Goal: Transaction & Acquisition: Purchase product/service

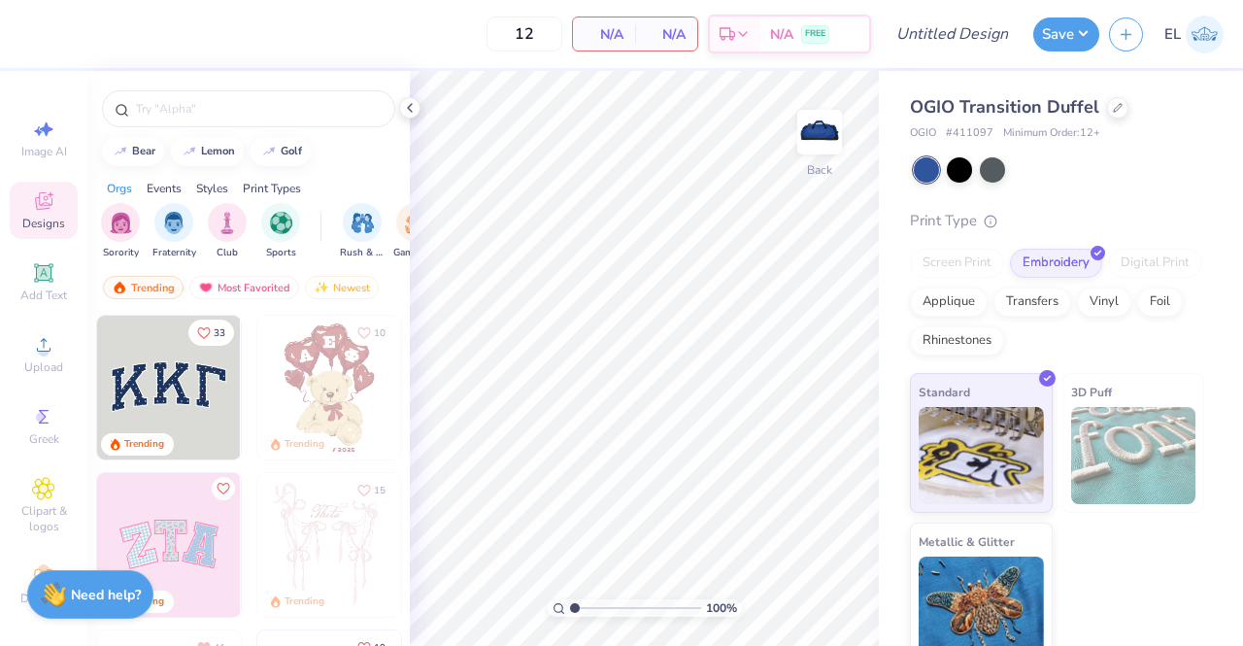
drag, startPoint x: 575, startPoint y: 612, endPoint x: 525, endPoint y: 602, distance: 50.5
type input "1"
click at [570, 602] on input "range" at bounding box center [635, 607] width 131 height 17
click at [43, 289] on span "Add Text" at bounding box center [43, 295] width 47 height 16
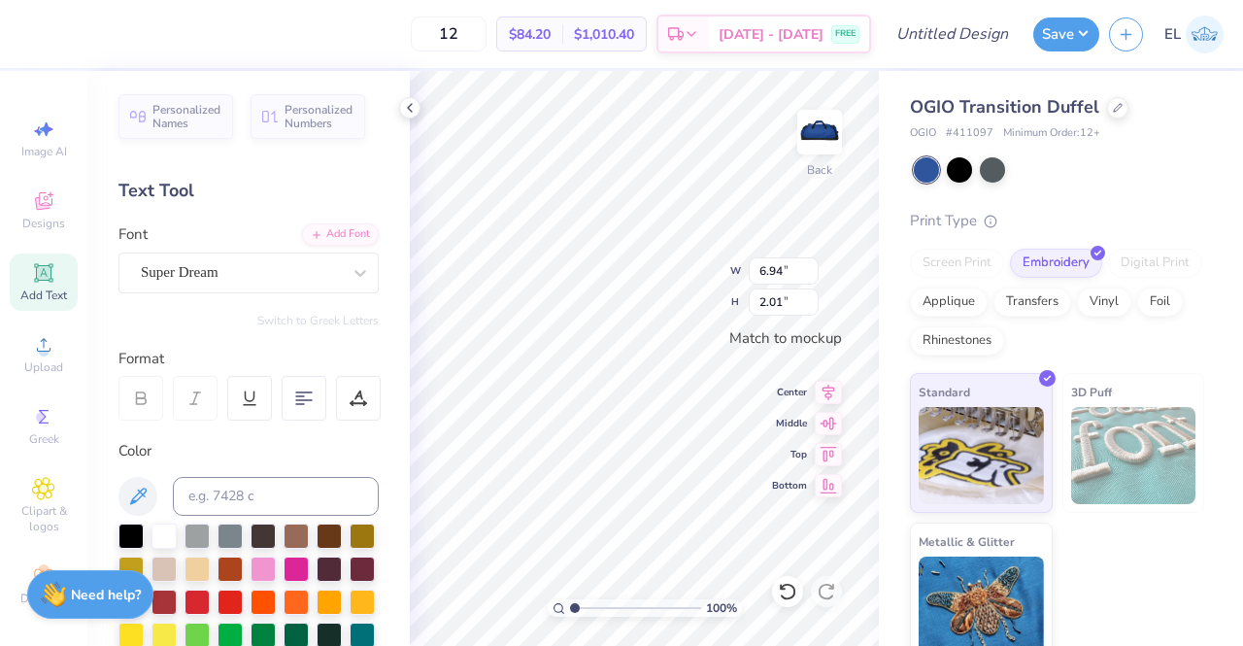
scroll to position [43, 0]
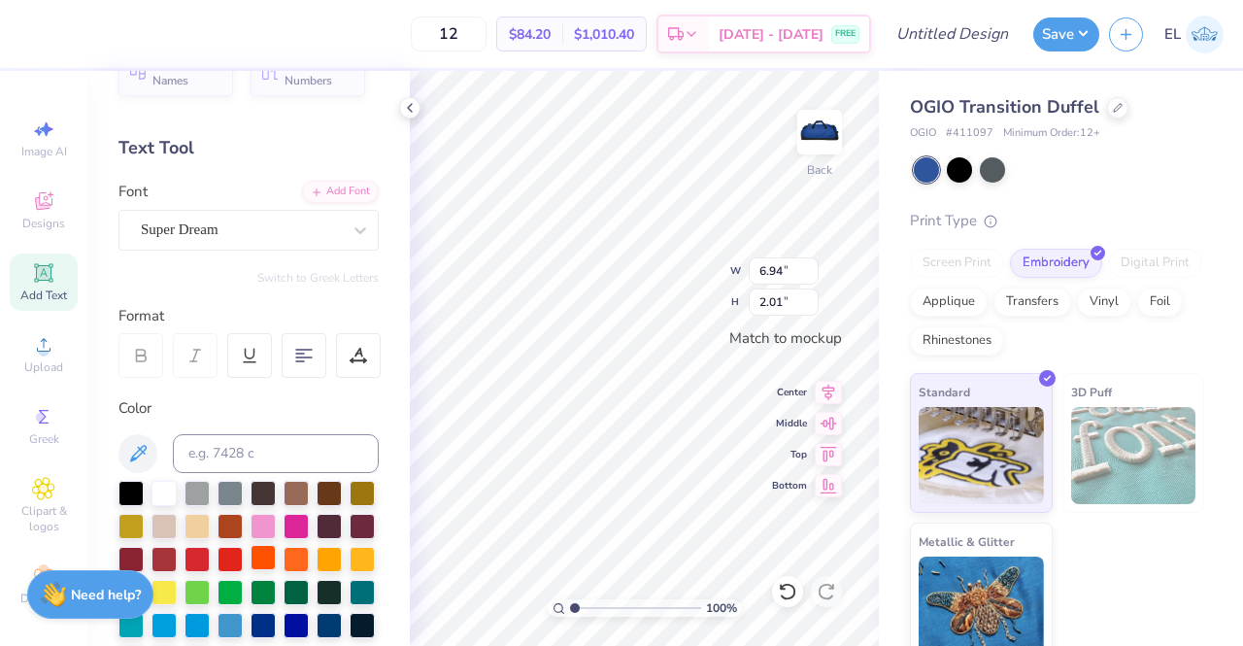
click at [276, 554] on div at bounding box center [263, 557] width 25 height 25
type textarea "Florida Gators Rugby"
click at [252, 228] on div "Super Dream" at bounding box center [241, 230] width 204 height 30
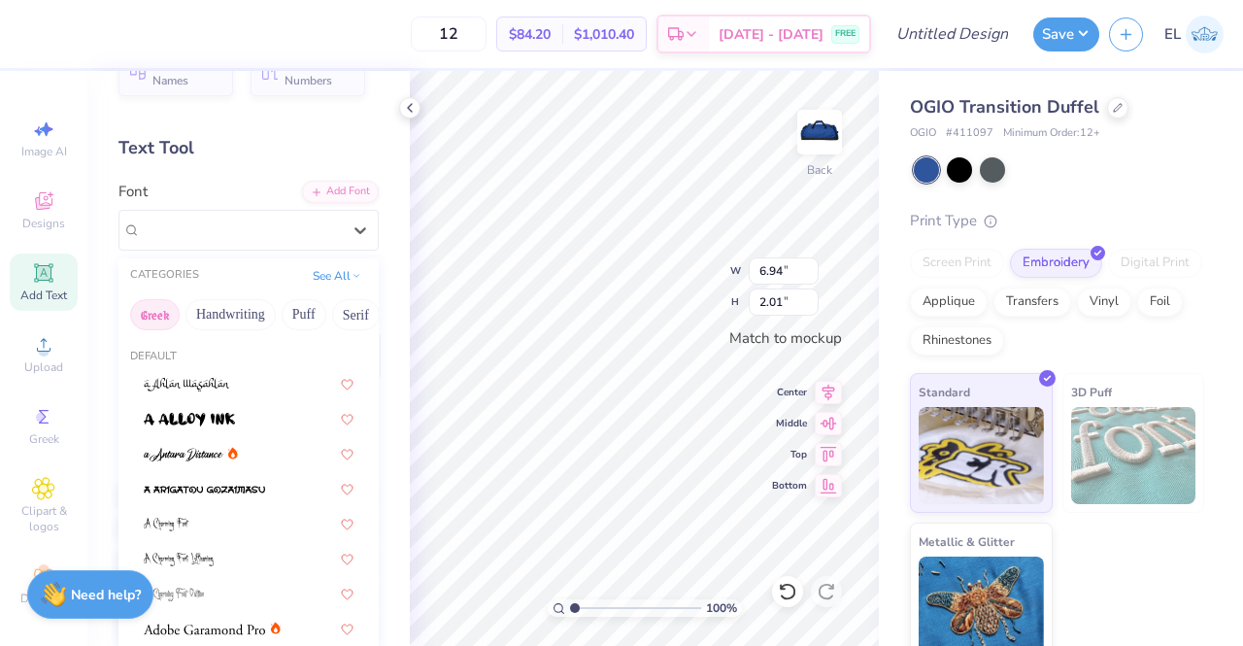
click at [159, 318] on button "Greek" at bounding box center [155, 314] width 50 height 31
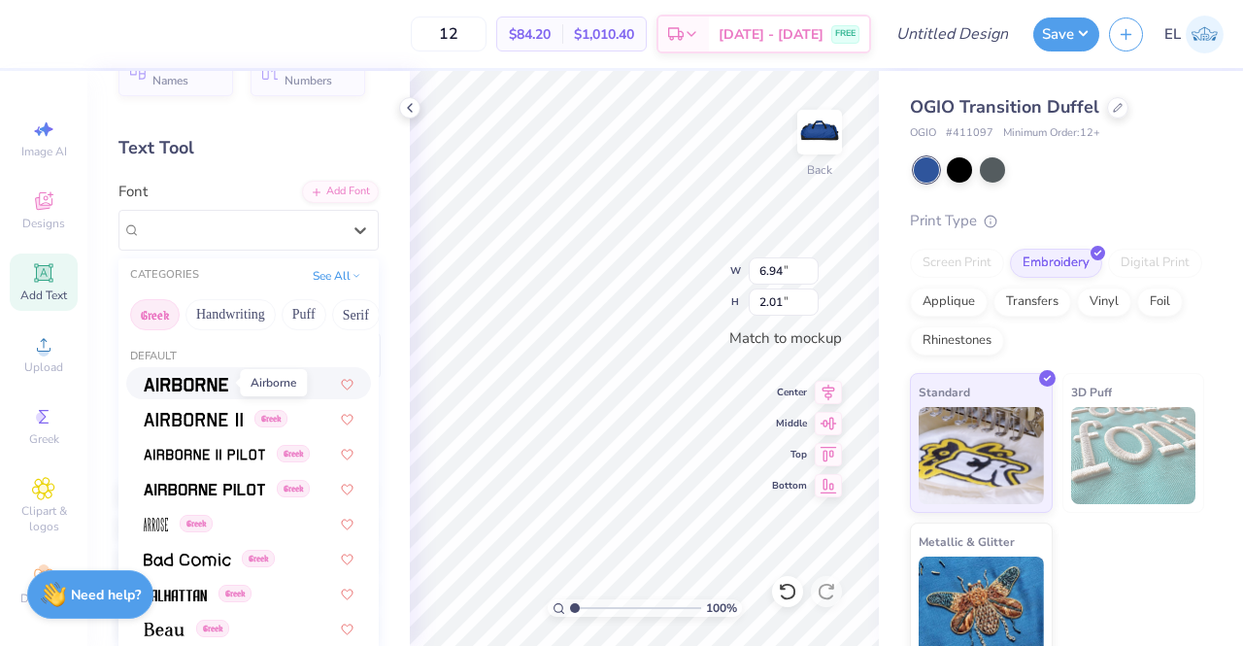
click at [198, 382] on img at bounding box center [186, 385] width 84 height 14
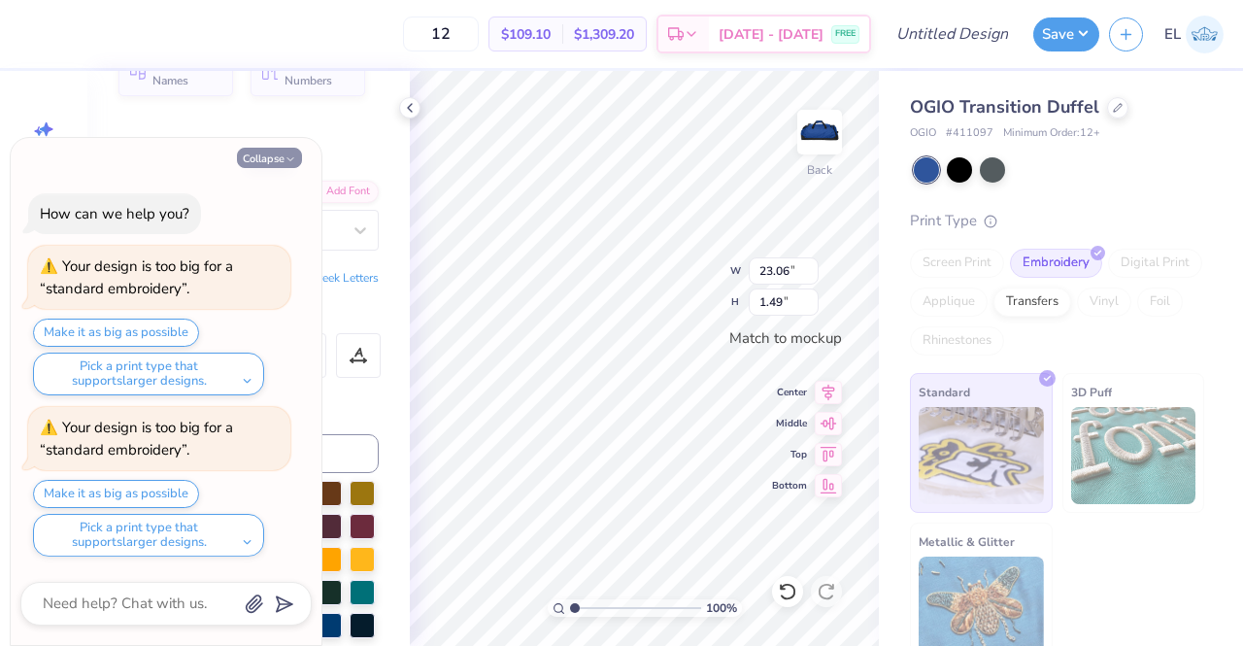
click at [269, 162] on button "Collapse" at bounding box center [269, 158] width 65 height 20
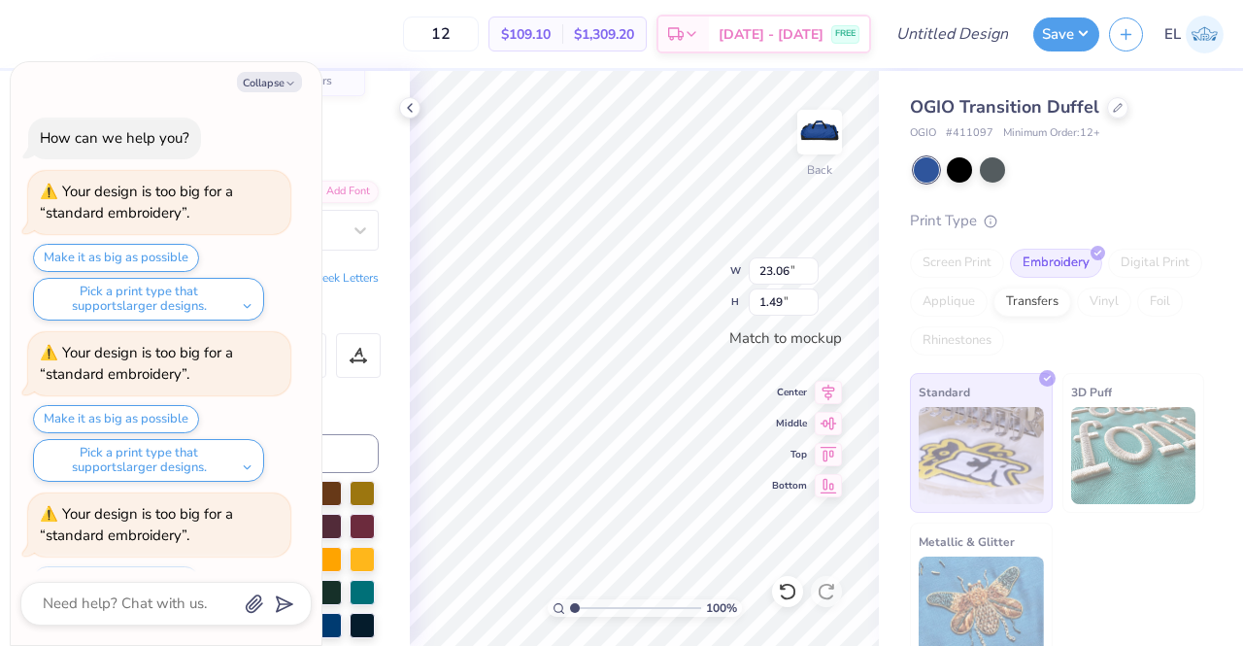
scroll to position [82, 0]
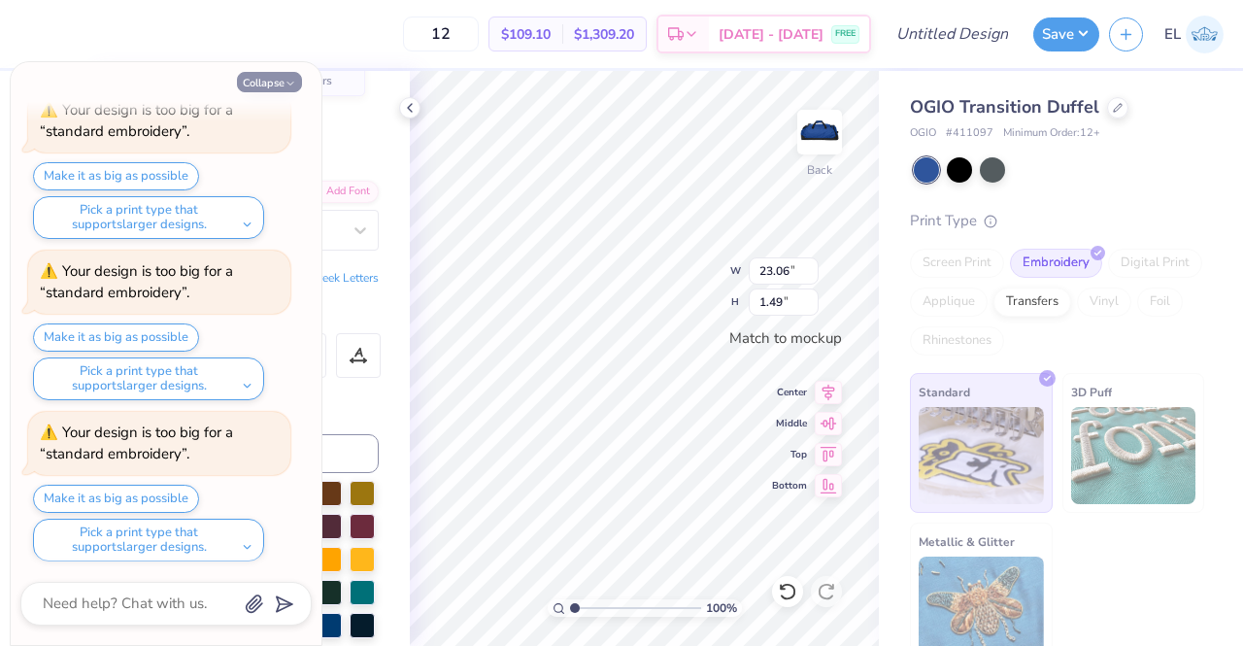
click at [287, 87] on icon "button" at bounding box center [290, 84] width 12 height 12
type textarea "x"
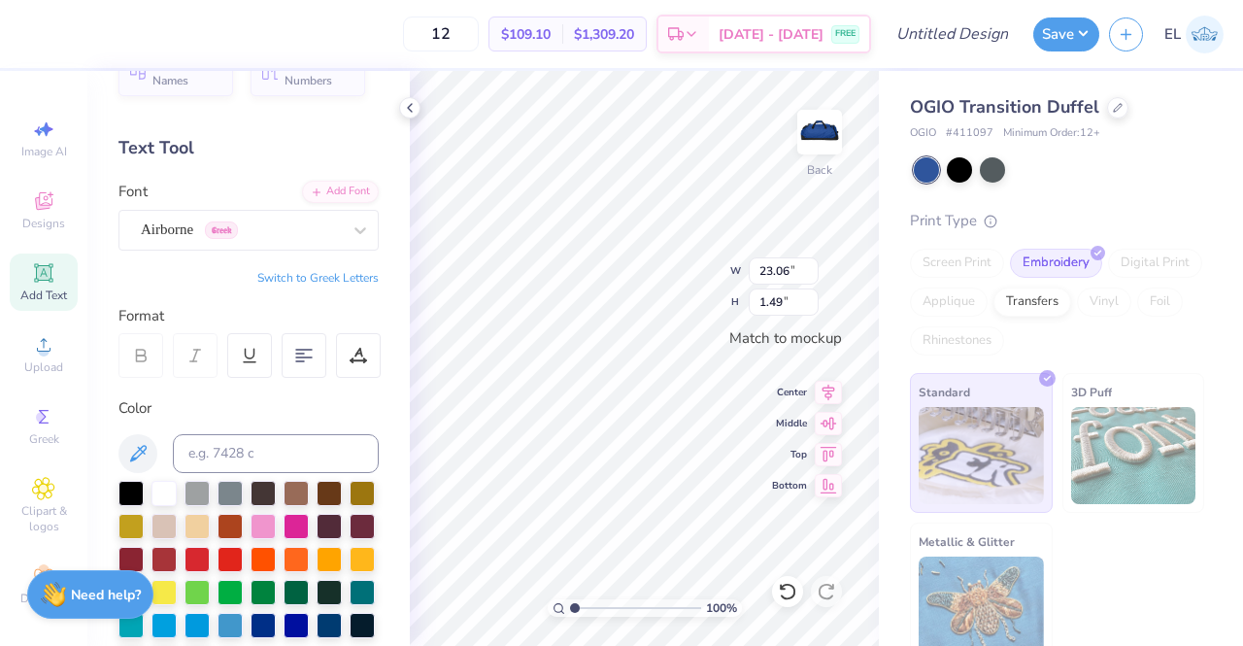
scroll to position [16, 8]
type textarea "Florida Rugby"
type textarea "Florida Gators Rugby"
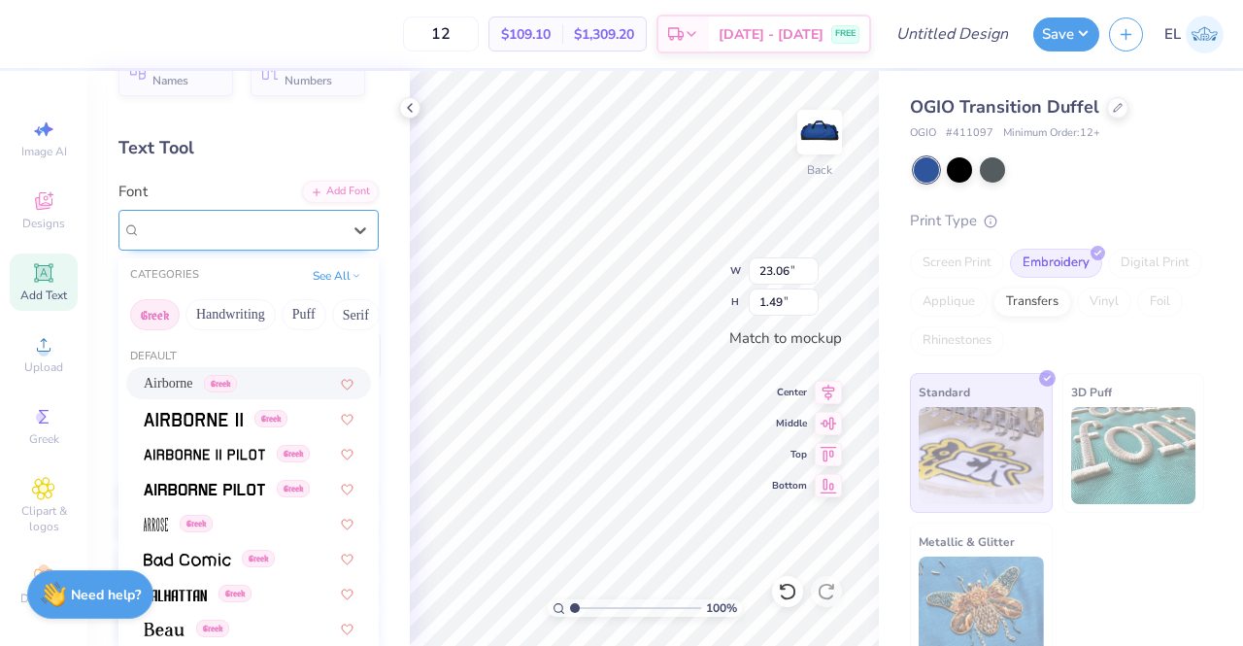
click at [296, 233] on div "Airborne Greek" at bounding box center [241, 230] width 204 height 30
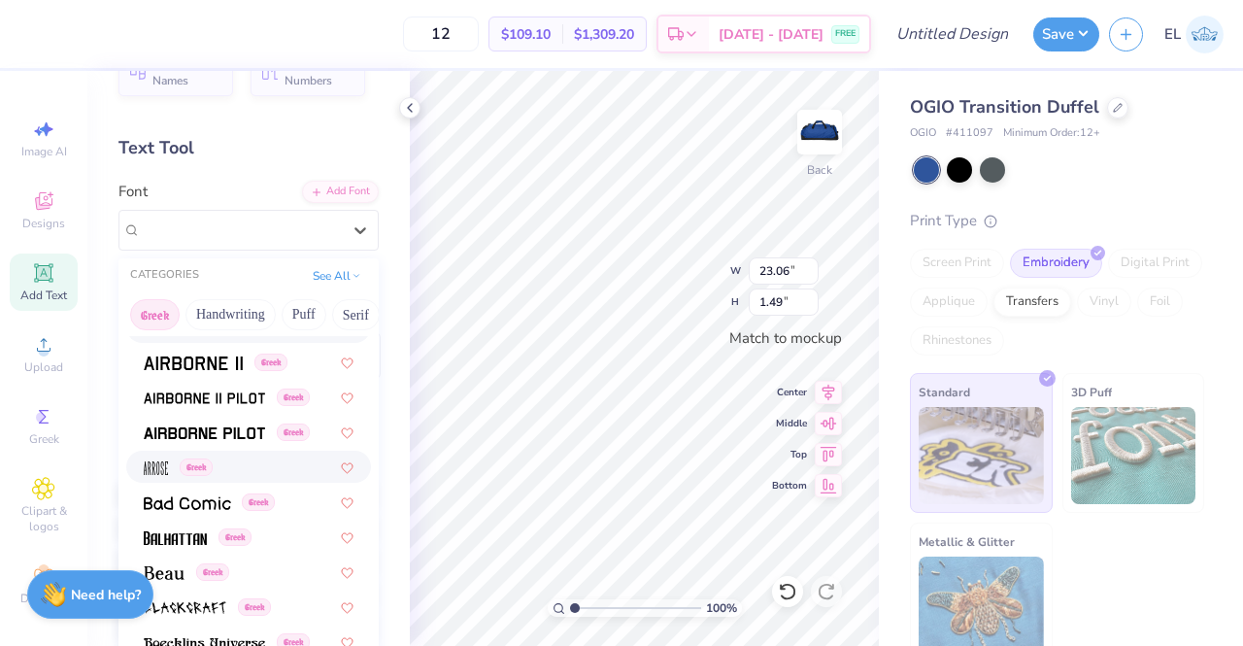
click at [233, 467] on div "Greek" at bounding box center [249, 466] width 210 height 20
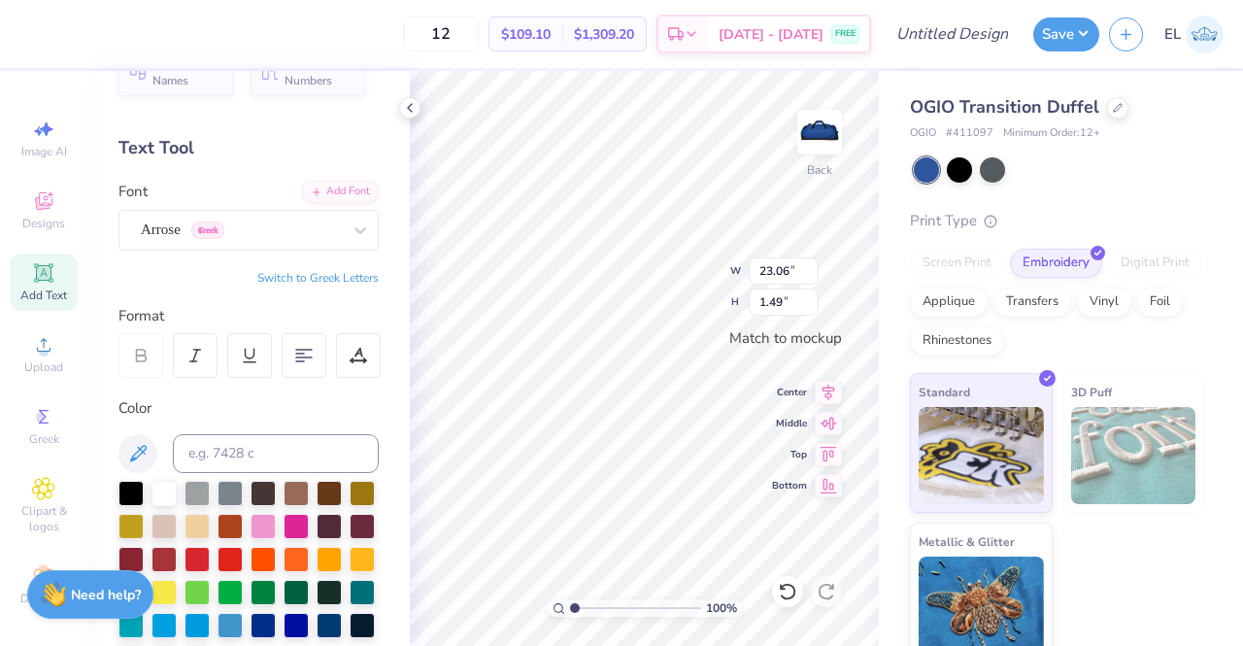
type input "11.70"
type input "1.88"
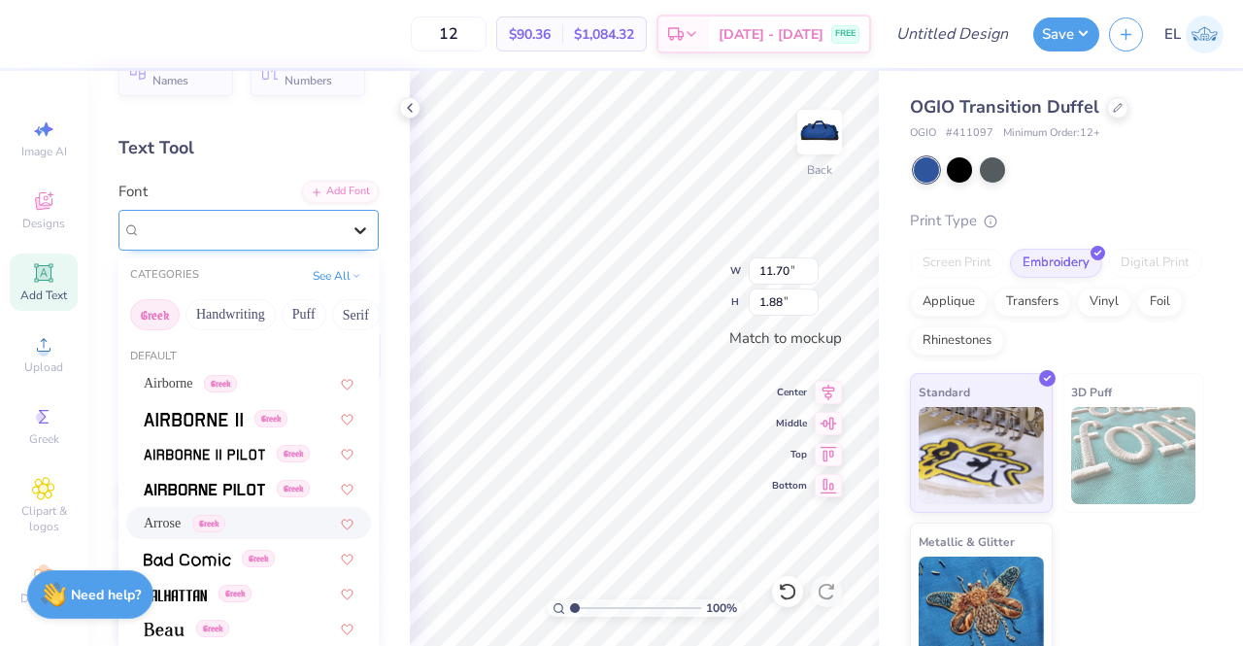
click at [351, 234] on icon at bounding box center [360, 229] width 19 height 19
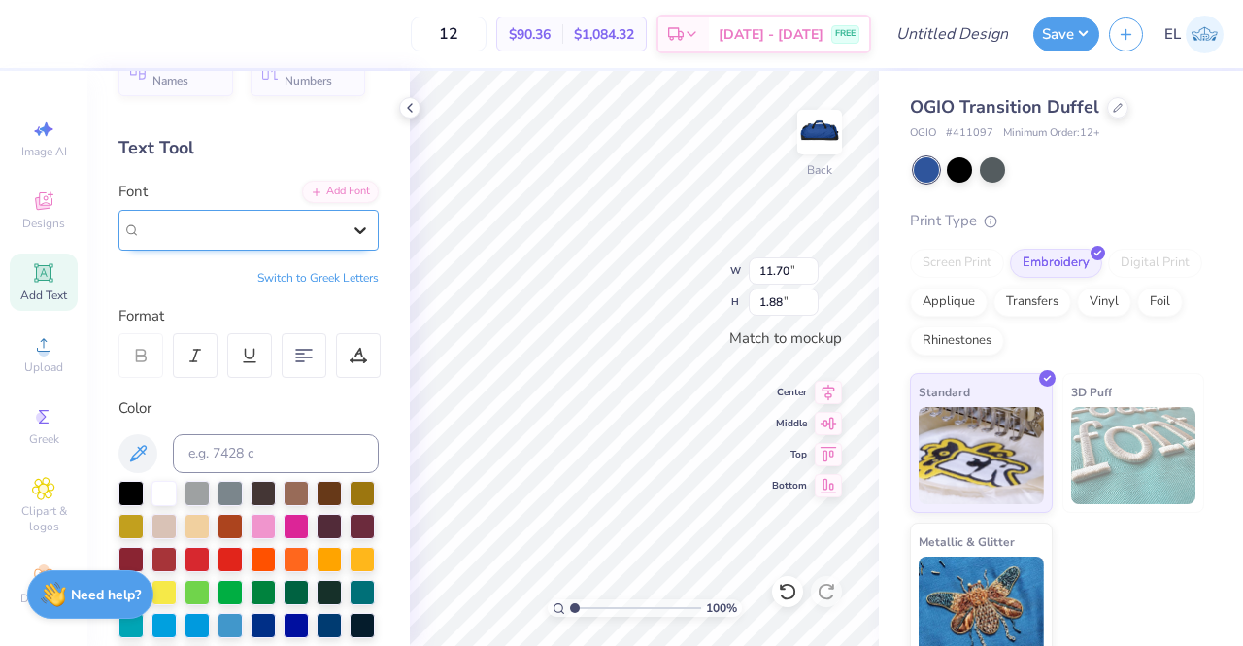
click at [343, 244] on div at bounding box center [360, 230] width 35 height 35
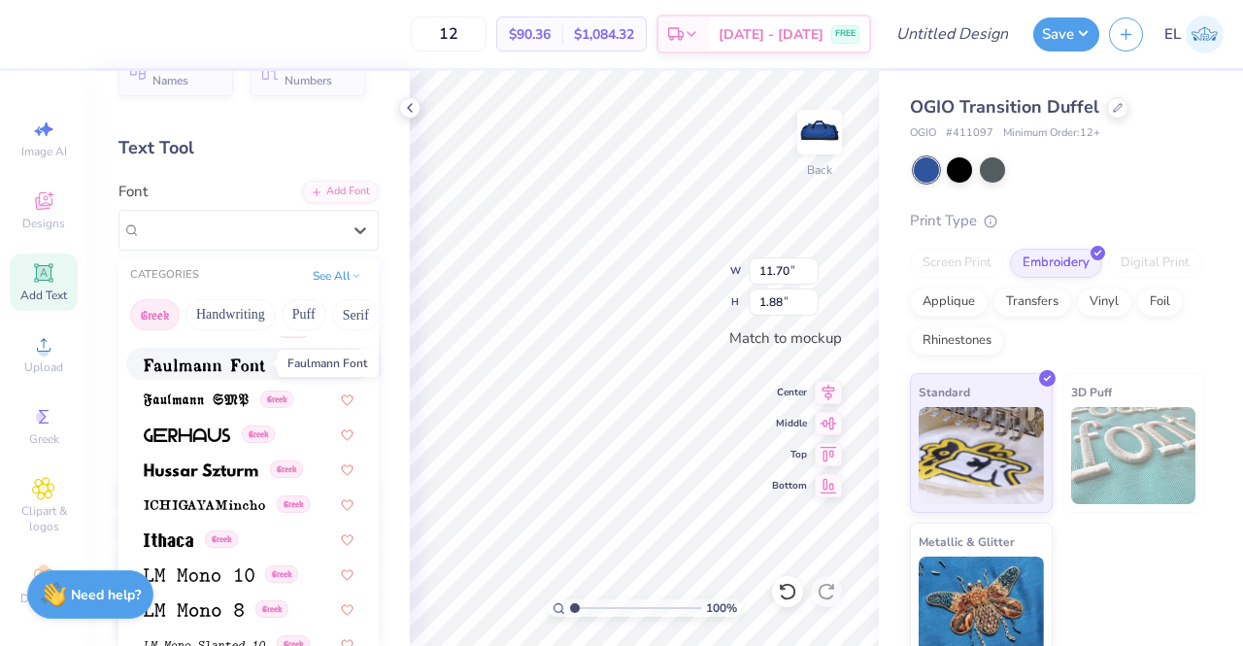
scroll to position [674, 0]
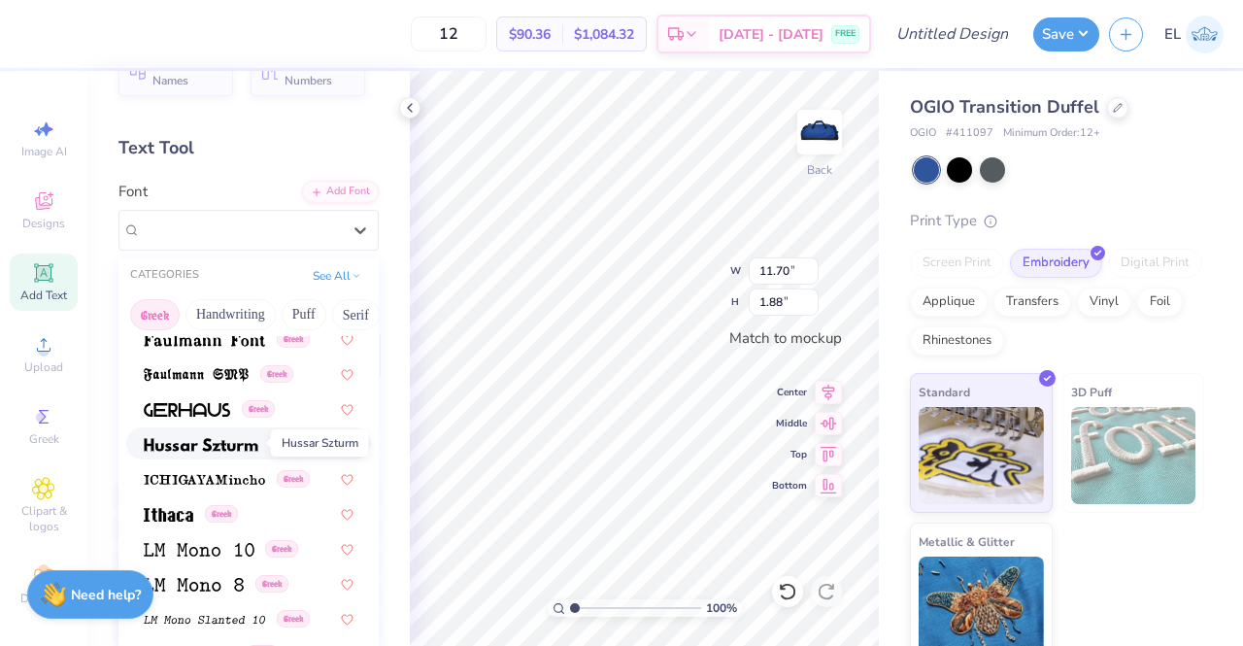
click at [203, 447] on img at bounding box center [201, 445] width 115 height 14
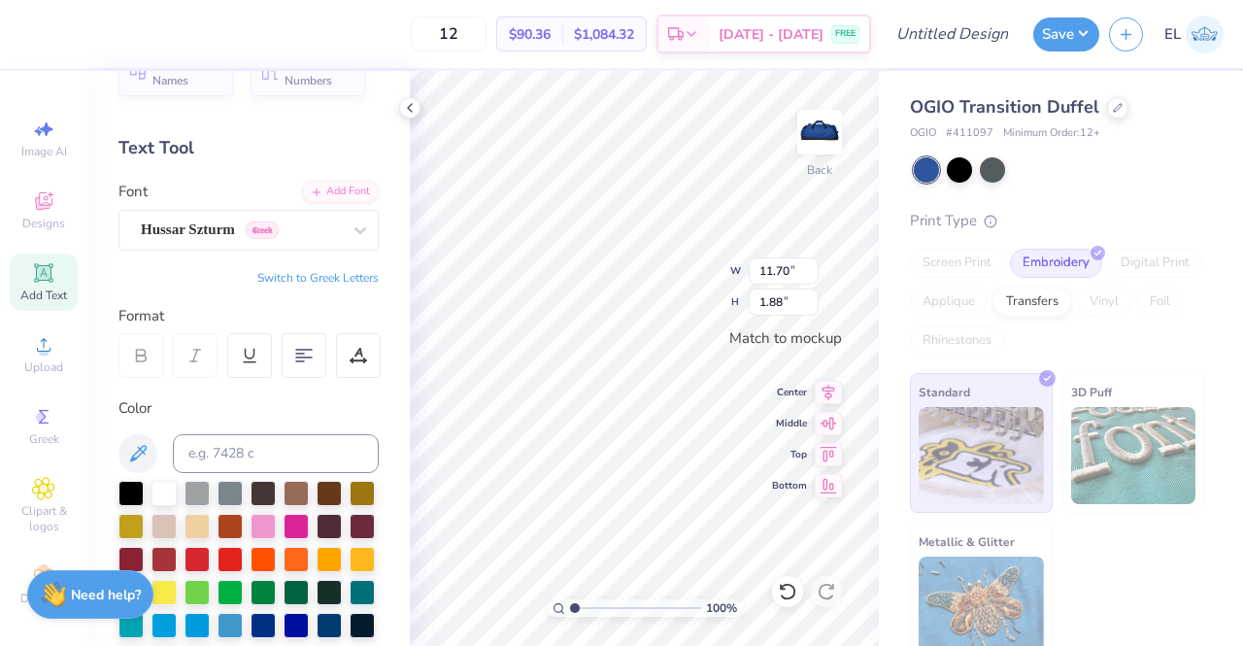
type input "23.06"
type input "2.35"
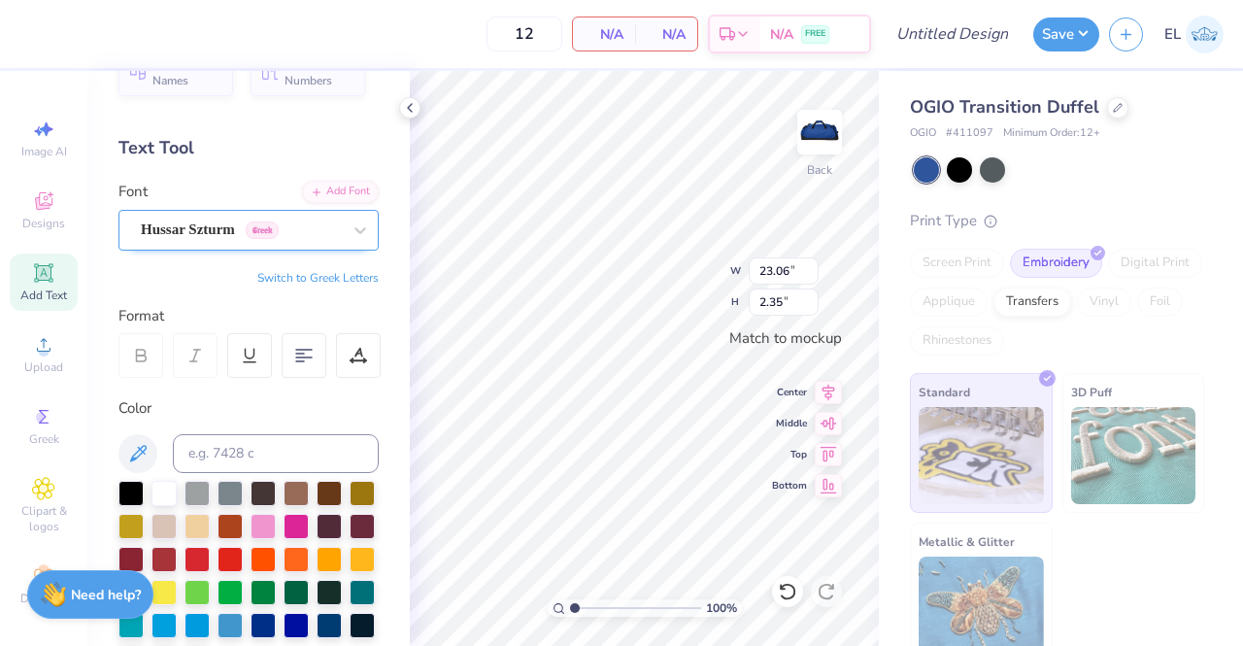
click at [244, 231] on div "Hussar Szturm Greek" at bounding box center [241, 230] width 204 height 30
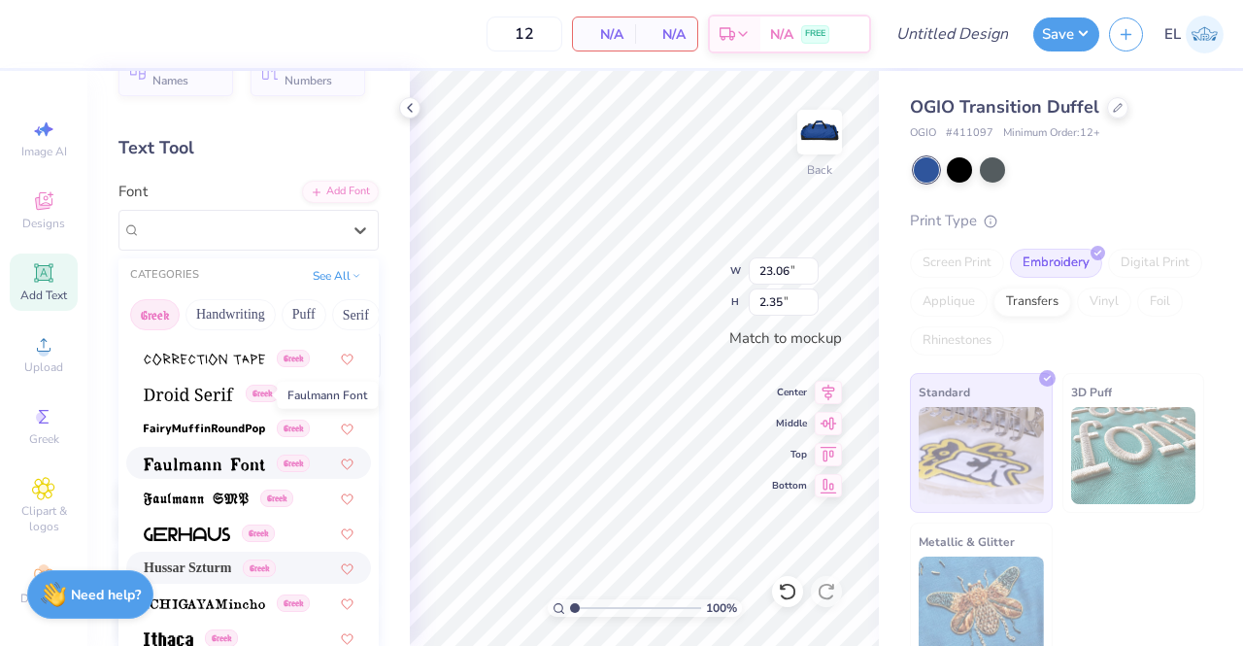
scroll to position [683, 0]
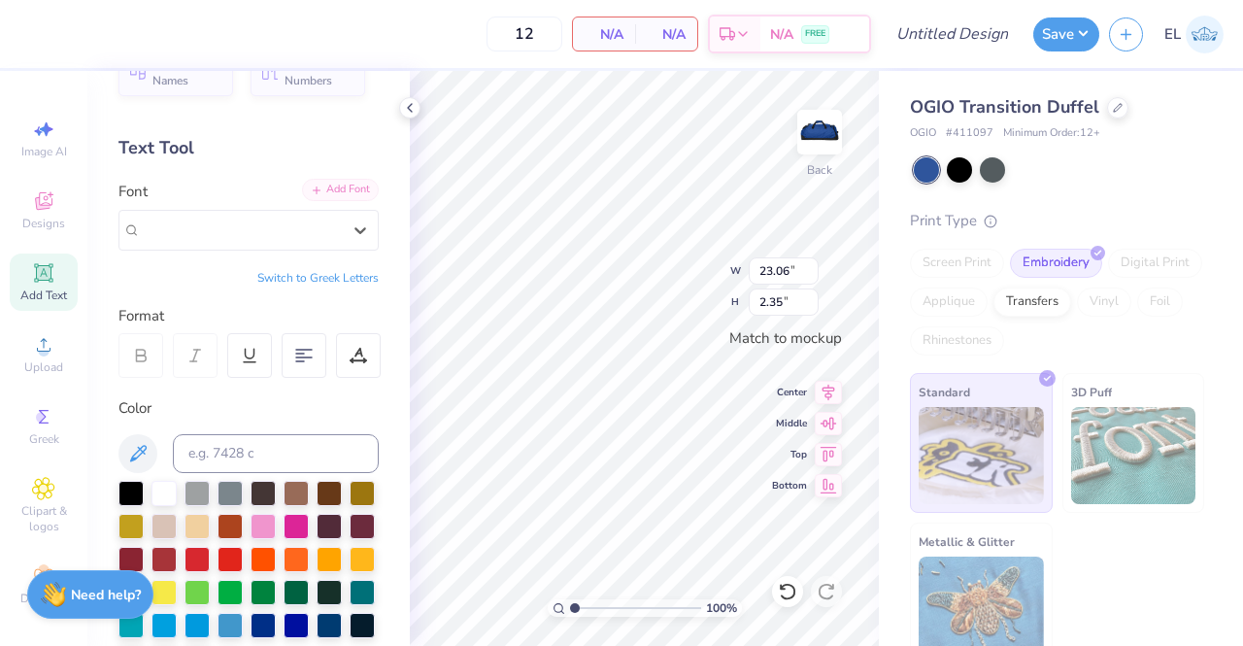
click at [326, 186] on div "Add Font" at bounding box center [340, 190] width 77 height 22
click at [331, 194] on div "Add Font" at bounding box center [340, 190] width 77 height 22
click at [343, 221] on div at bounding box center [360, 230] width 35 height 35
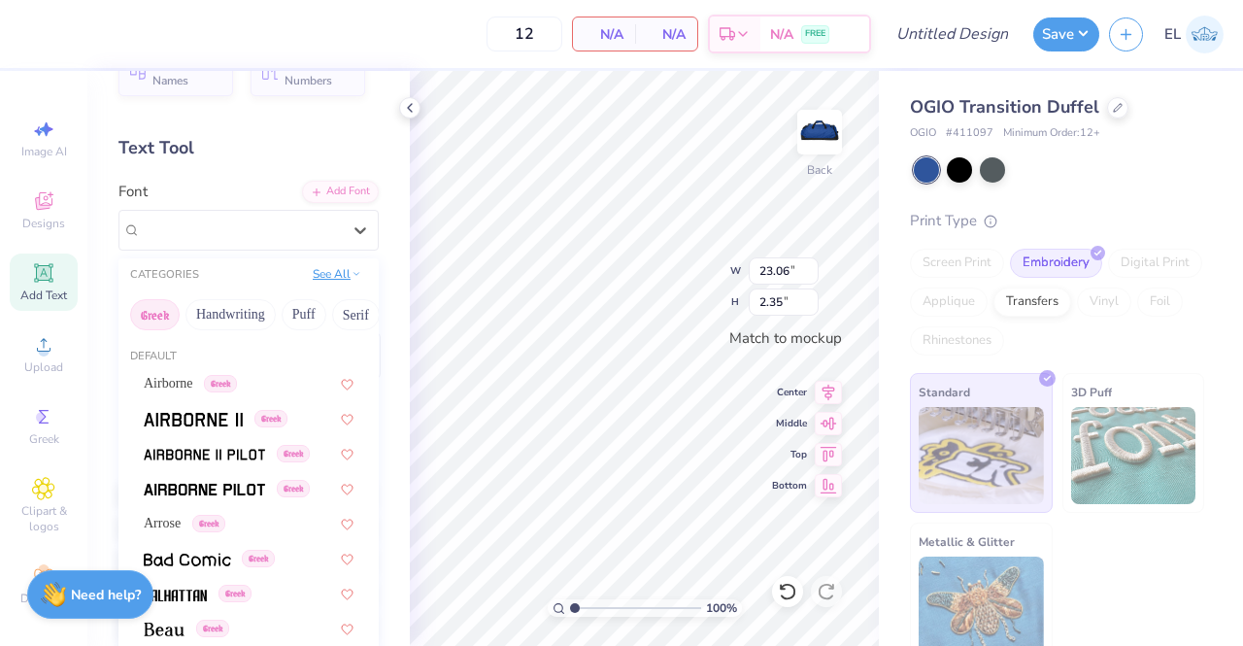
click at [336, 273] on button "See All" at bounding box center [337, 273] width 60 height 19
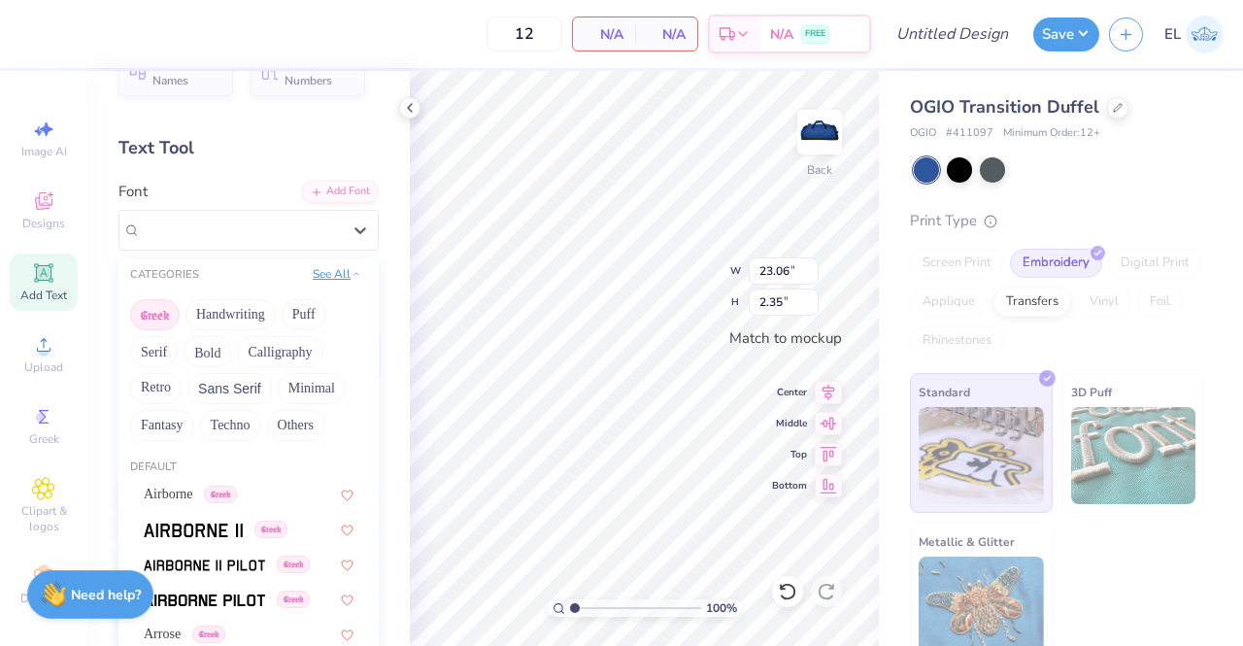
click at [320, 273] on button "See All" at bounding box center [337, 273] width 60 height 19
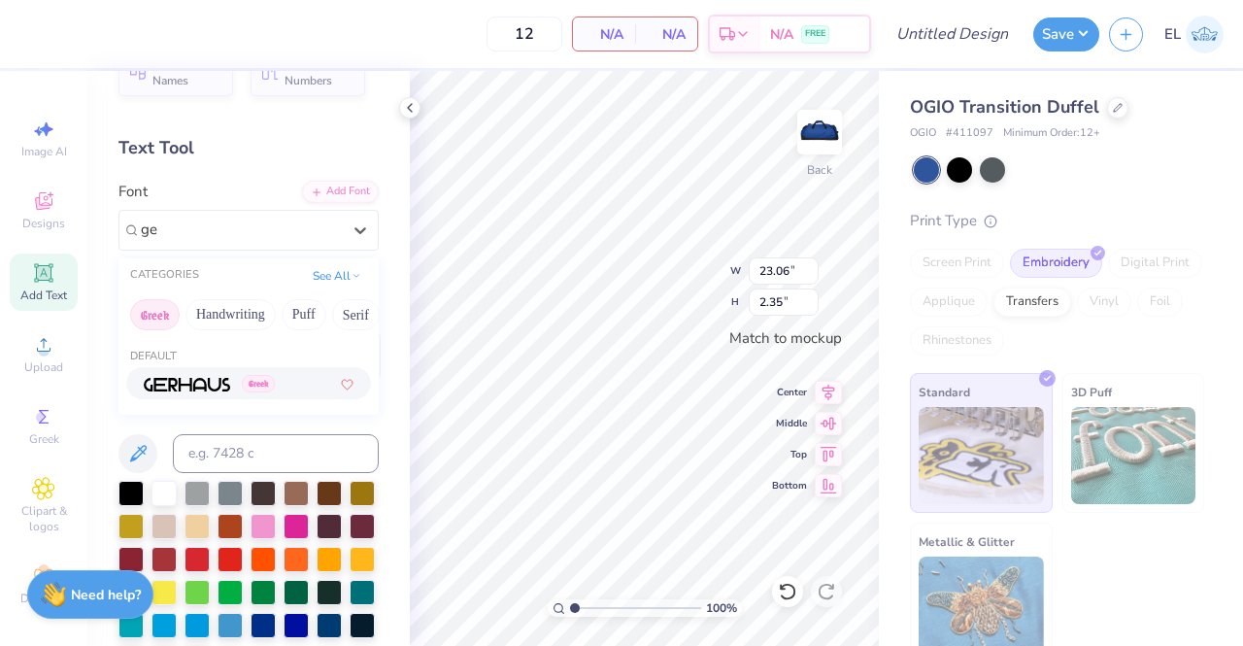
type input "gen"
click at [247, 311] on button "Handwriting" at bounding box center [230, 314] width 90 height 31
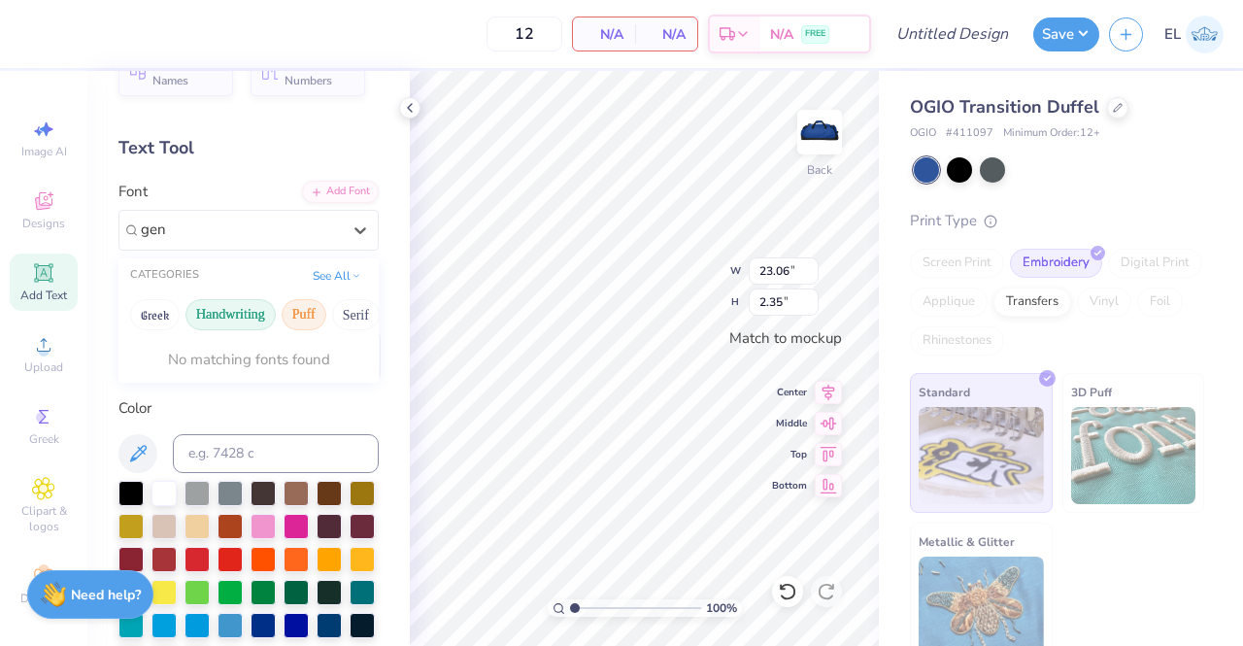
click at [306, 310] on button "Puff" at bounding box center [304, 314] width 45 height 31
click at [342, 312] on button "Serif" at bounding box center [356, 314] width 48 height 31
click at [191, 310] on button "Bold" at bounding box center [198, 314] width 48 height 31
click at [256, 314] on button "Calligraphy" at bounding box center [269, 314] width 85 height 31
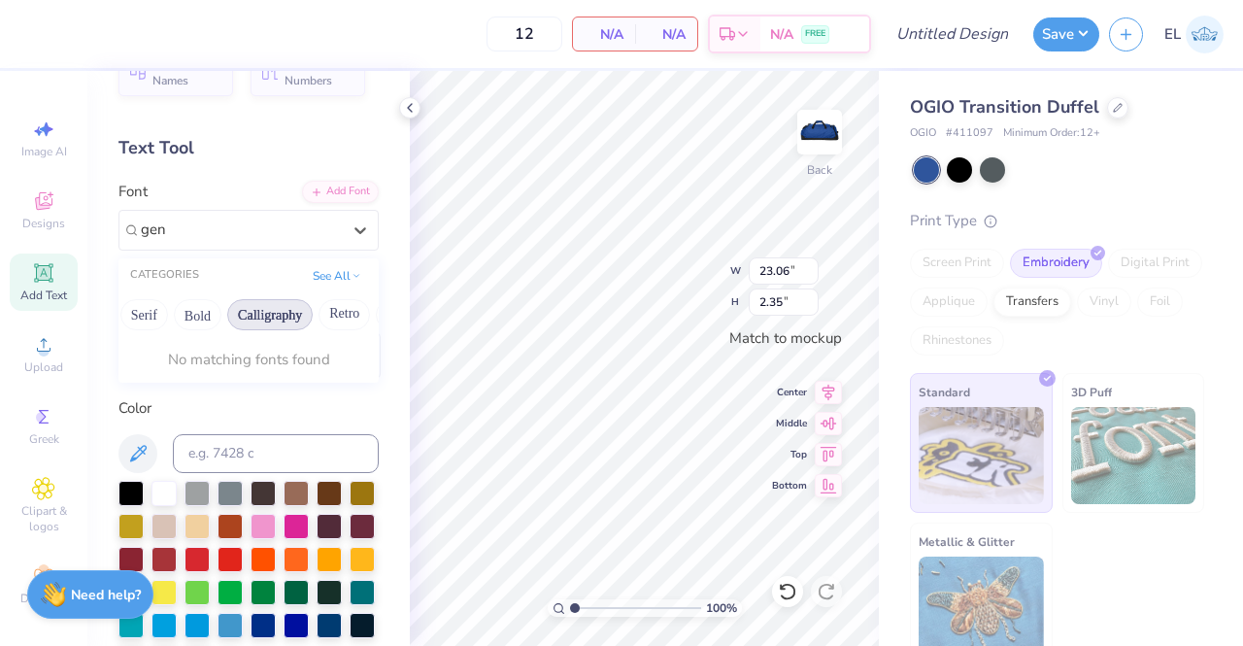
scroll to position [0, 324]
click at [223, 302] on button "Retro" at bounding box center [231, 314] width 51 height 31
click at [308, 320] on button "Sans Serif" at bounding box center [305, 314] width 84 height 31
click at [279, 312] on button "Minimal" at bounding box center [297, 314] width 68 height 31
click at [278, 313] on button "Techno" at bounding box center [296, 314] width 61 height 31
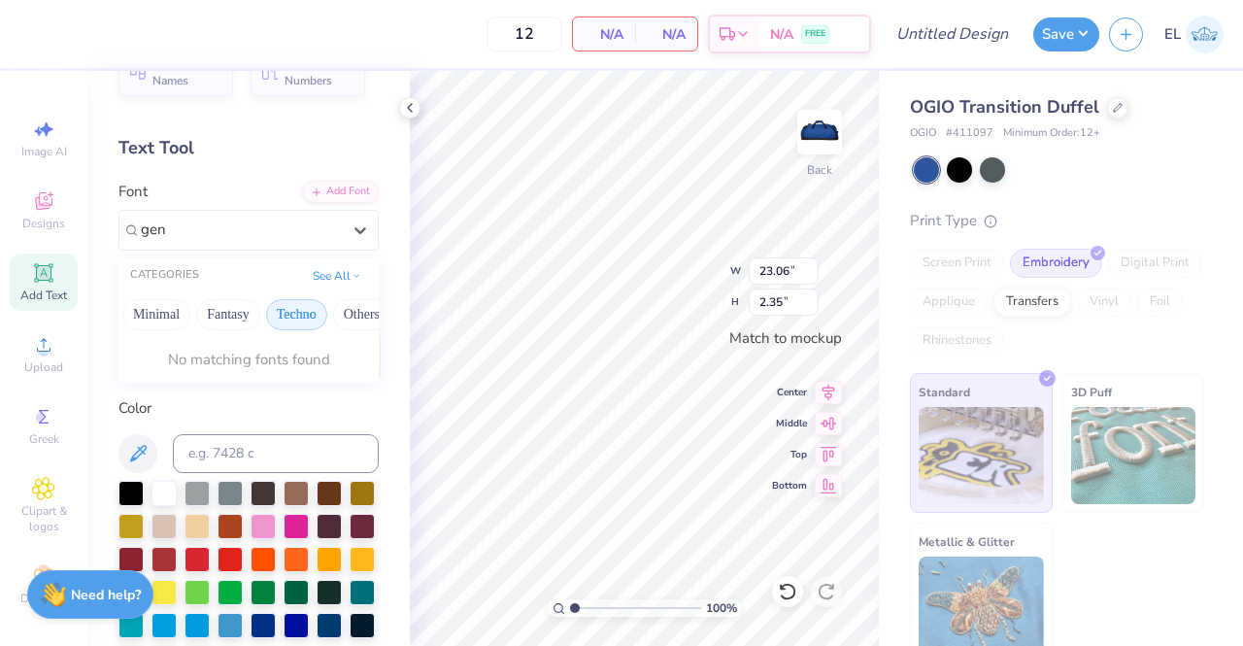
scroll to position [0, 579]
click at [326, 310] on button "Others" at bounding box center [338, 314] width 57 height 31
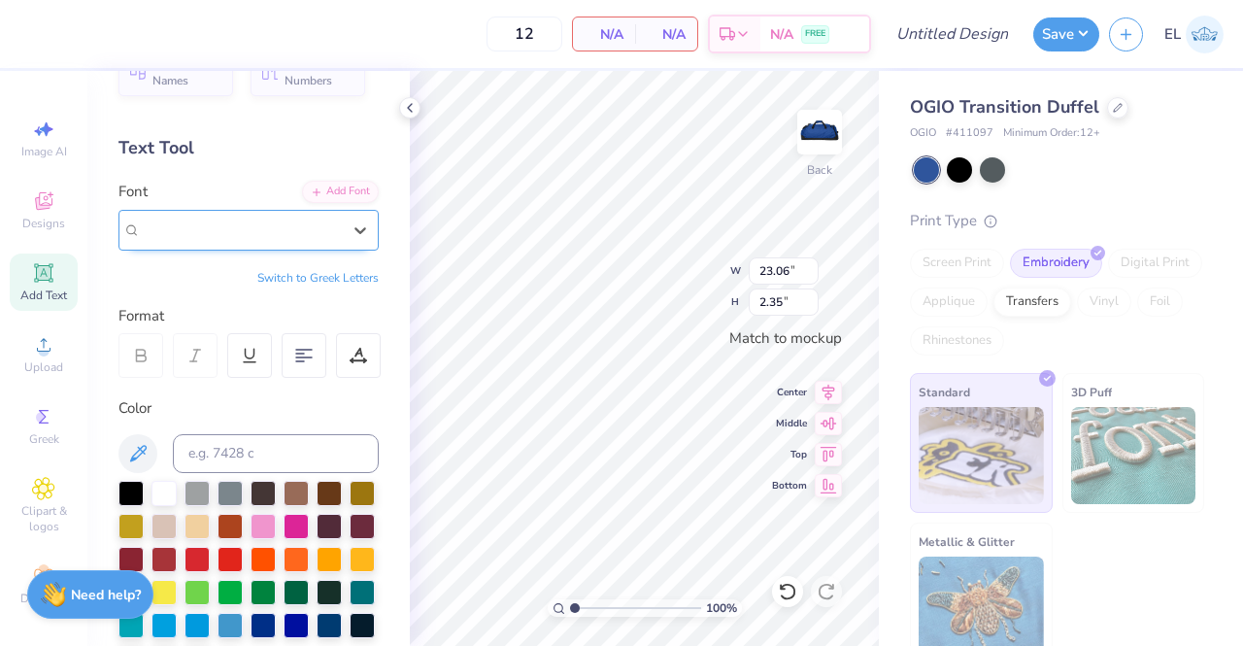
drag, startPoint x: 282, startPoint y: 225, endPoint x: 123, endPoint y: 222, distance: 158.3
click at [123, 222] on div "Hussar Szturm Greek" at bounding box center [248, 230] width 260 height 41
click at [266, 158] on div "Text Tool" at bounding box center [248, 148] width 260 height 26
click at [321, 276] on button "Switch to Greek Letters" at bounding box center [317, 278] width 121 height 16
type input "23.05"
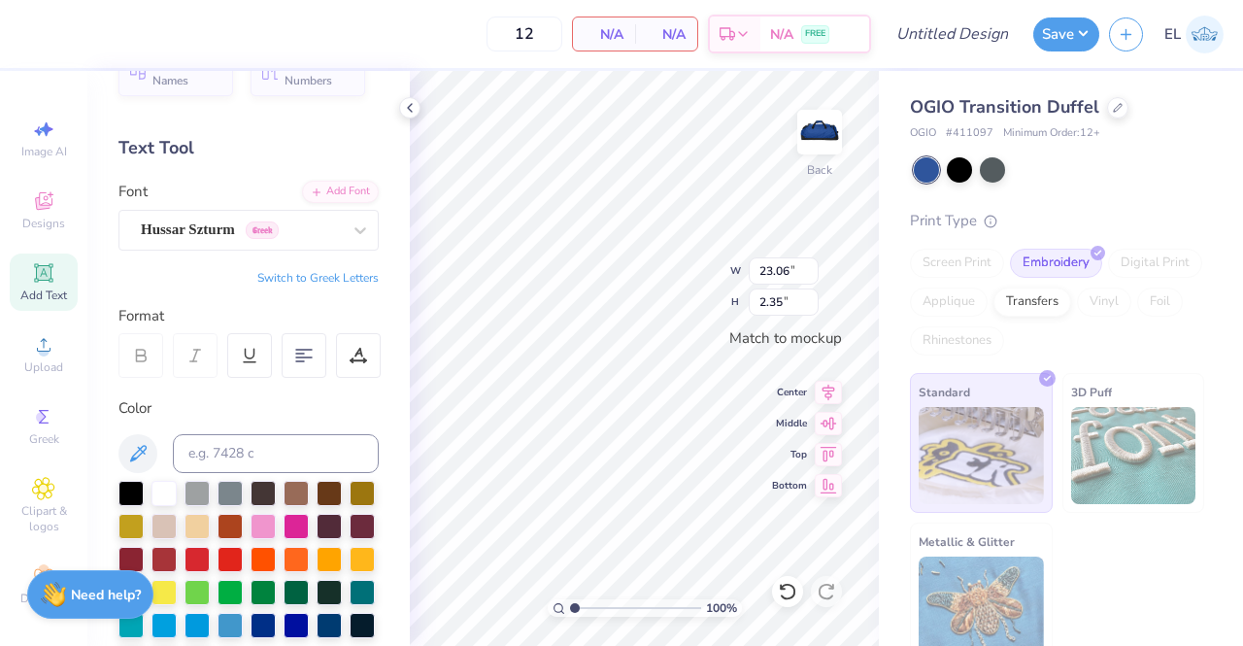
type input "2.00"
click at [338, 275] on button "Switch to Normal Letters" at bounding box center [314, 278] width 130 height 16
type input "19.07"
type input "1.95"
click at [349, 187] on div "Add Font" at bounding box center [340, 190] width 77 height 22
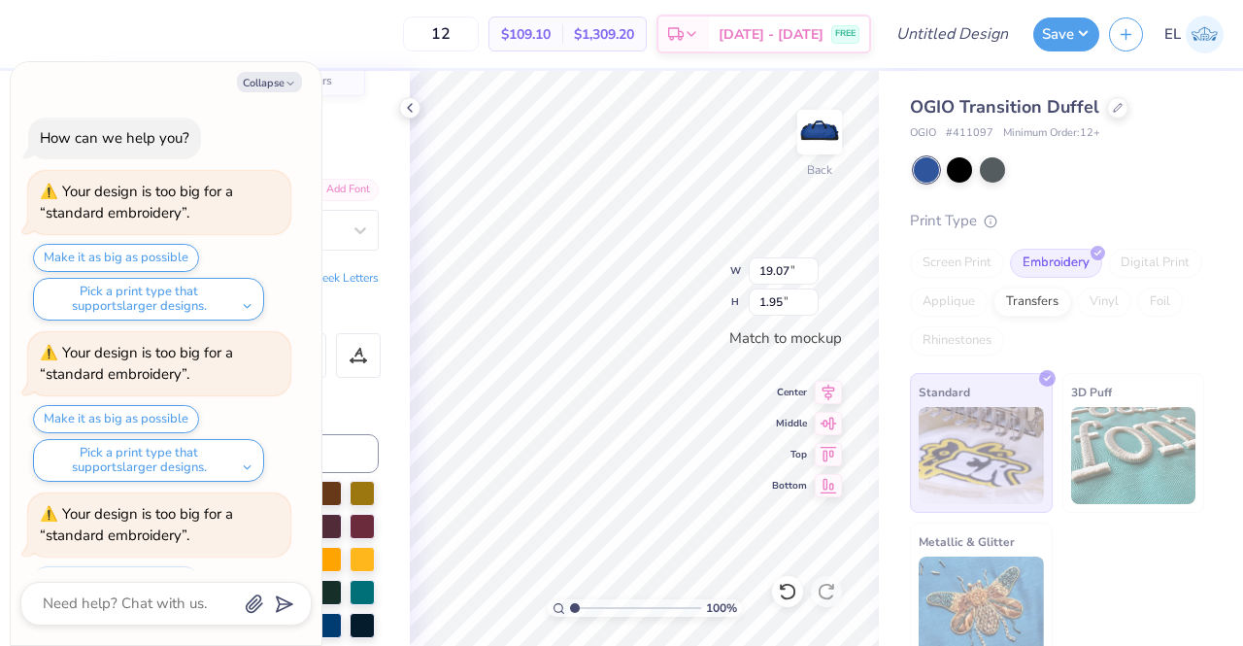
scroll to position [226, 0]
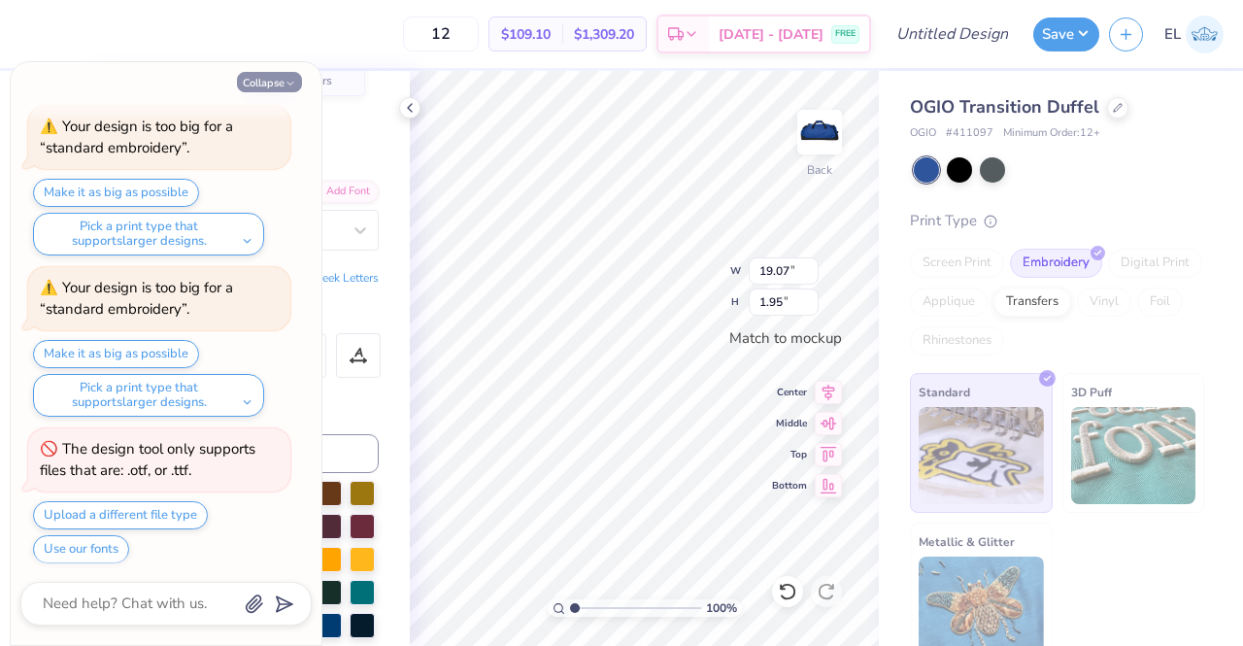
click at [289, 87] on icon "button" at bounding box center [290, 84] width 12 height 12
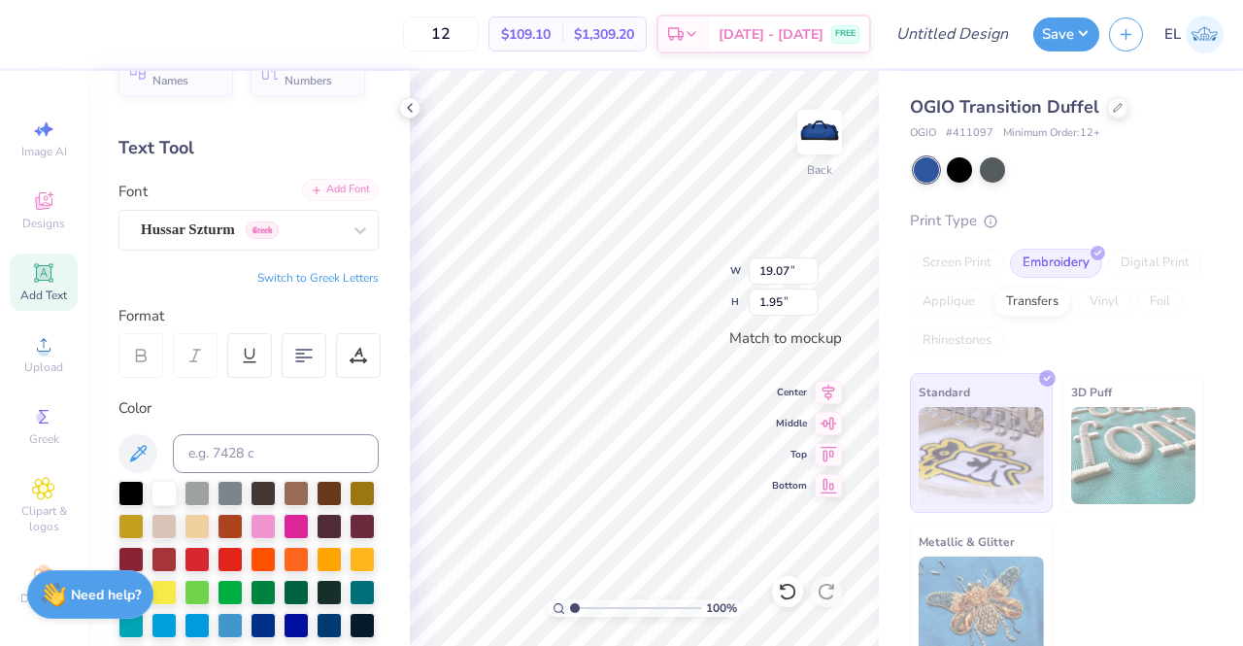
click at [326, 188] on div "Add Font" at bounding box center [340, 190] width 77 height 22
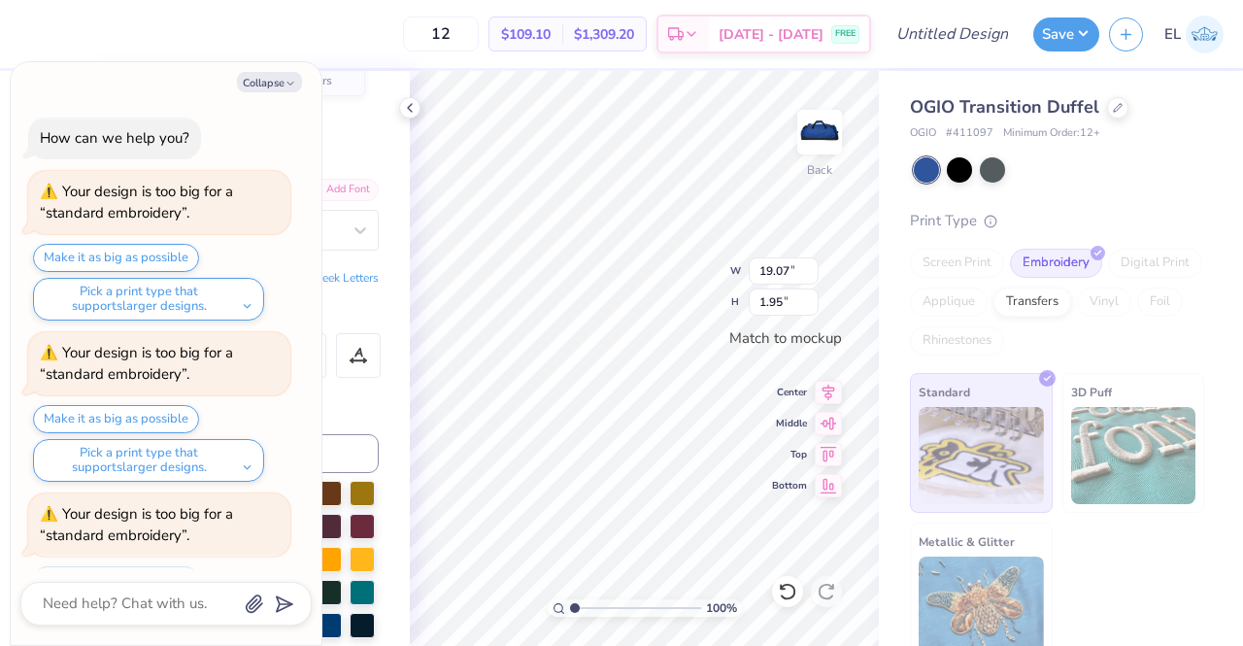
scroll to position [372, 0]
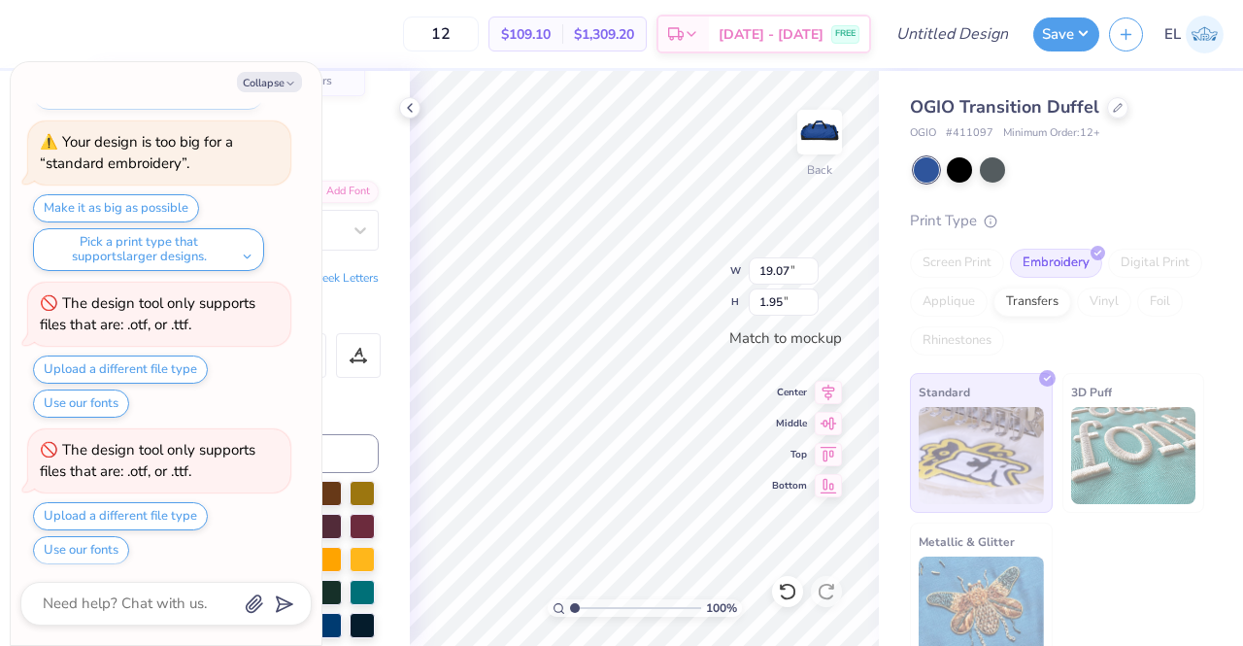
type textarea "x"
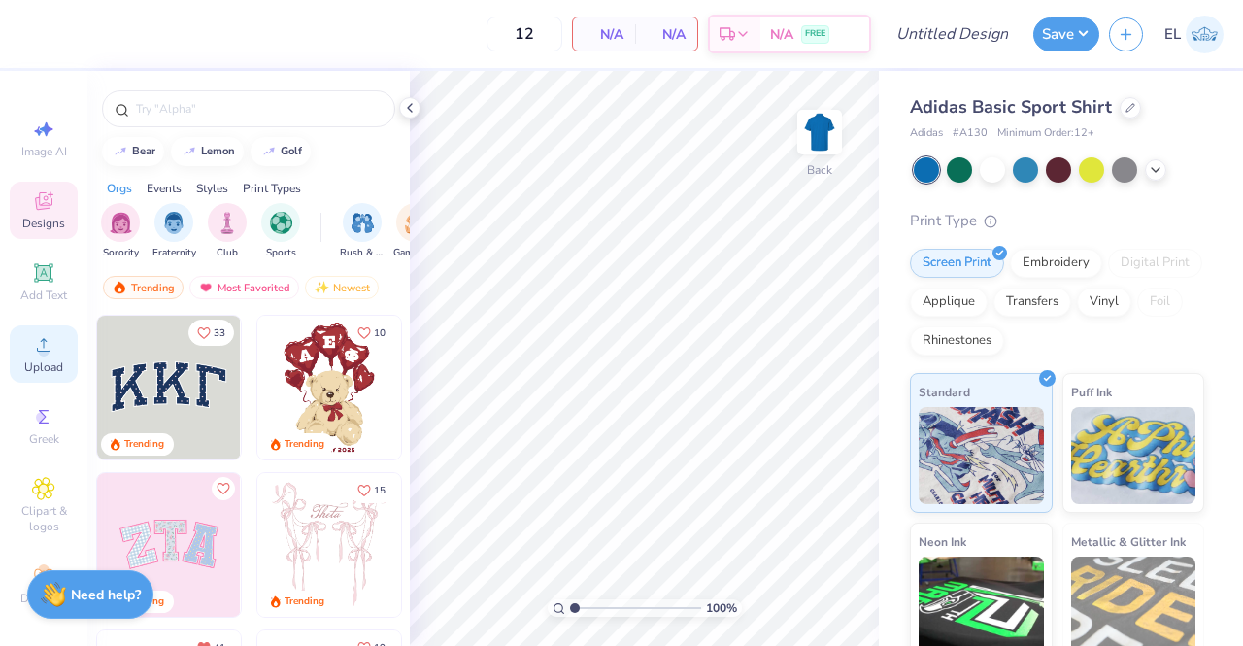
click at [43, 360] on span "Upload" at bounding box center [43, 367] width 39 height 16
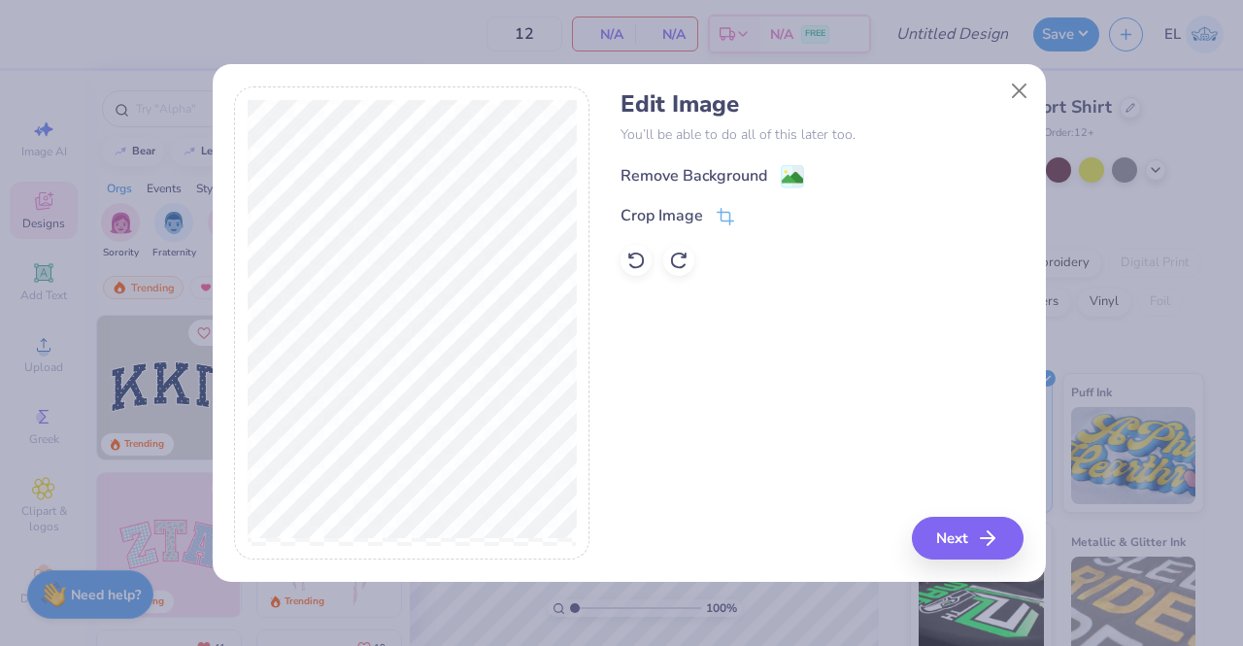
click at [715, 167] on div "Remove Background" at bounding box center [693, 175] width 147 height 23
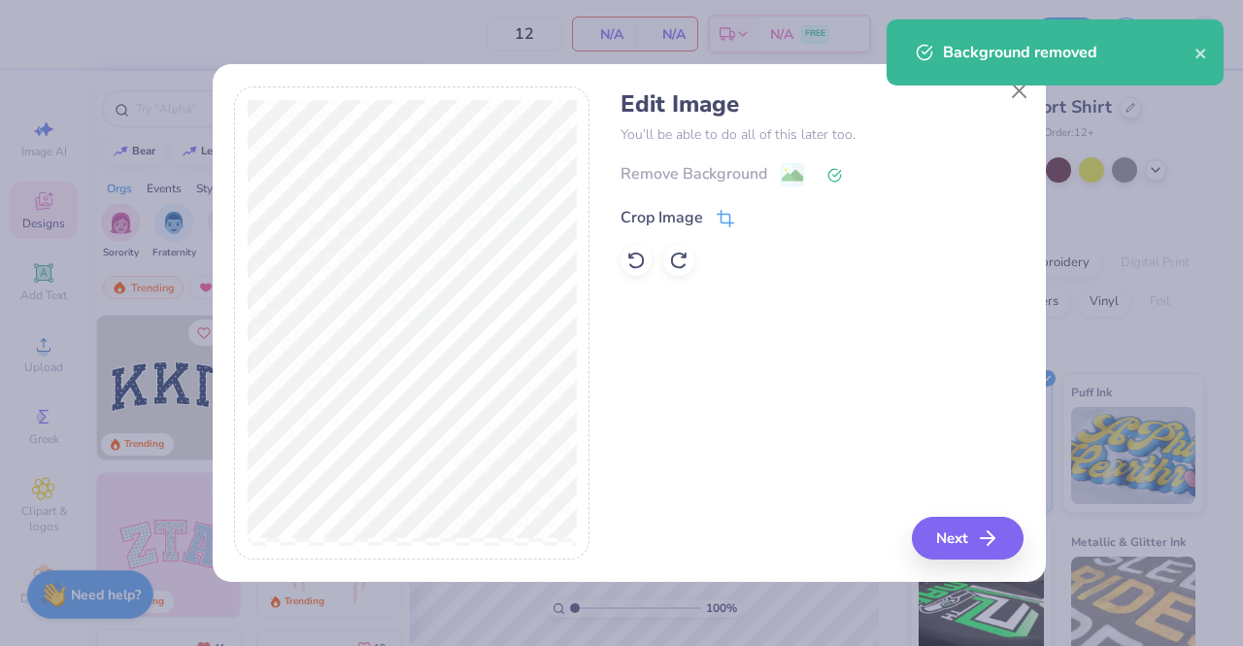
click at [682, 220] on div "Crop Image" at bounding box center [661, 217] width 83 height 23
click at [682, 220] on div "Crop Image" at bounding box center [661, 215] width 83 height 23
click at [783, 217] on icon at bounding box center [786, 216] width 12 height 12
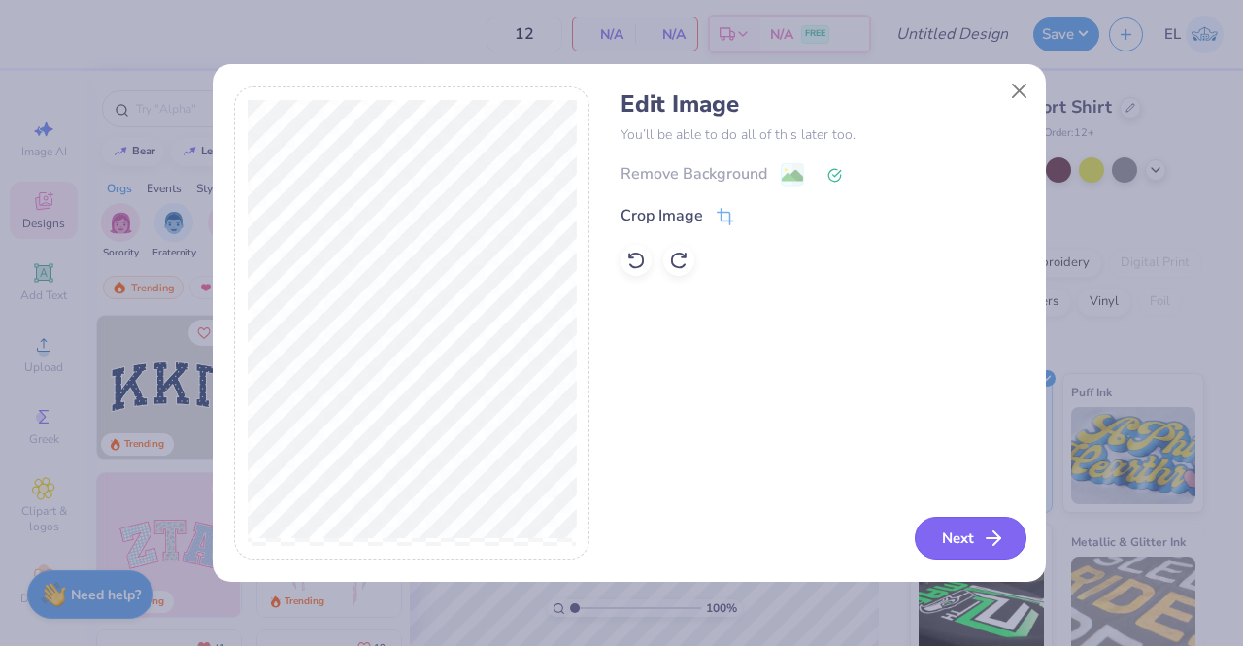
click at [950, 531] on button "Next" at bounding box center [971, 538] width 112 height 43
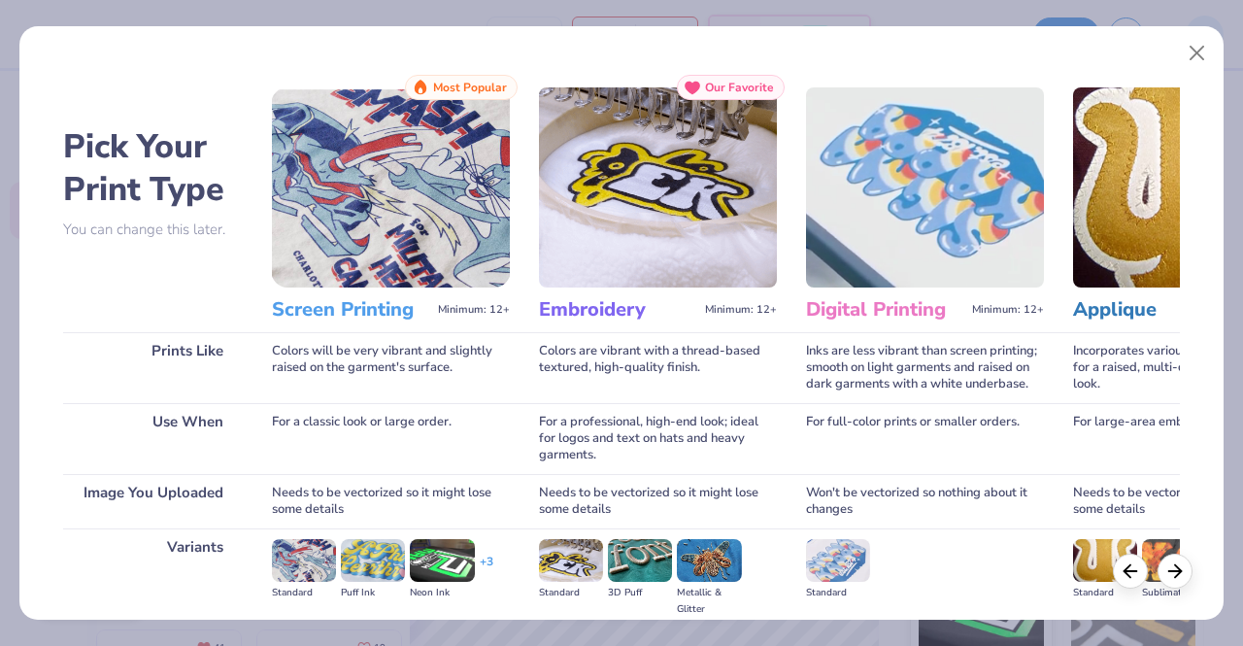
scroll to position [224, 0]
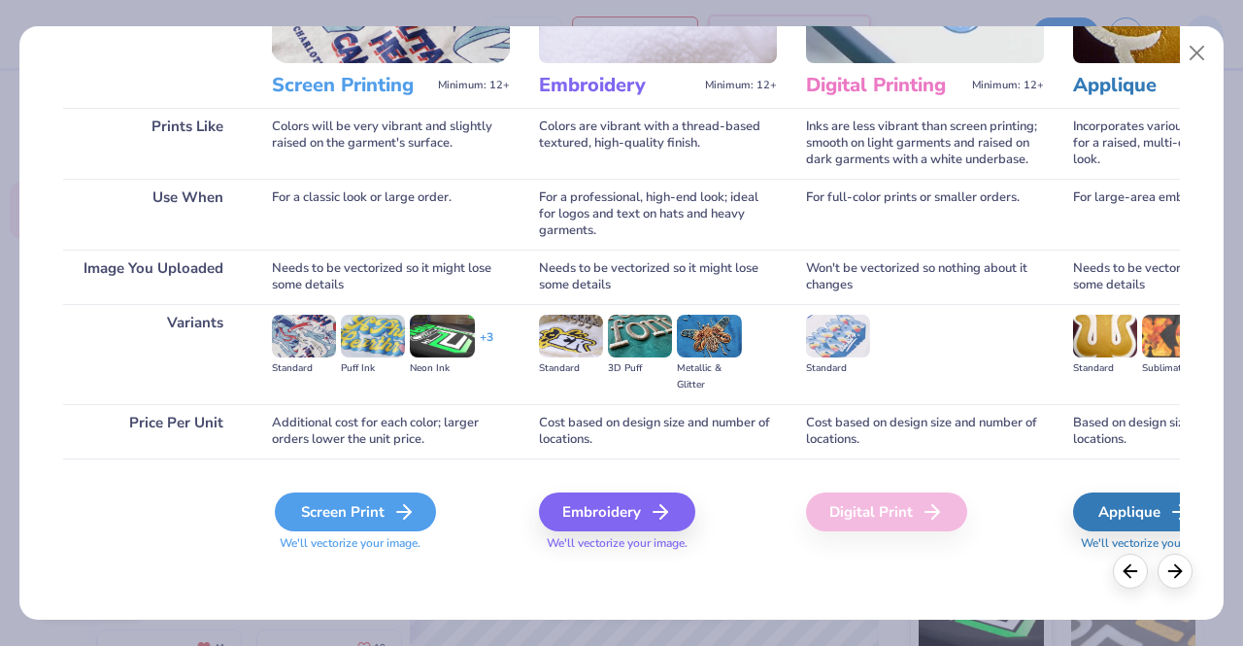
click at [407, 504] on icon at bounding box center [403, 511] width 23 height 23
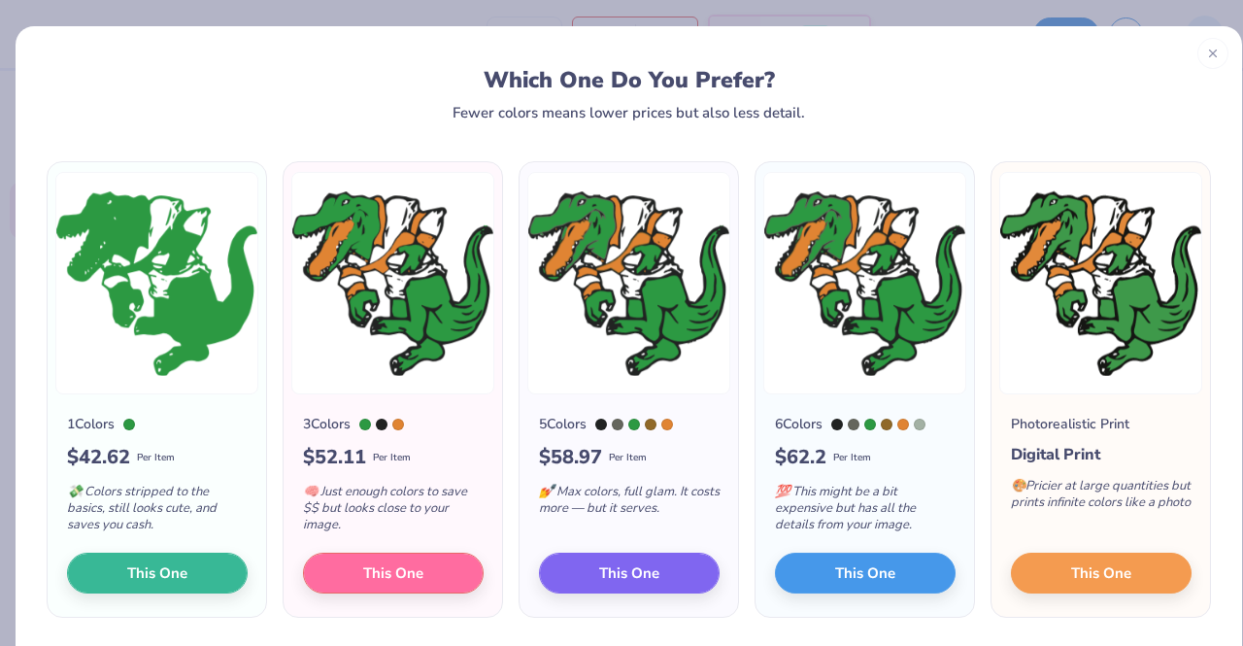
scroll to position [60, 0]
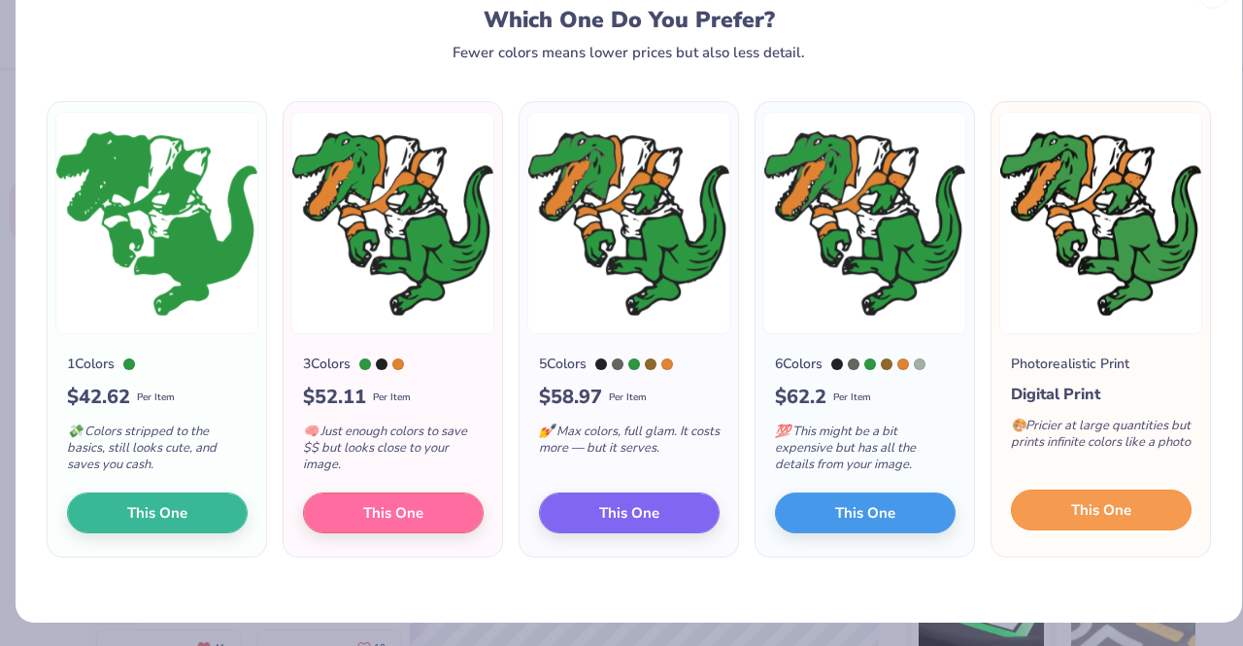
click at [1103, 516] on span "This One" at bounding box center [1101, 510] width 60 height 22
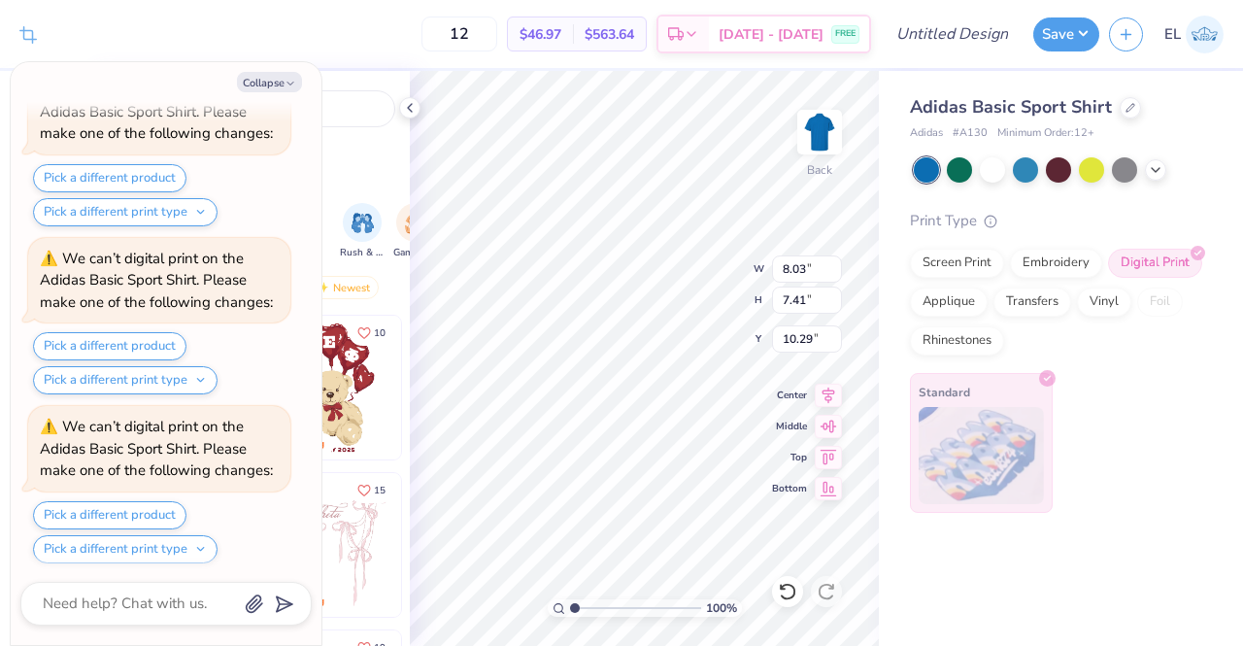
scroll to position [437, 0]
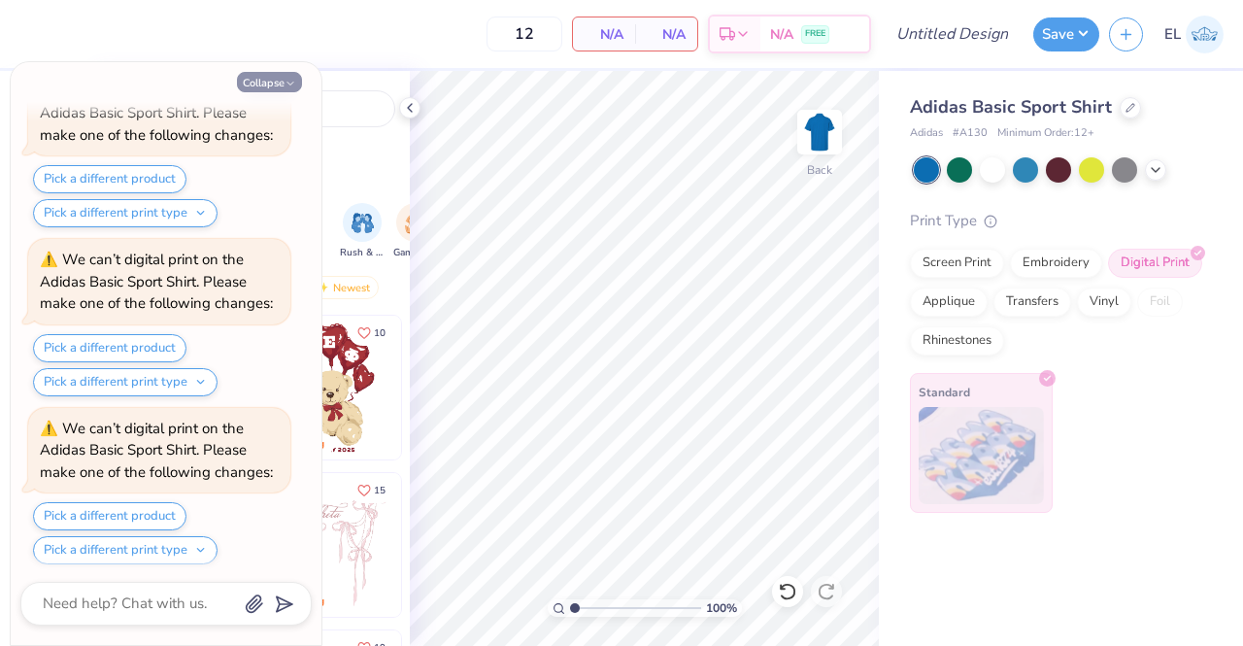
click at [278, 82] on button "Collapse" at bounding box center [269, 82] width 65 height 20
type textarea "x"
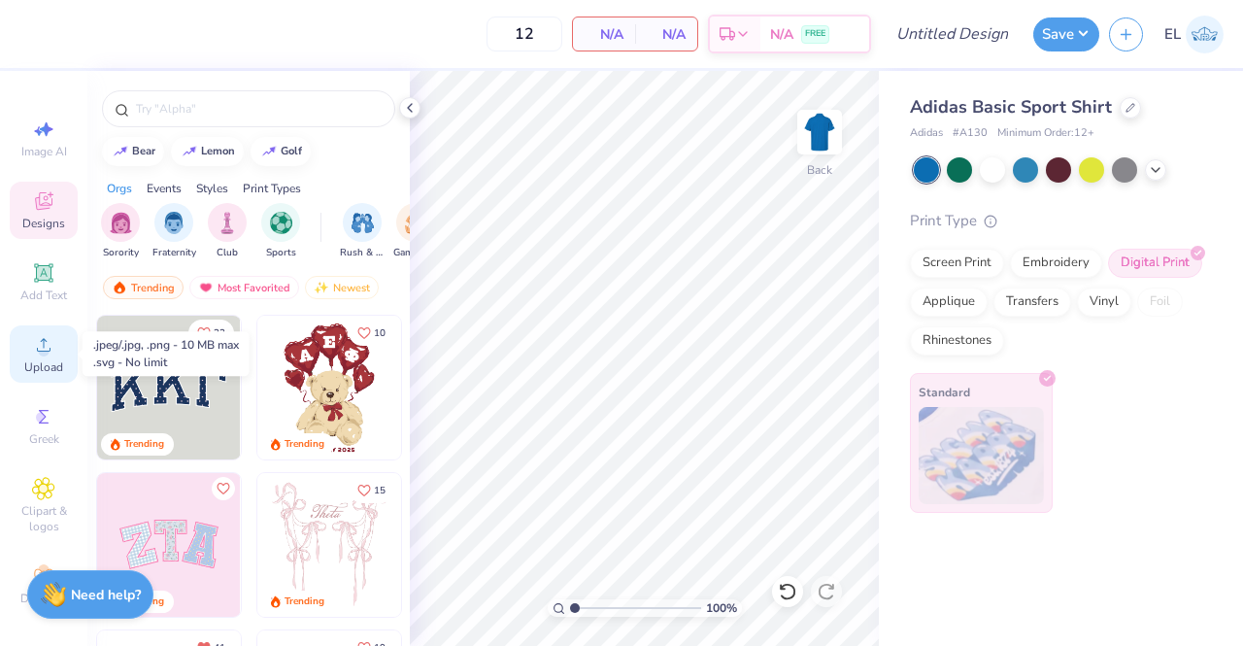
click at [50, 354] on div "Upload" at bounding box center [44, 353] width 68 height 57
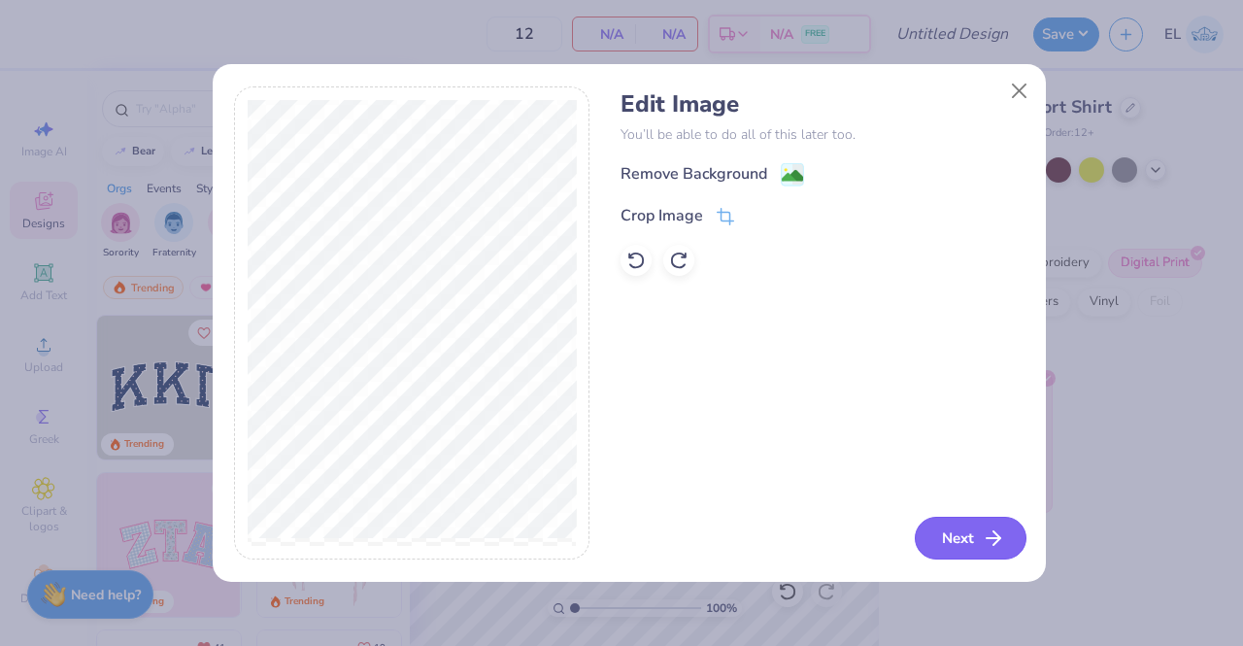
click at [969, 529] on button "Next" at bounding box center [971, 538] width 112 height 43
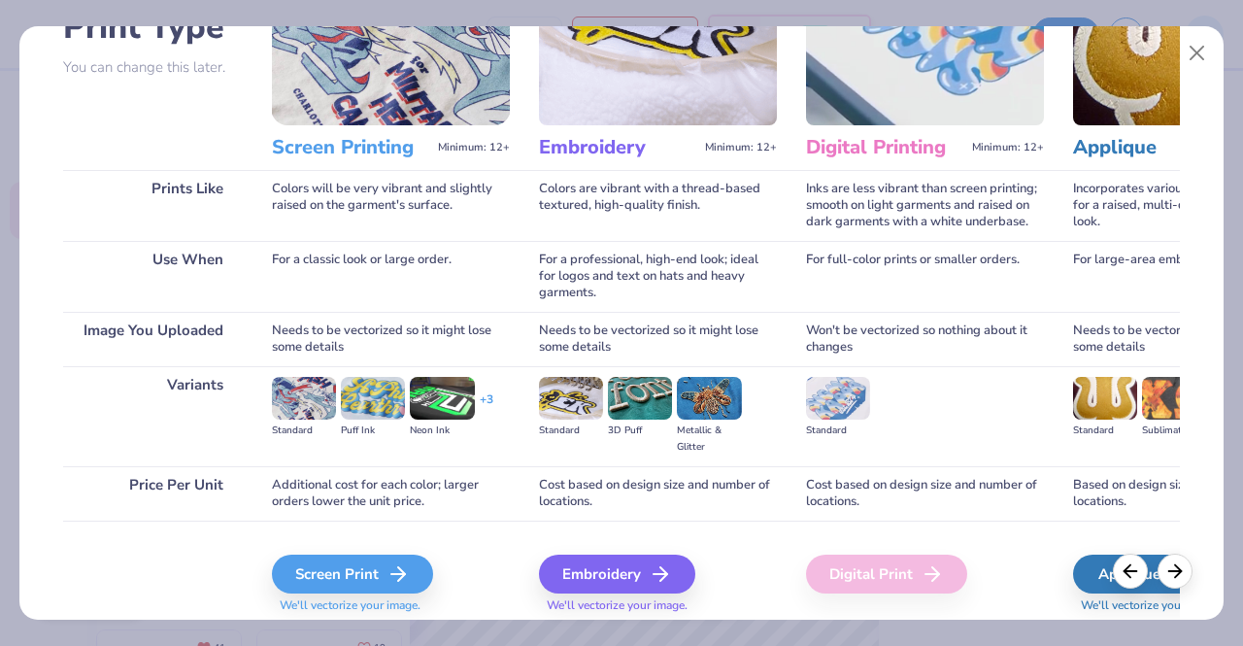
scroll to position [163, 0]
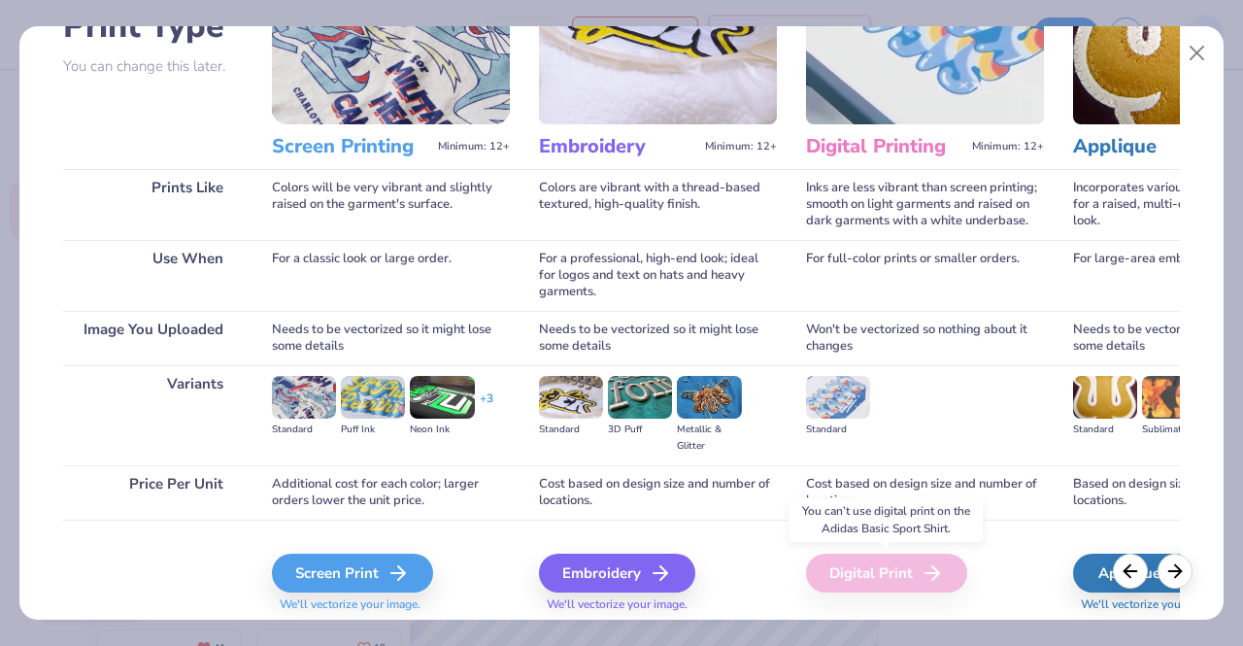
click at [900, 580] on div "Digital Print" at bounding box center [886, 572] width 161 height 39
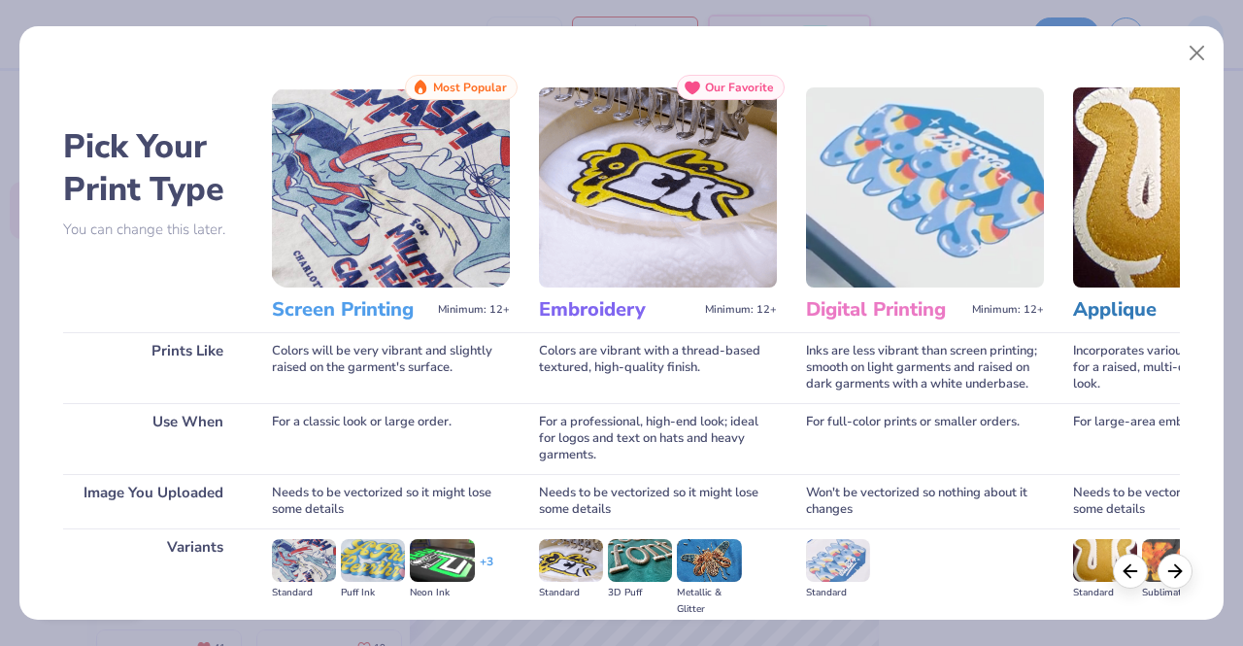
scroll to position [224, 0]
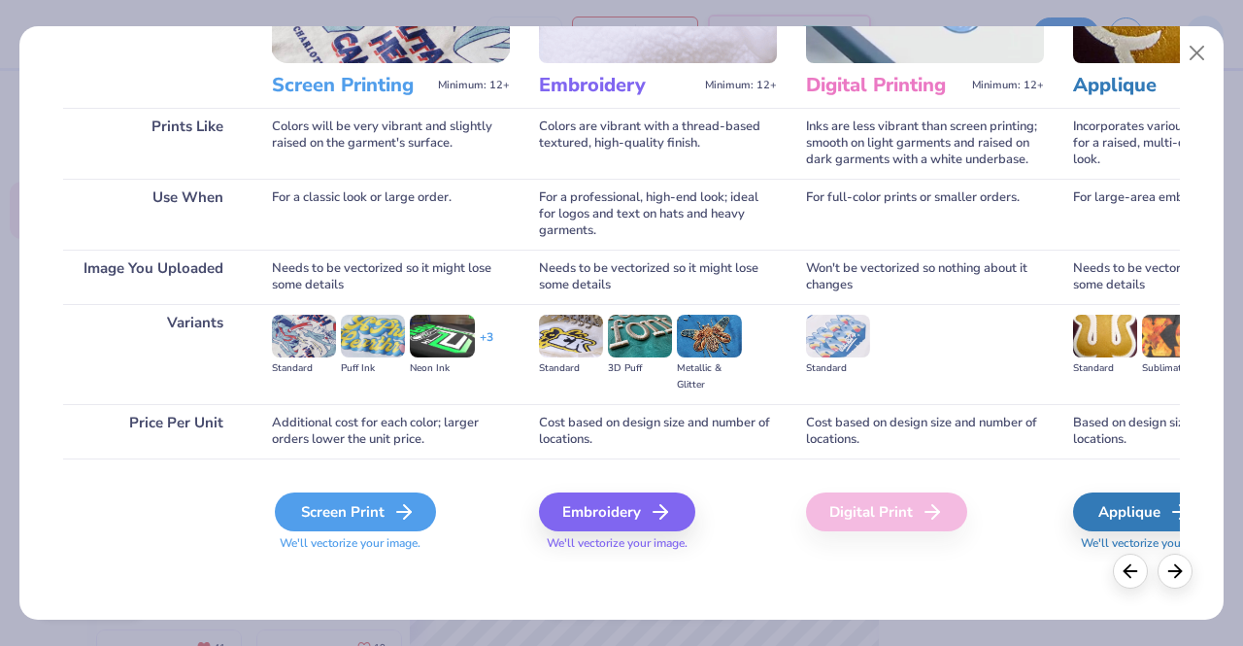
click at [369, 493] on div "Screen Print" at bounding box center [355, 511] width 161 height 39
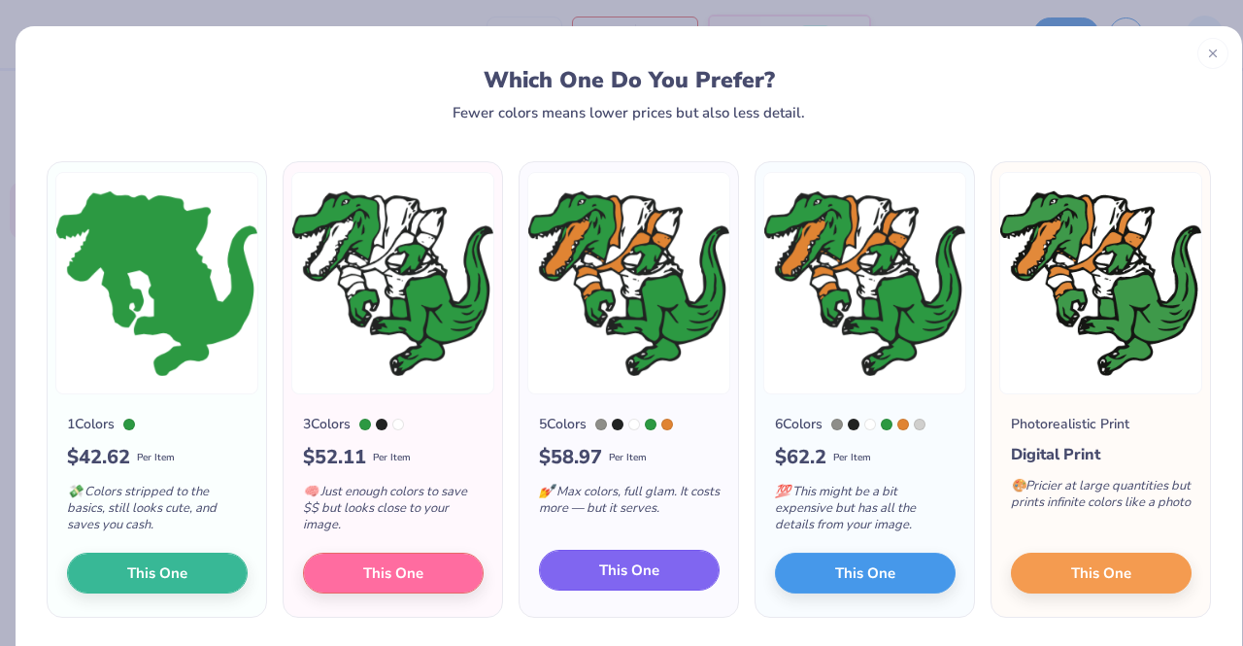
click at [616, 565] on span "This One" at bounding box center [629, 570] width 60 height 22
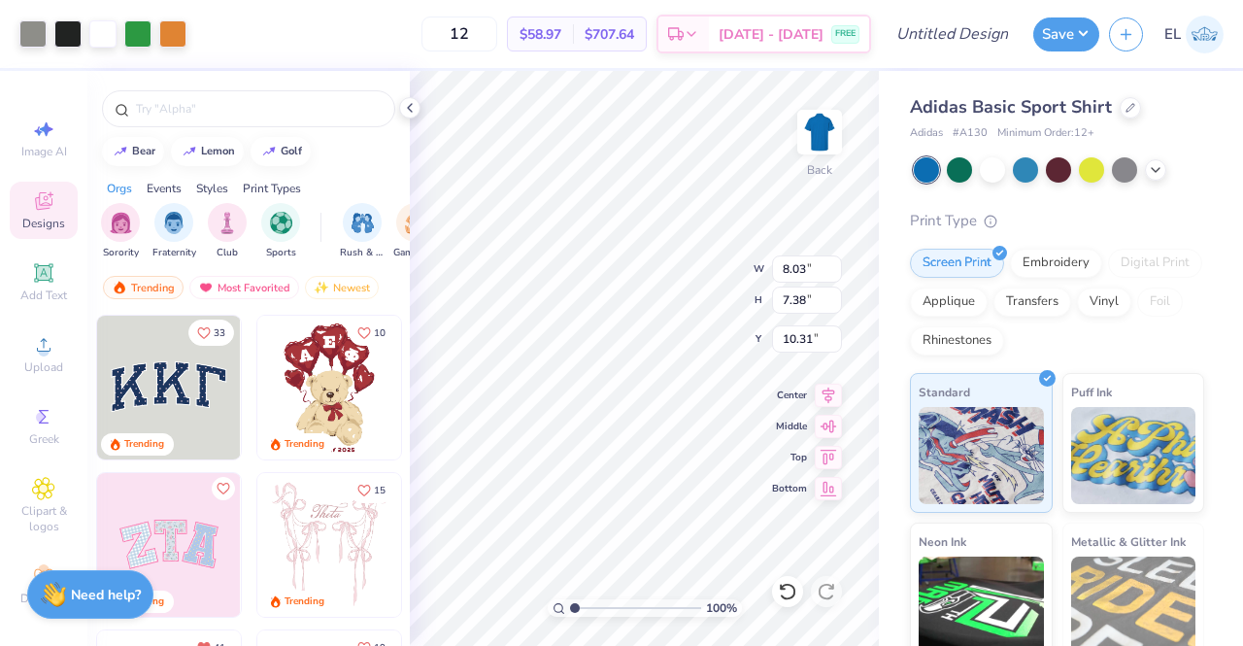
type input "3.00"
drag, startPoint x: 502, startPoint y: 32, endPoint x: 435, endPoint y: 39, distance: 67.3
click at [435, 39] on div "12 $58.97 Per Item $707.64 Total Est. Delivery [DATE] - [DATE] FREE" at bounding box center [533, 34] width 675 height 68
type input "30"
click at [390, 40] on div "30 $41.21 Per Item $1,236.30 Total Est. Delivery [DATE] - [DATE] FREE" at bounding box center [533, 34] width 675 height 68
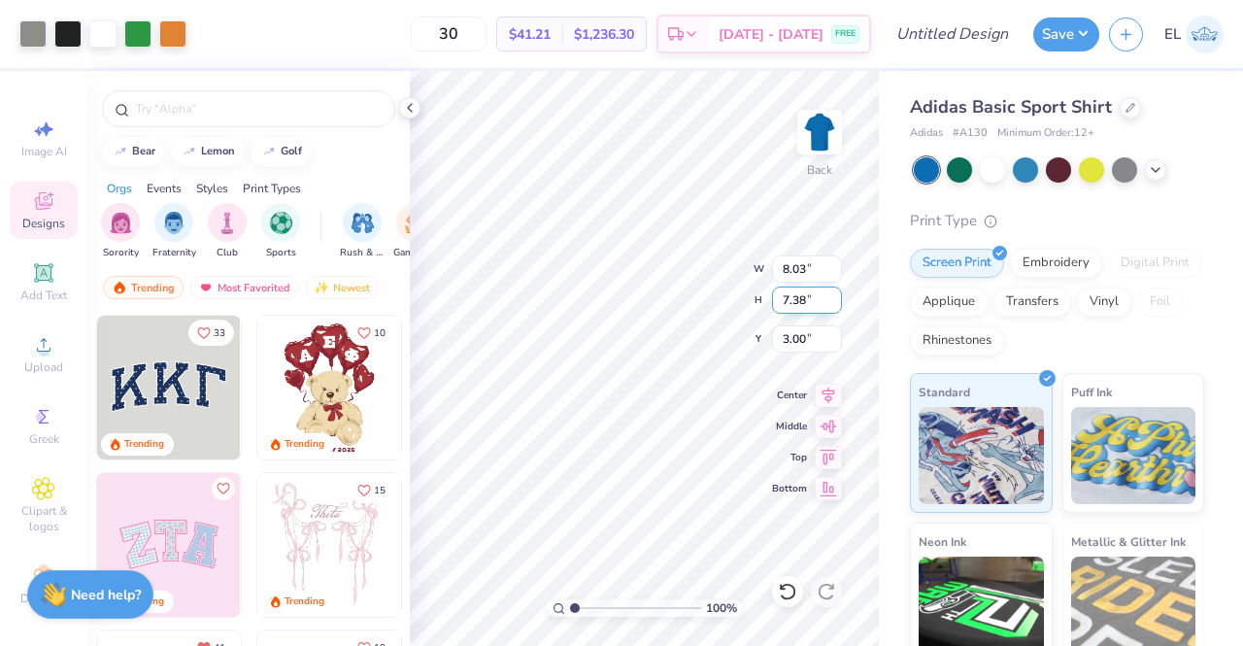
type input "5.28"
type input "4.85"
type input "4.03"
type input "3.70"
drag, startPoint x: 573, startPoint y: 607, endPoint x: 619, endPoint y: 606, distance: 45.6
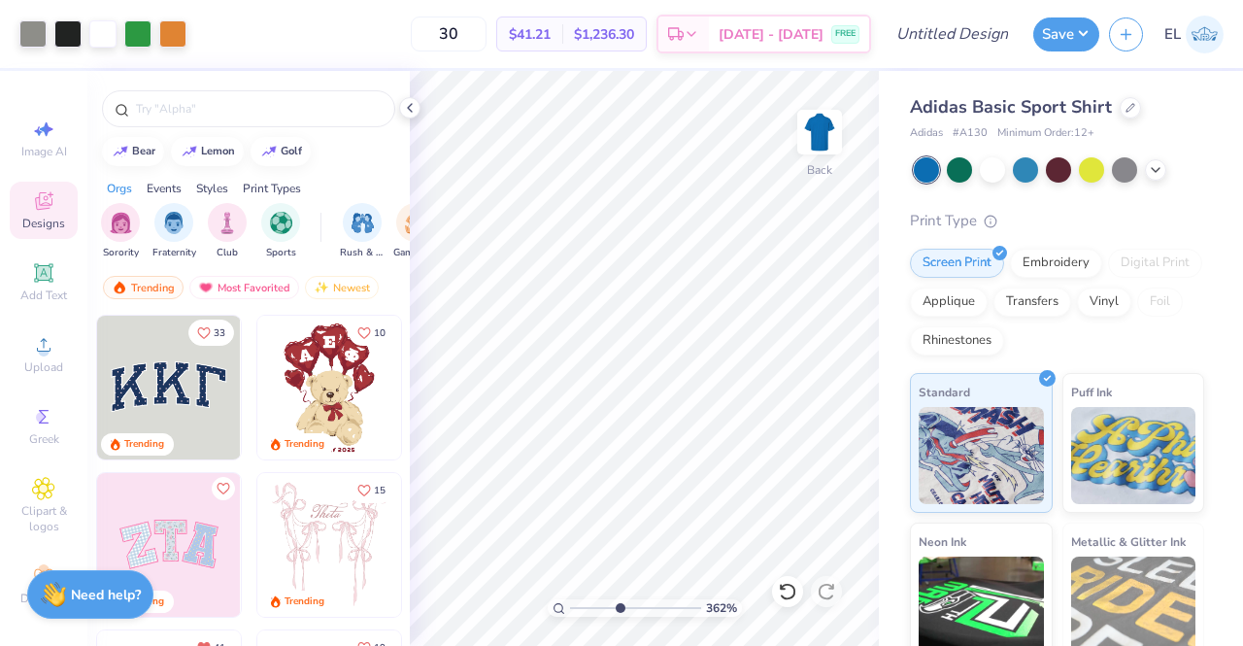
click at [619, 606] on input "range" at bounding box center [635, 607] width 131 height 17
click at [39, 283] on icon at bounding box center [43, 272] width 23 height 23
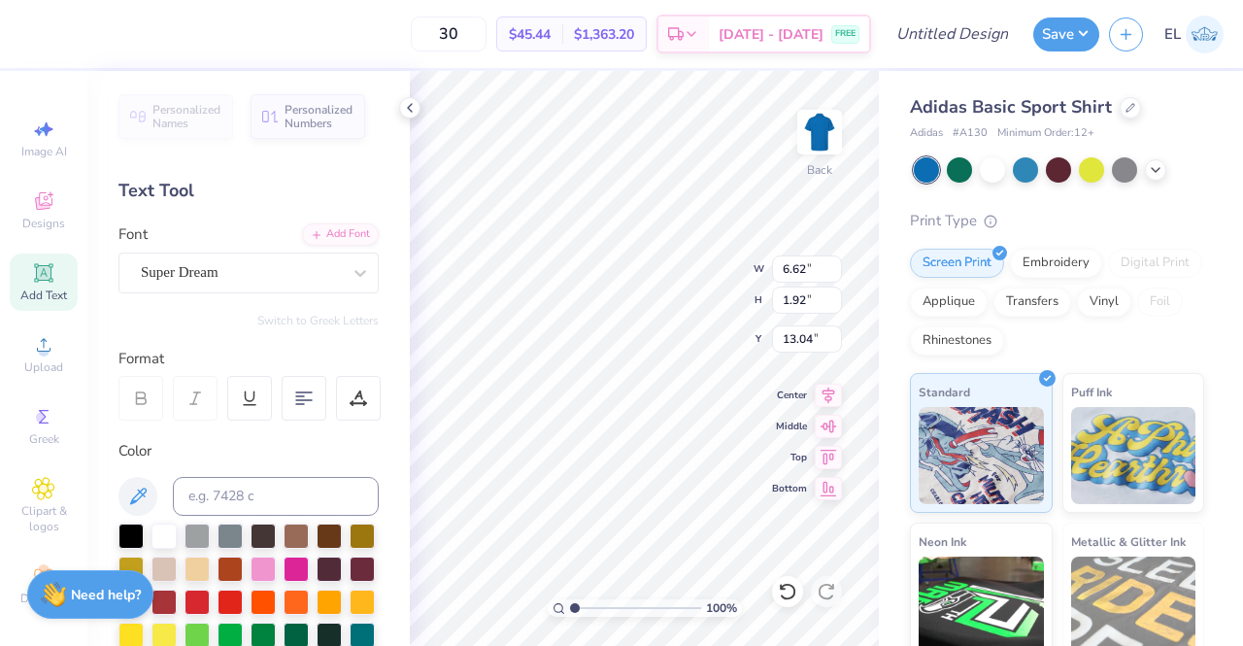
drag, startPoint x: 592, startPoint y: 610, endPoint x: 575, endPoint y: 613, distance: 17.7
type input "1.04"
click at [575, 613] on input "range" at bounding box center [635, 607] width 131 height 17
type textarea "EST. 1969"
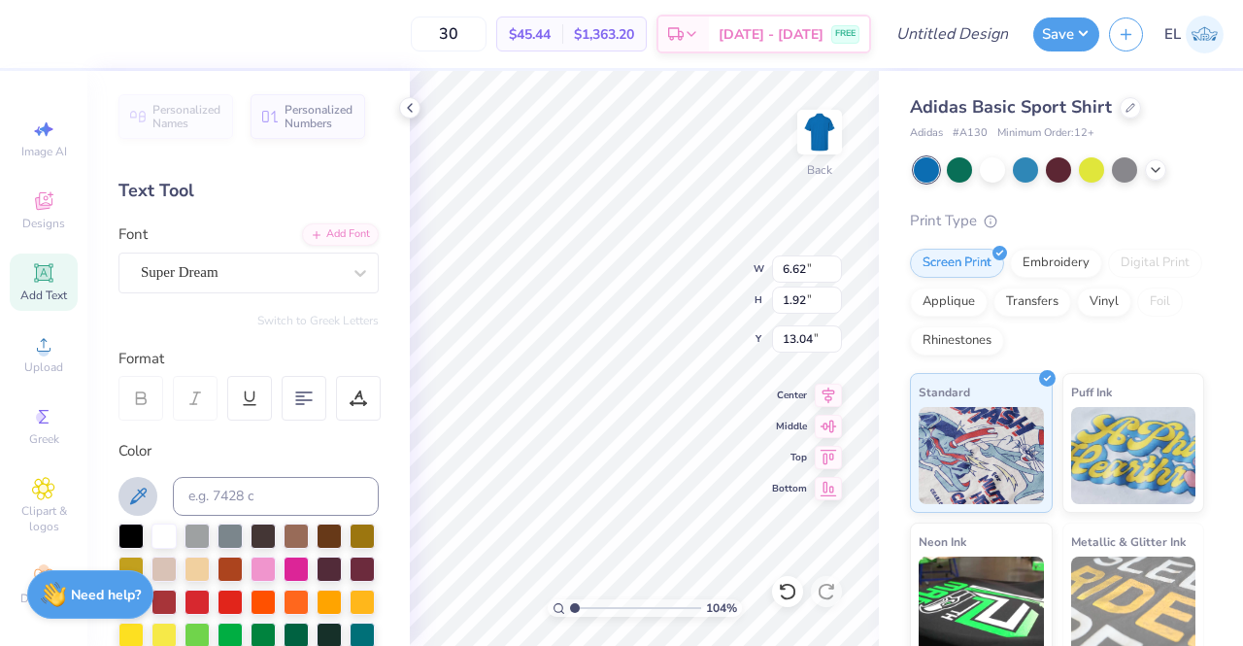
click at [135, 489] on icon at bounding box center [137, 496] width 23 height 23
click at [164, 534] on div at bounding box center [163, 533] width 25 height 25
click at [243, 597] on div at bounding box center [230, 599] width 25 height 25
click at [142, 492] on icon at bounding box center [138, 495] width 17 height 17
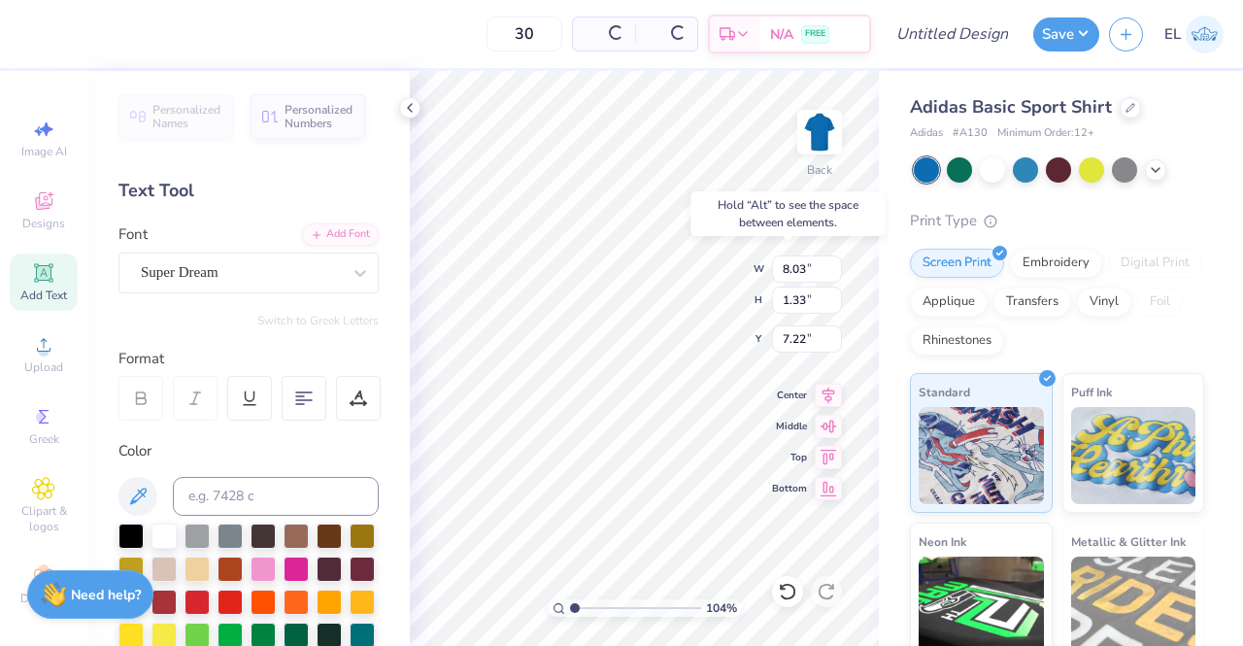
type input "7.22"
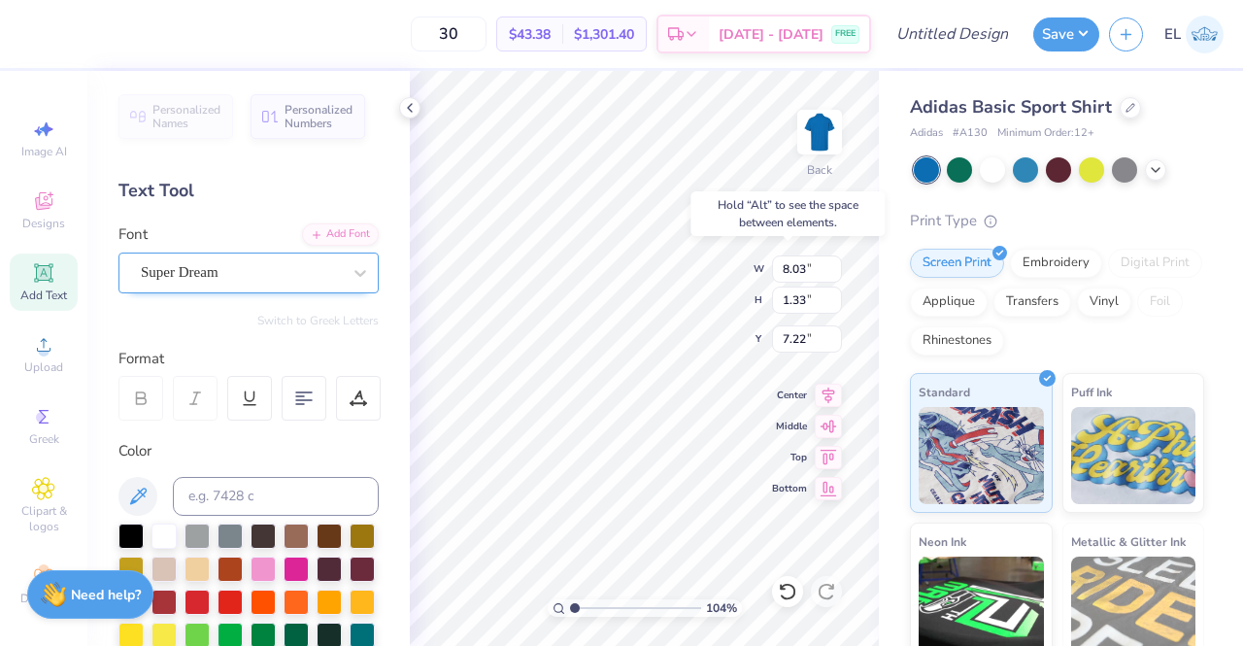
click at [286, 280] on div "Super Dream" at bounding box center [241, 272] width 204 height 30
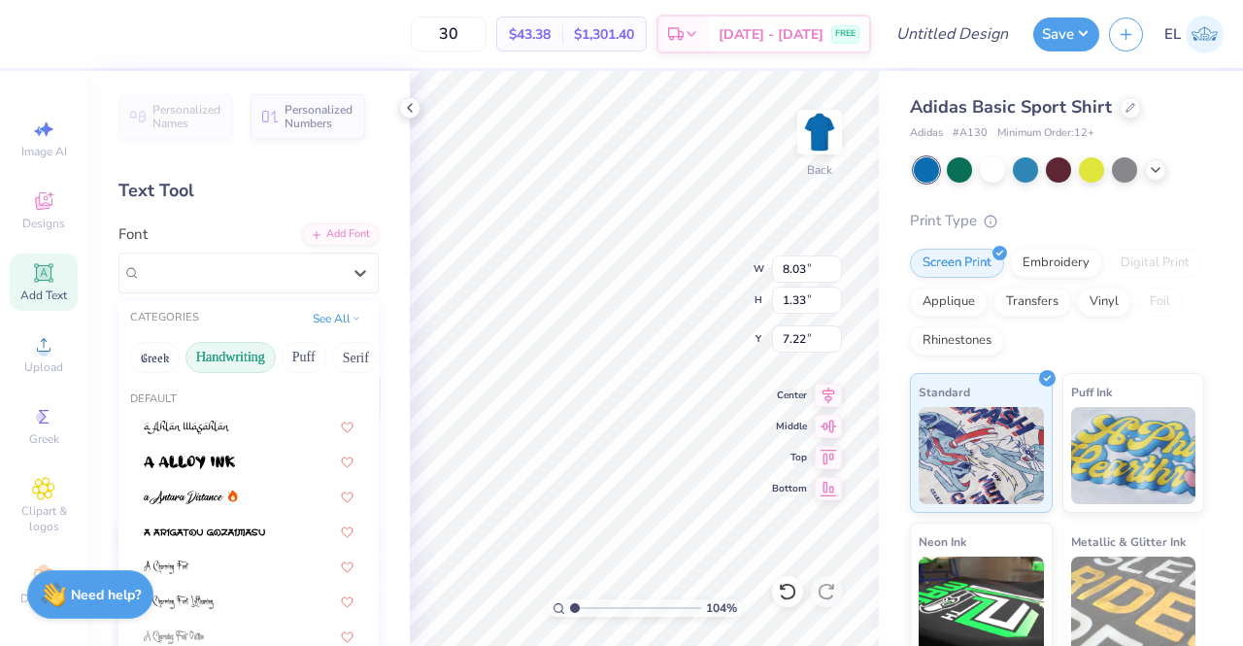
click at [260, 354] on button "Handwriting" at bounding box center [230, 357] width 90 height 31
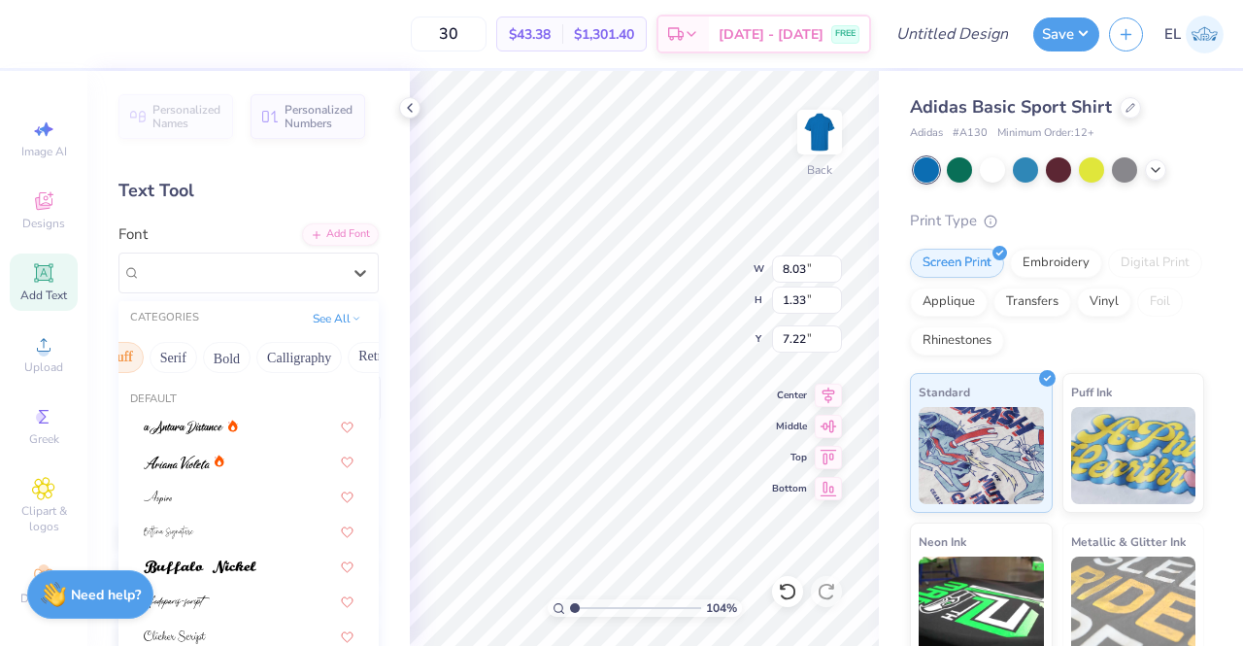
scroll to position [0, 184]
click at [268, 358] on button "Calligraphy" at bounding box center [297, 357] width 85 height 31
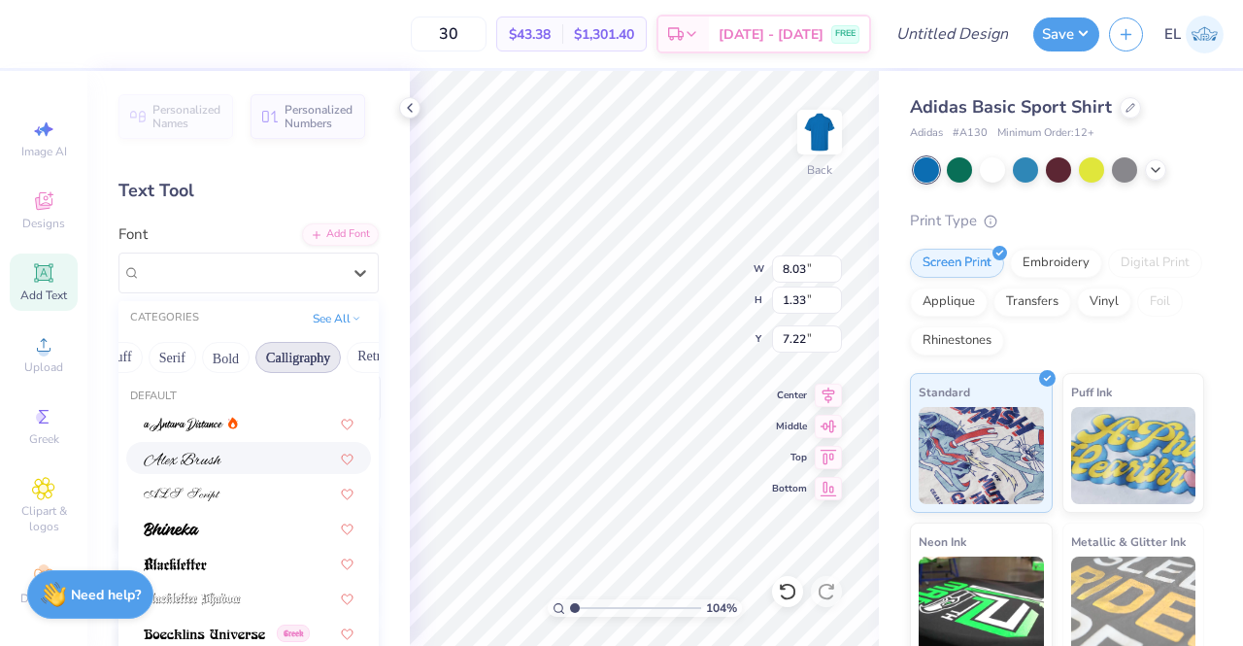
scroll to position [12, 0]
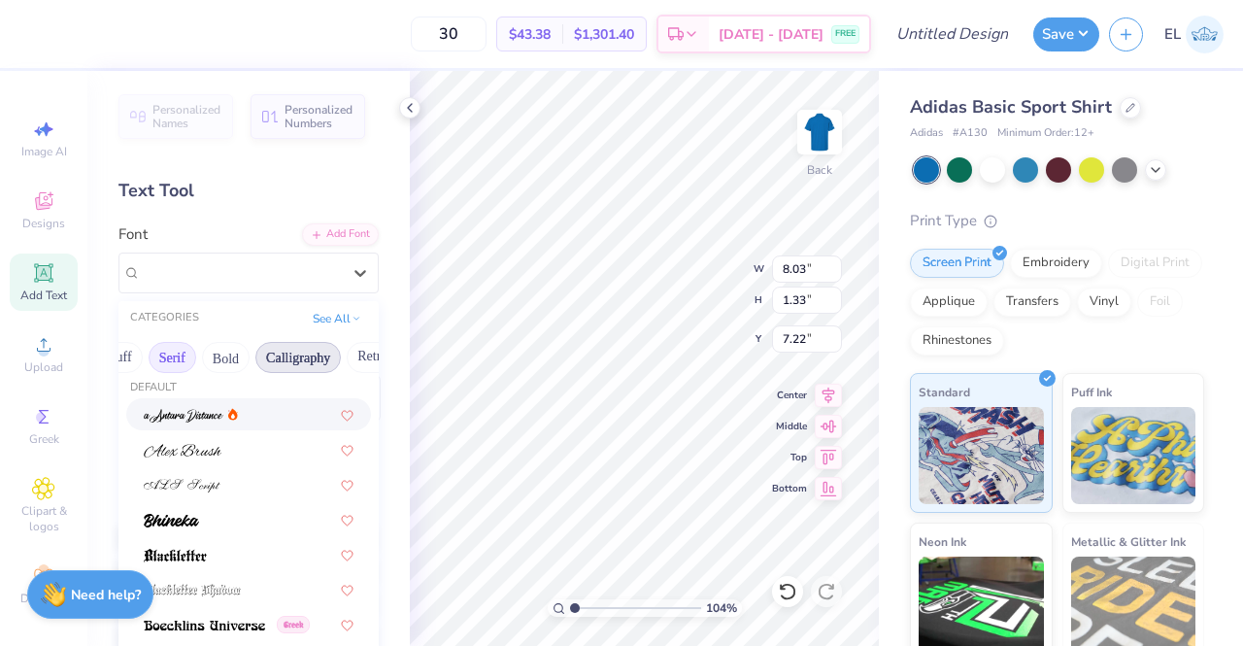
click at [167, 360] on button "Serif" at bounding box center [173, 357] width 48 height 31
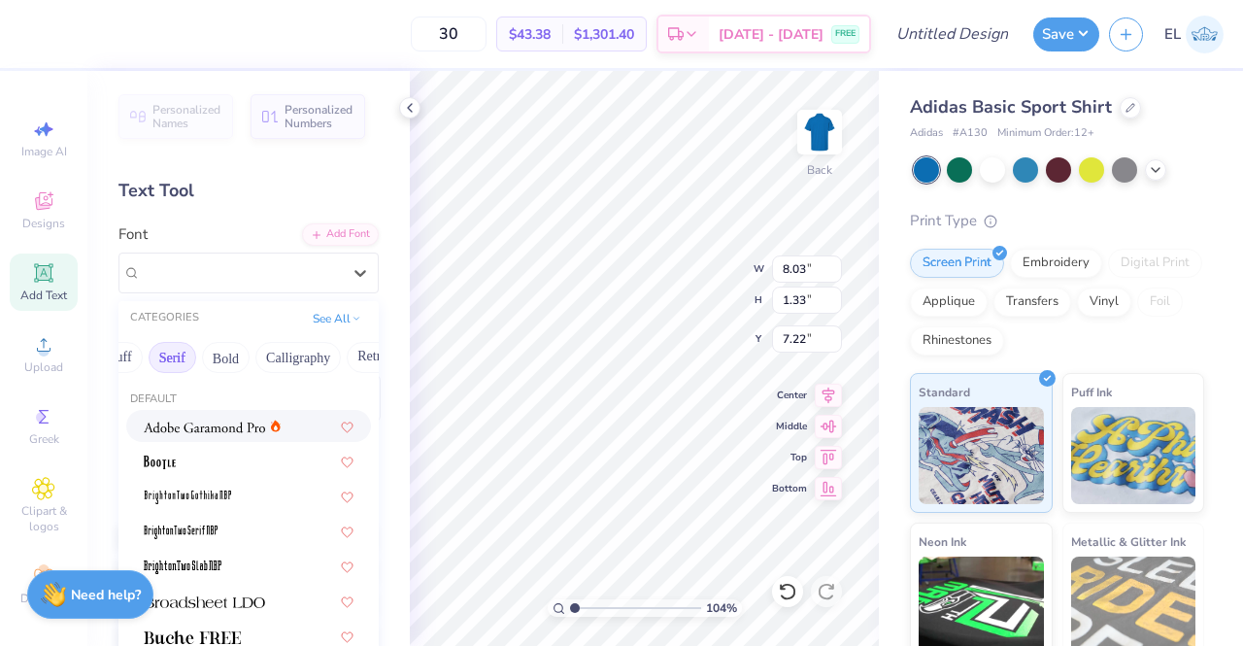
scroll to position [151, 0]
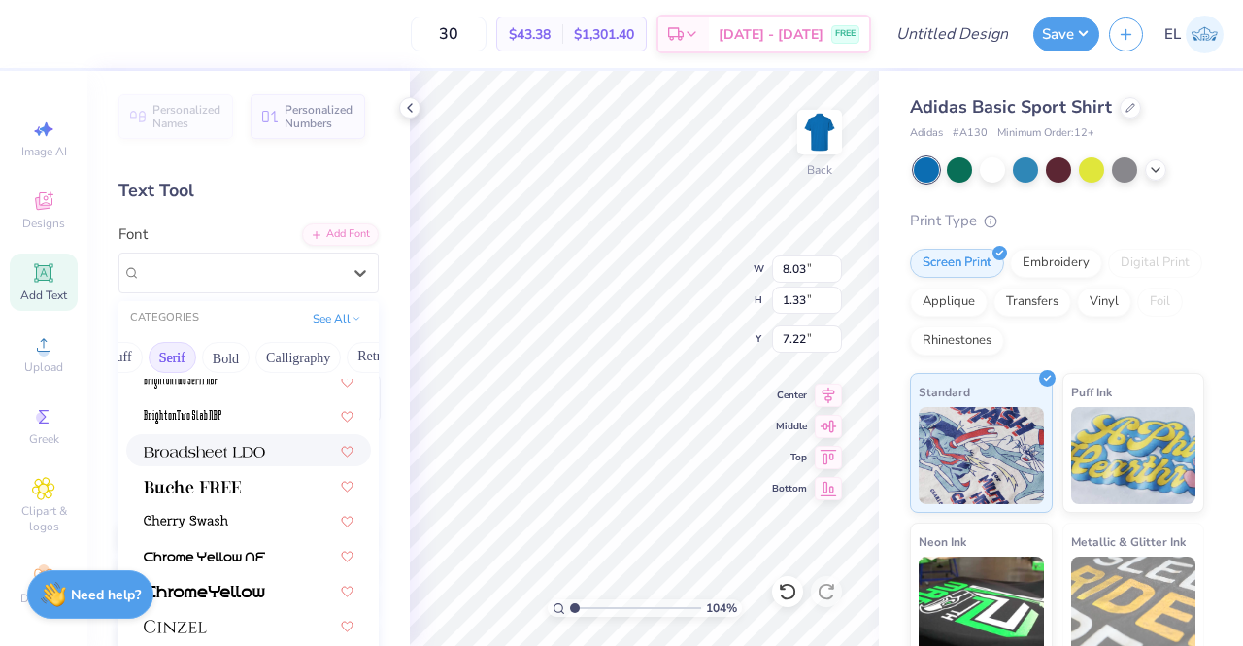
click at [202, 450] on img at bounding box center [204, 452] width 121 height 14
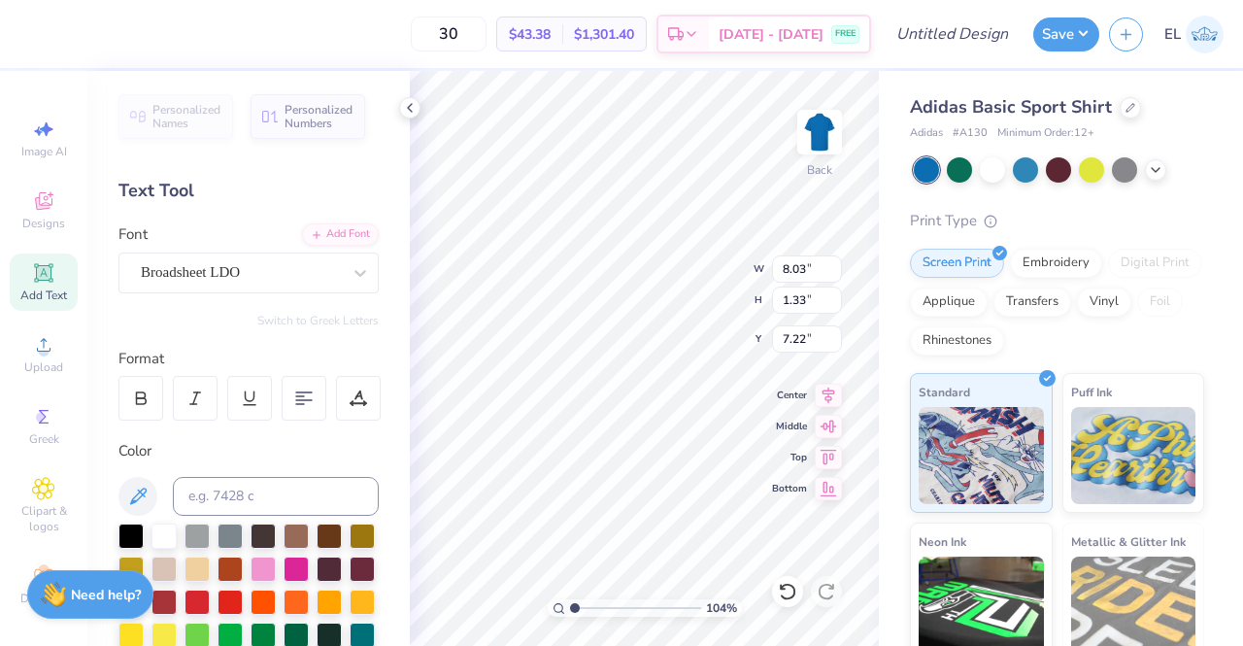
type input "8.42"
type input "1.22"
type input "7.28"
type input "5.59"
type input "0.81"
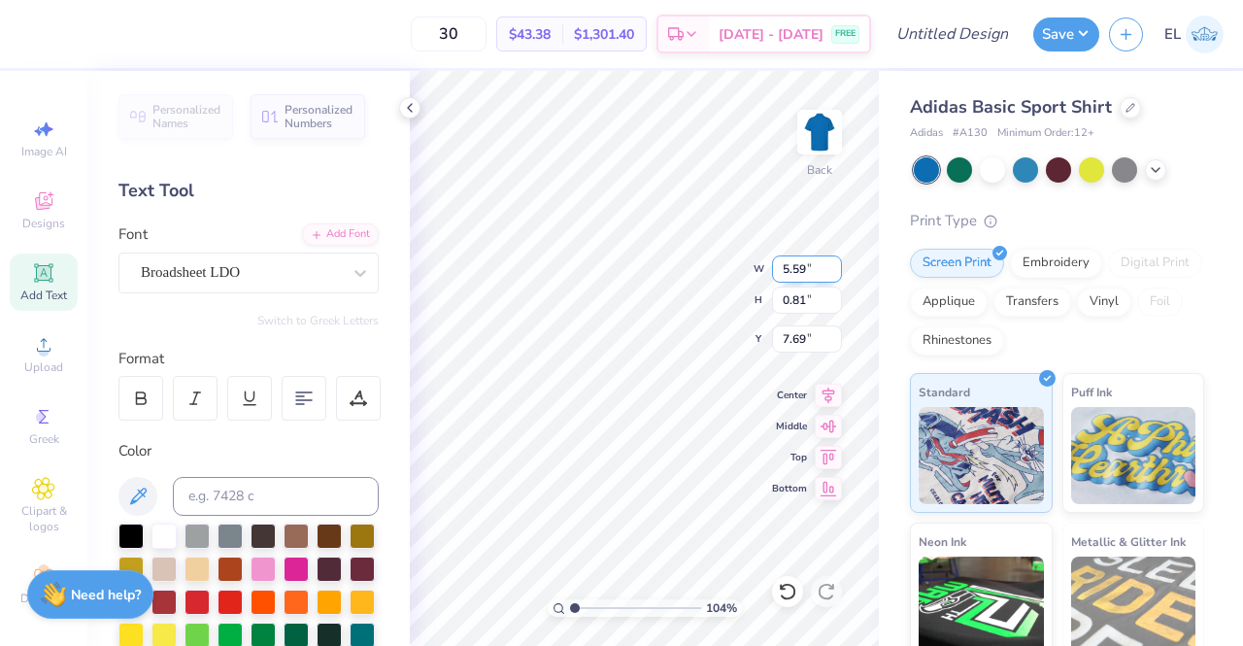
type input "6.70"
type input "4.59"
type input "0.67"
type input "6.70"
type input "7.13"
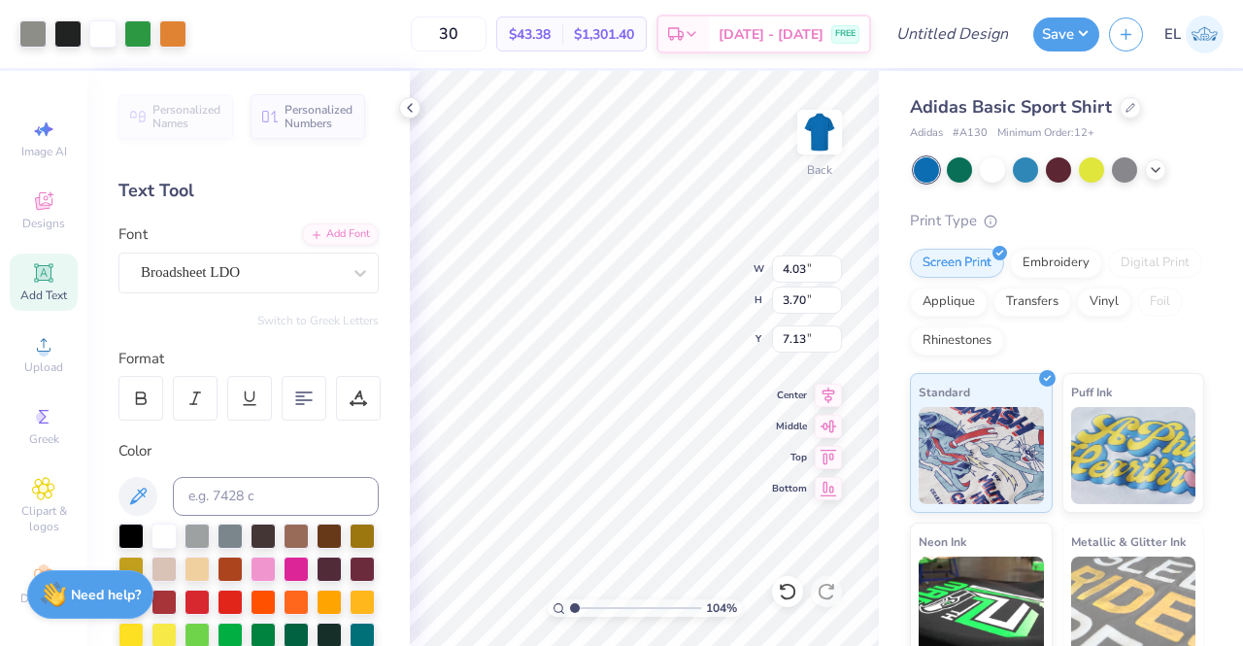
type input "4.03"
type input "3.70"
type input "3.00"
click at [709, 302] on div "104 % Back W 4.03 4.03 " H 3.70 3.70 " Y 3.00 3.00 " Center Middle Top Bottom" at bounding box center [644, 358] width 469 height 575
type input "3.44"
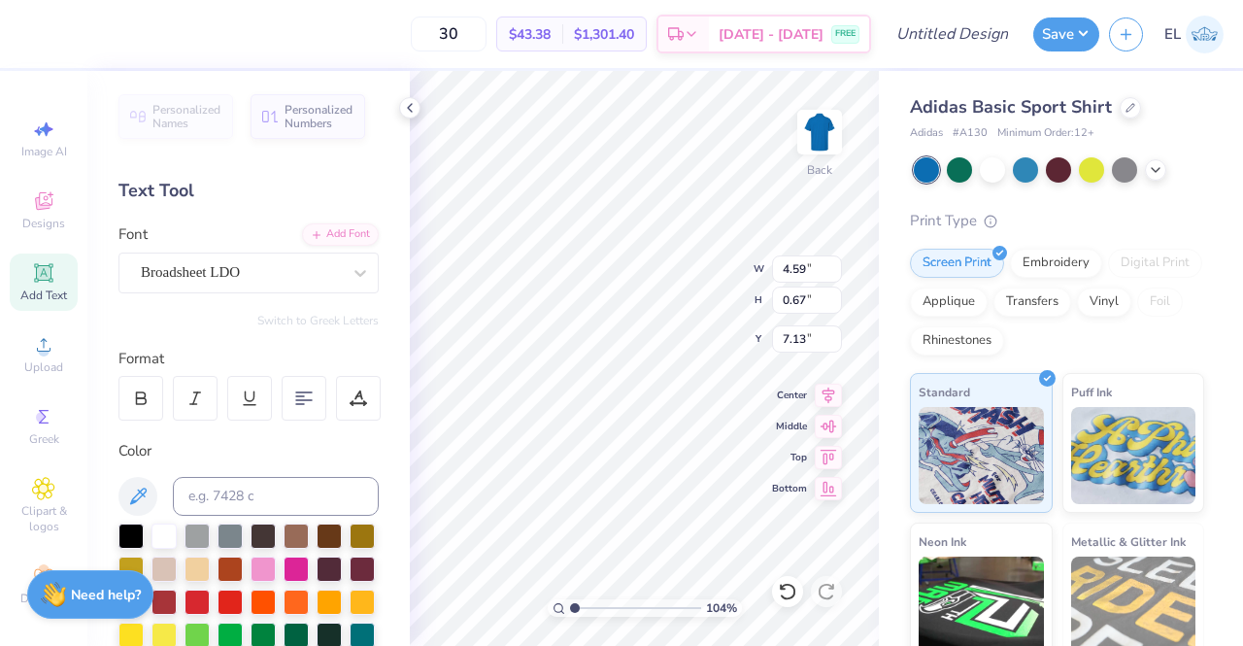
type input "0.50"
type input "7.30"
type input "4.03"
type input "3.70"
type input "3.00"
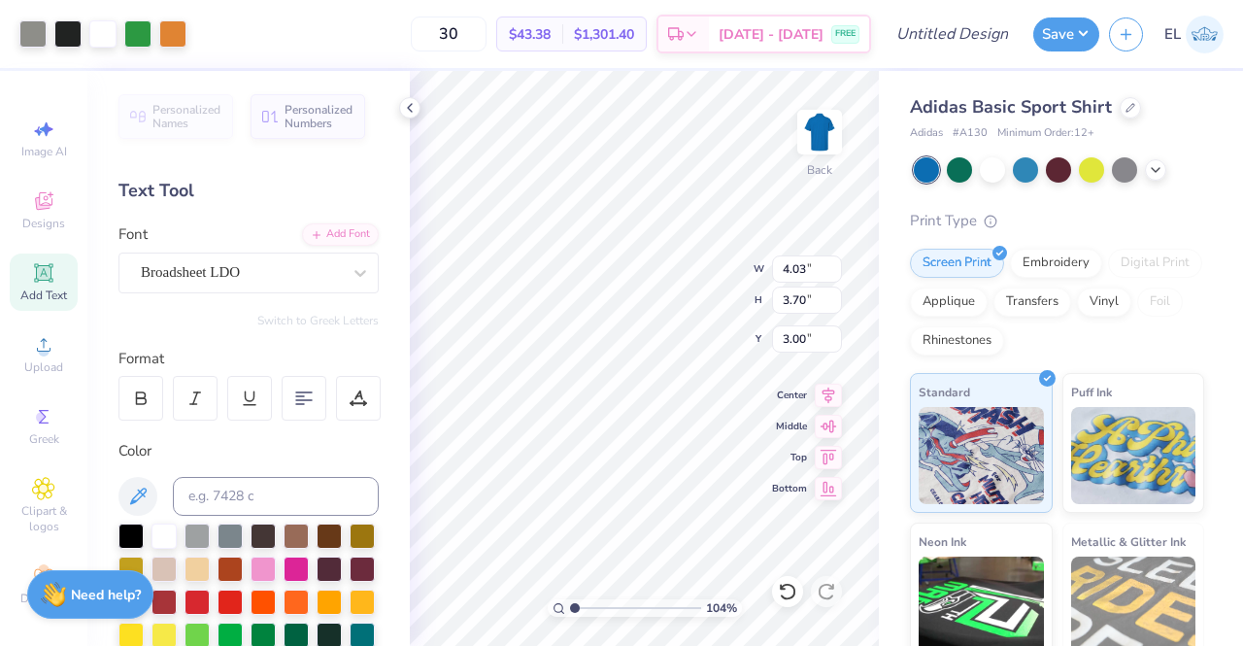
type input "3.44"
type input "0.50"
type input "7.30"
click at [732, 273] on div "104 % Back W 3.44 3.44 " H 0.50 0.50 " Y 7.30 7.30 " Center Middle Top Bottom" at bounding box center [644, 358] width 469 height 575
click at [784, 267] on input "3.44" at bounding box center [807, 268] width 70 height 27
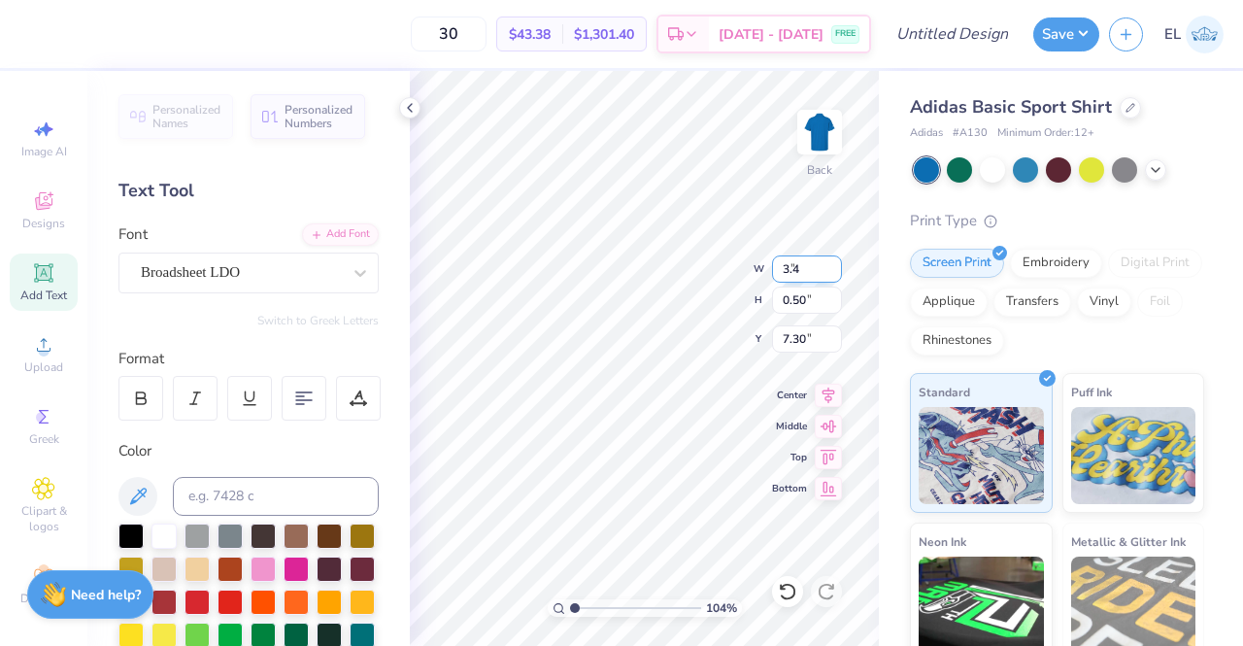
type input "3"
type input "4.03"
type input "0.58"
type input "7.25"
type input "7.14"
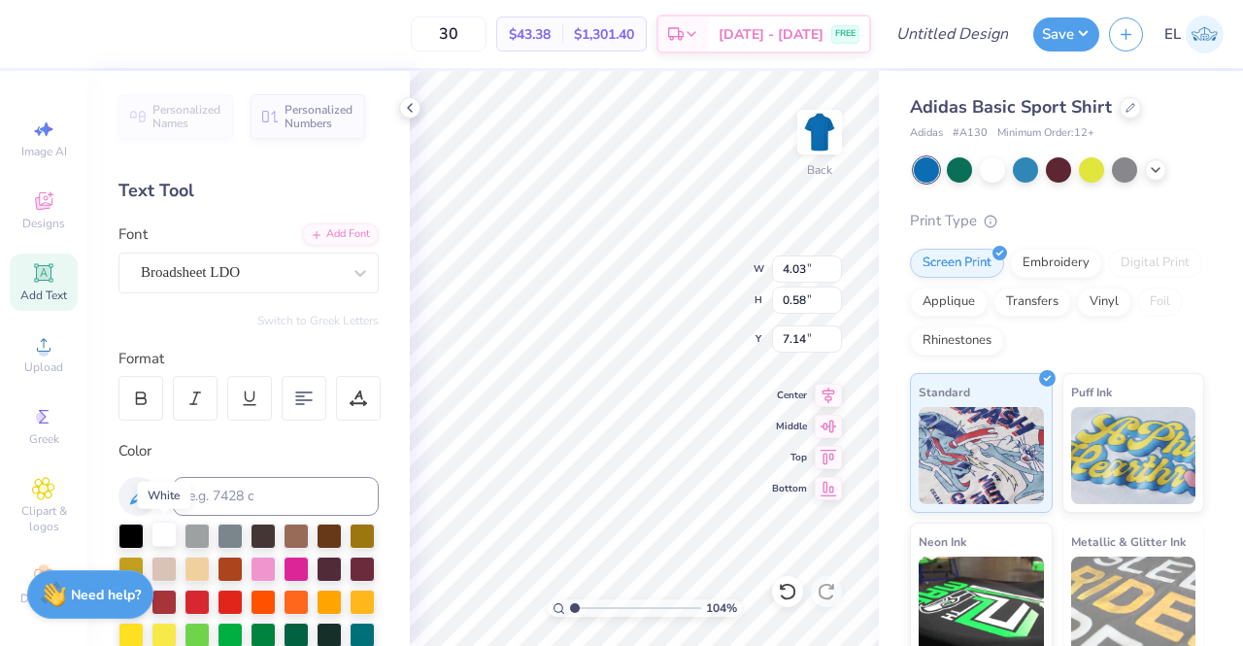
click at [171, 534] on div at bounding box center [163, 533] width 25 height 25
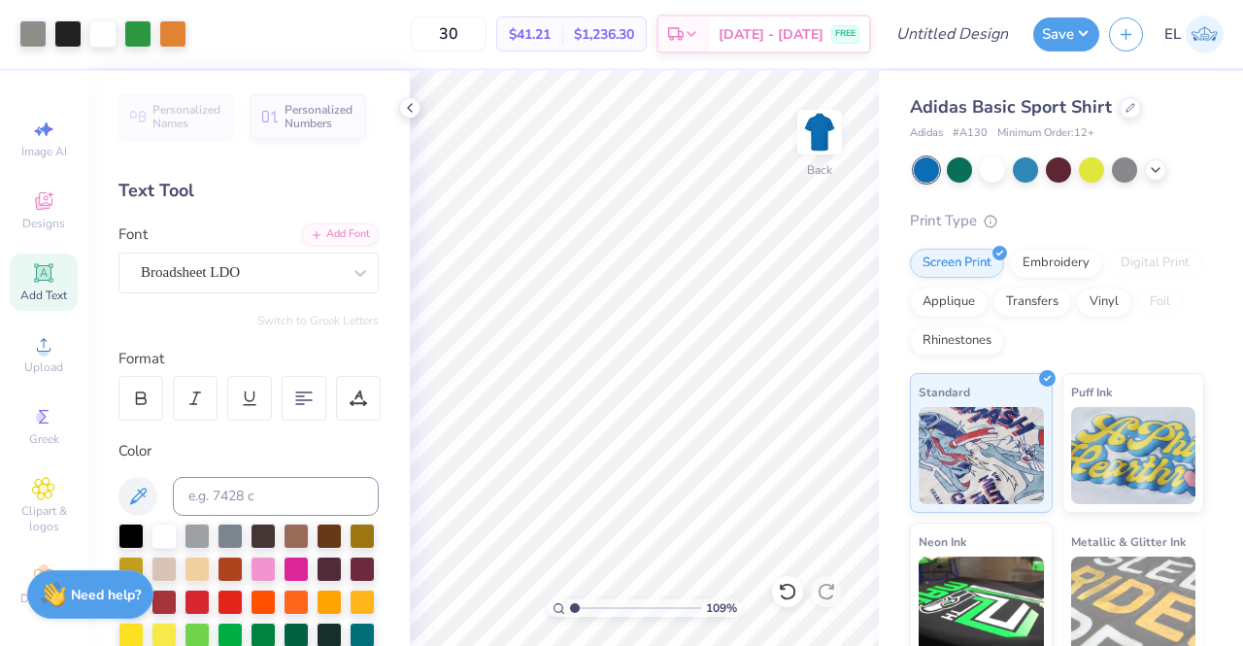
type input "1"
click at [573, 601] on input "range" at bounding box center [635, 607] width 131 height 17
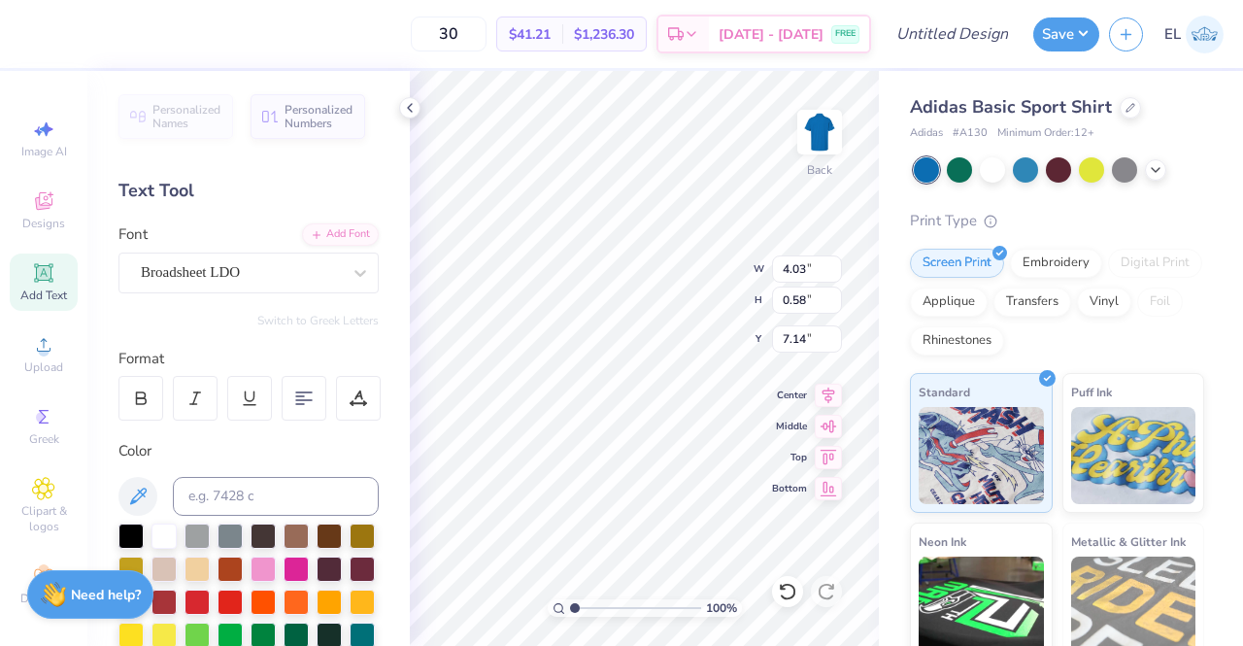
type input "6.70"
type input "3.57"
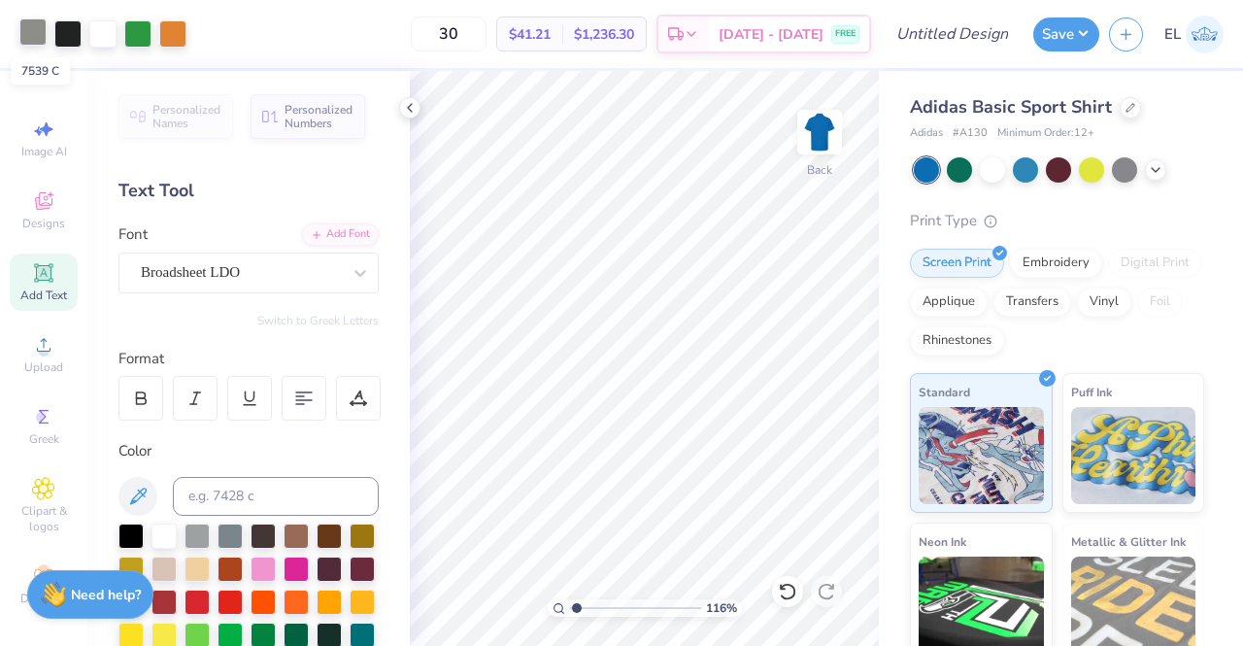
click at [32, 30] on div at bounding box center [32, 31] width 27 height 27
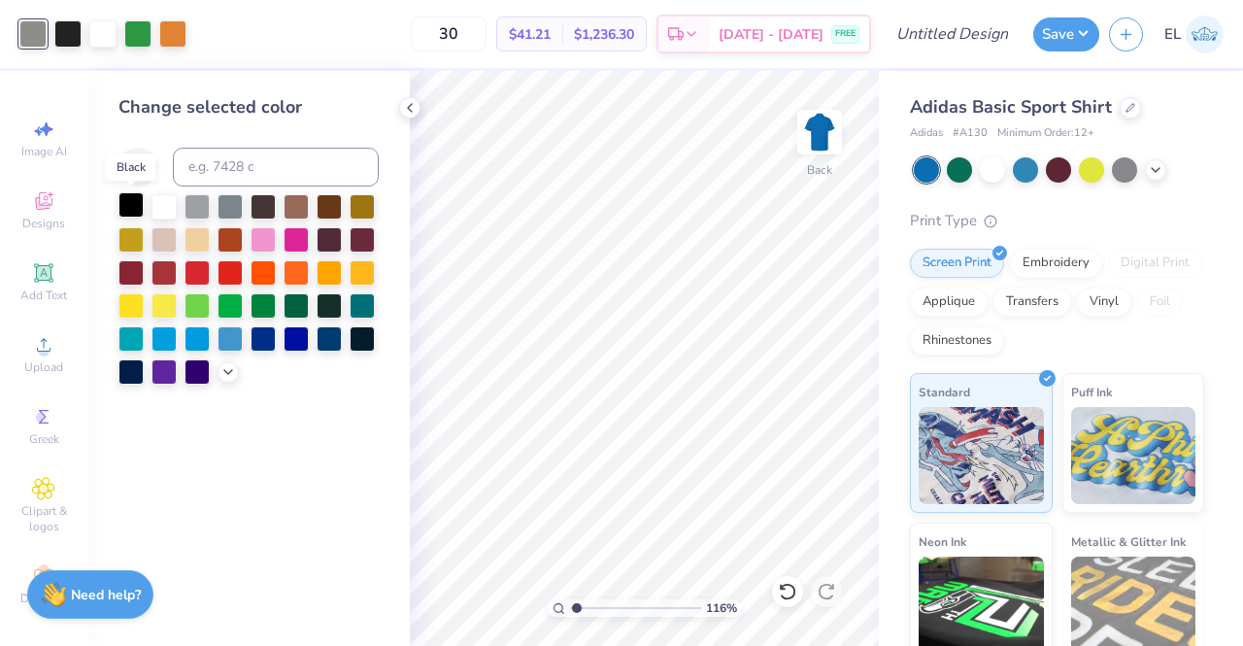
click at [126, 208] on div at bounding box center [130, 204] width 25 height 25
click at [76, 32] on div at bounding box center [67, 31] width 27 height 27
click at [136, 206] on div at bounding box center [130, 204] width 25 height 25
click at [331, 395] on div "Change selected color" at bounding box center [248, 358] width 322 height 575
drag, startPoint x: 577, startPoint y: 605, endPoint x: 616, endPoint y: 599, distance: 39.3
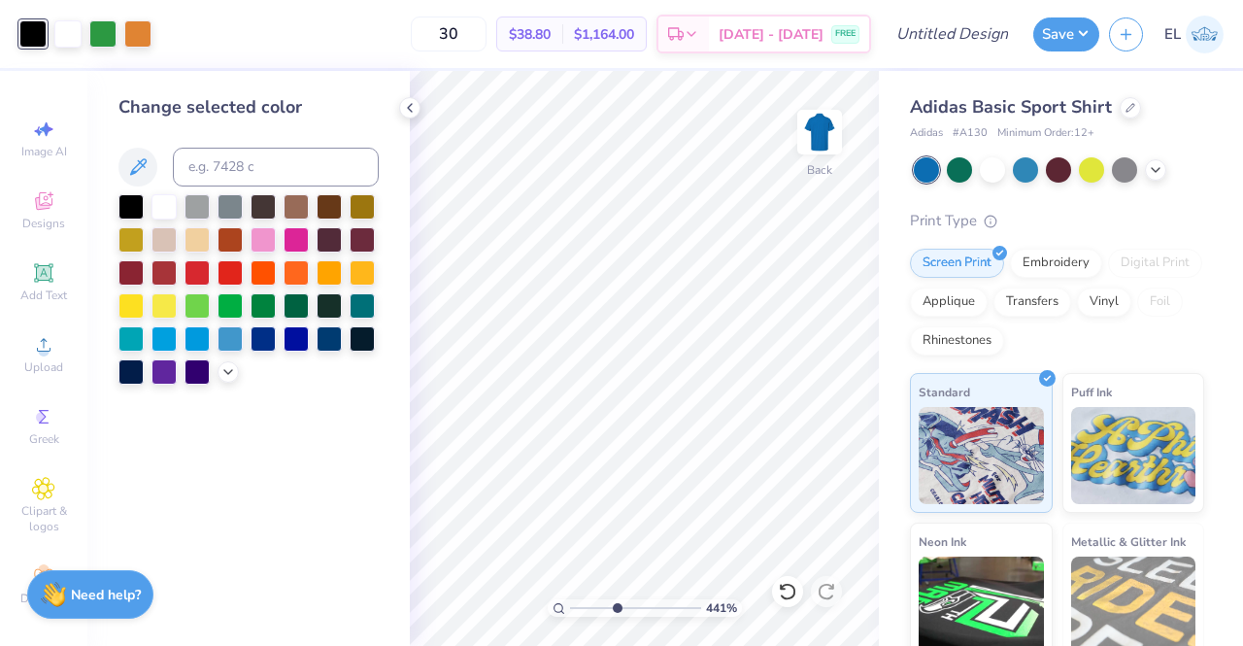
click at [616, 599] on input "range" at bounding box center [635, 607] width 131 height 17
click at [140, 38] on div at bounding box center [137, 31] width 27 height 27
click at [303, 273] on div at bounding box center [296, 270] width 25 height 25
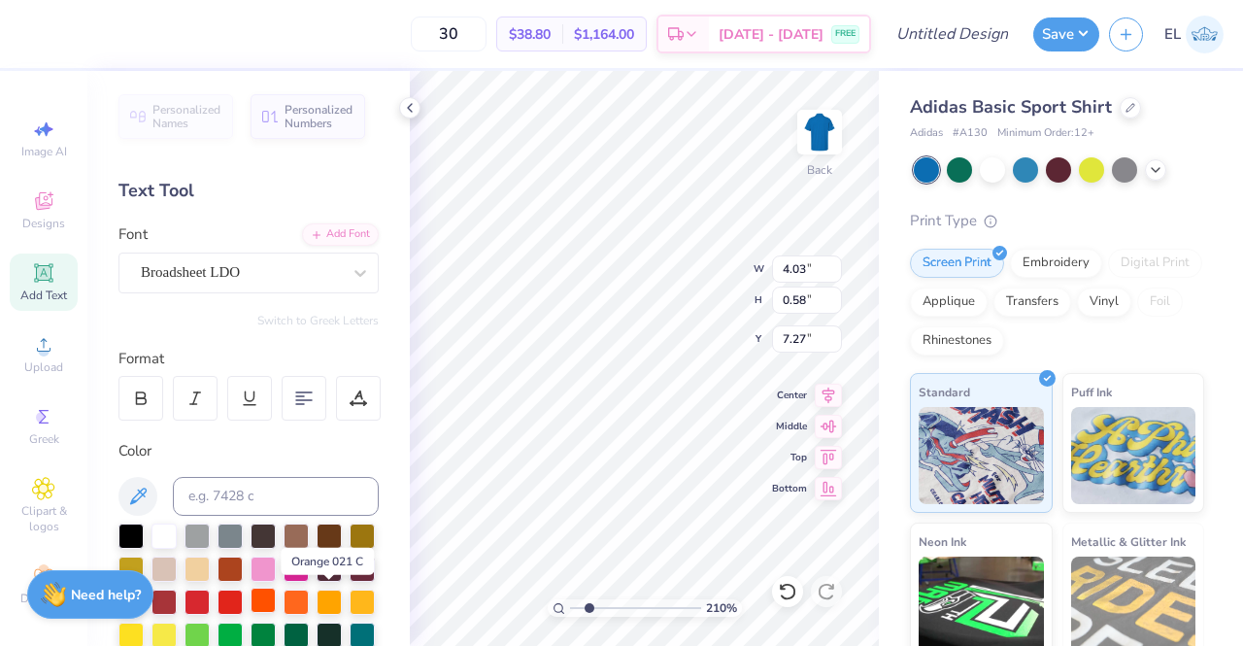
click at [276, 592] on div at bounding box center [263, 599] width 25 height 25
click at [158, 529] on div at bounding box center [163, 533] width 25 height 25
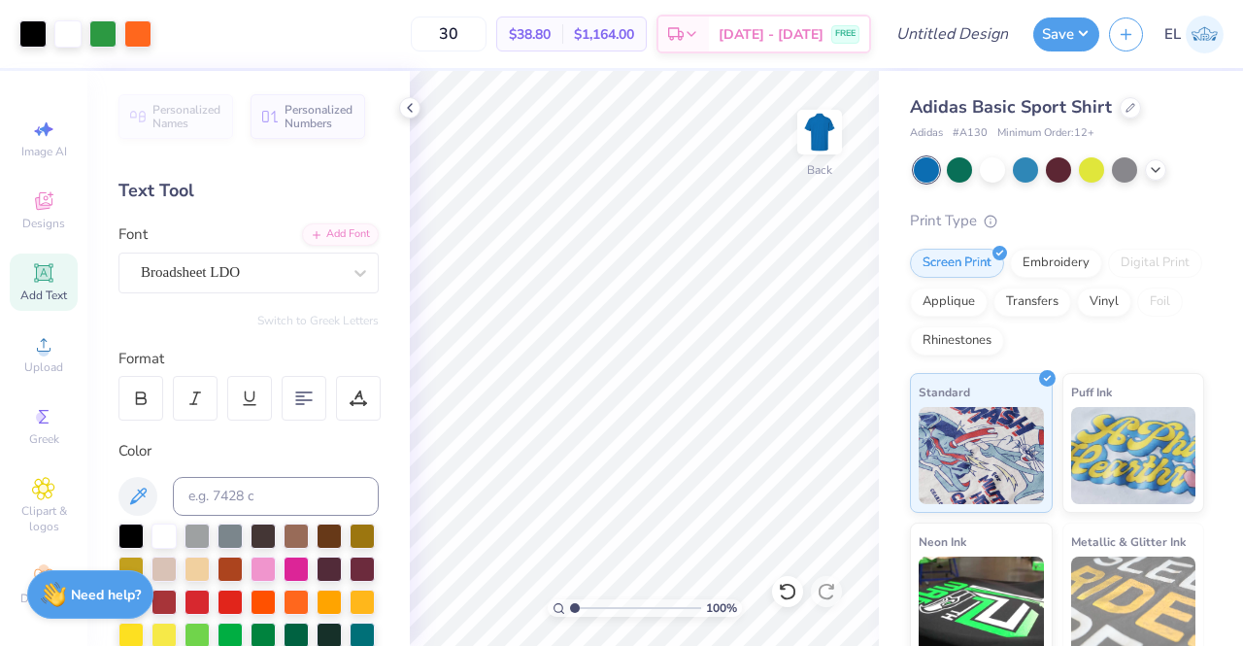
drag, startPoint x: 590, startPoint y: 603, endPoint x: 573, endPoint y: 605, distance: 17.6
type input "1"
click at [573, 605] on input "range" at bounding box center [635, 607] width 131 height 17
type input "3.28"
type input "0.48"
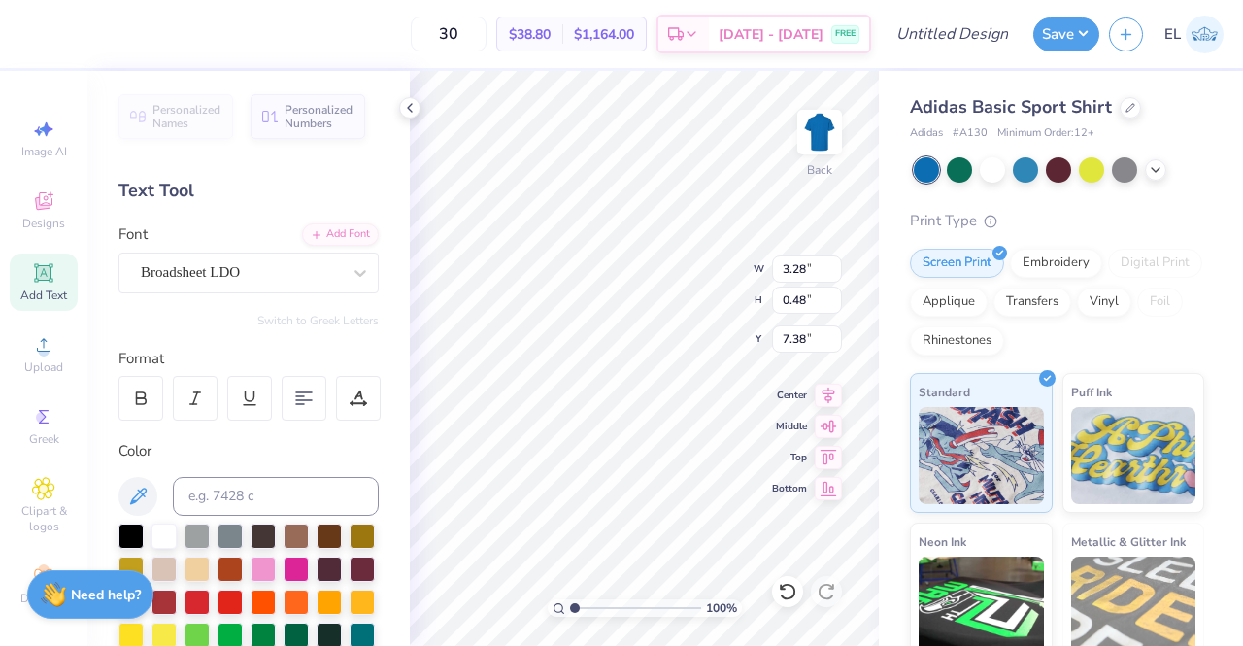
type input "7.27"
type input "3.00"
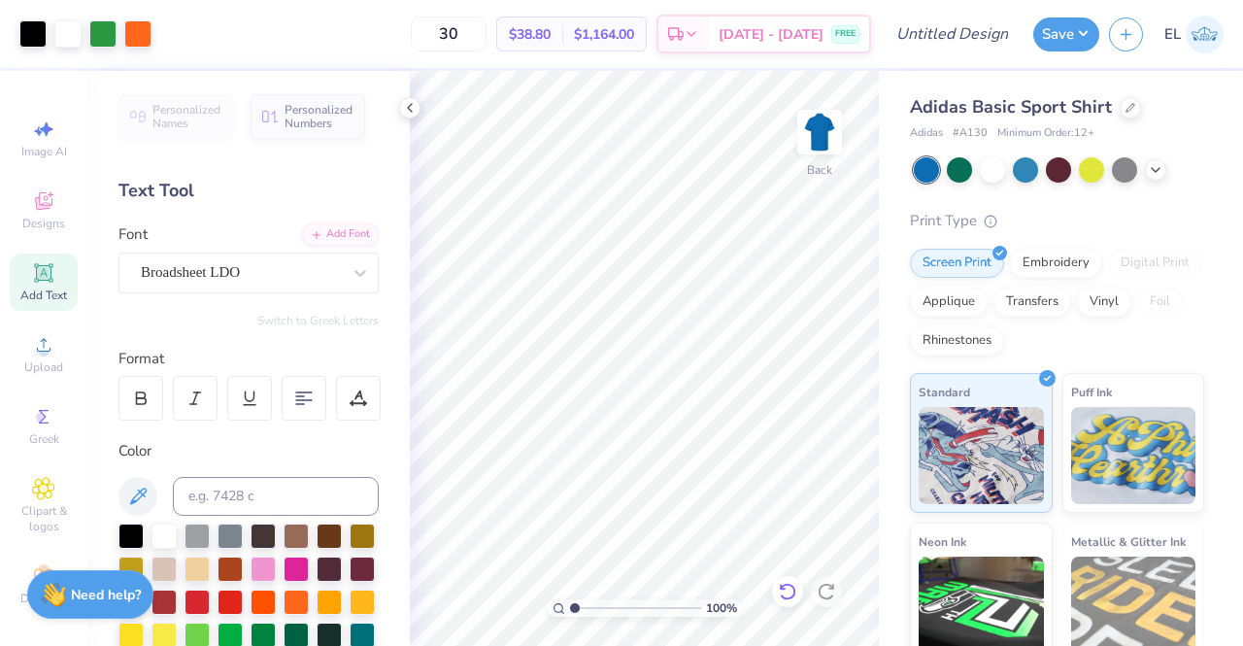
click at [787, 592] on icon at bounding box center [787, 591] width 19 height 19
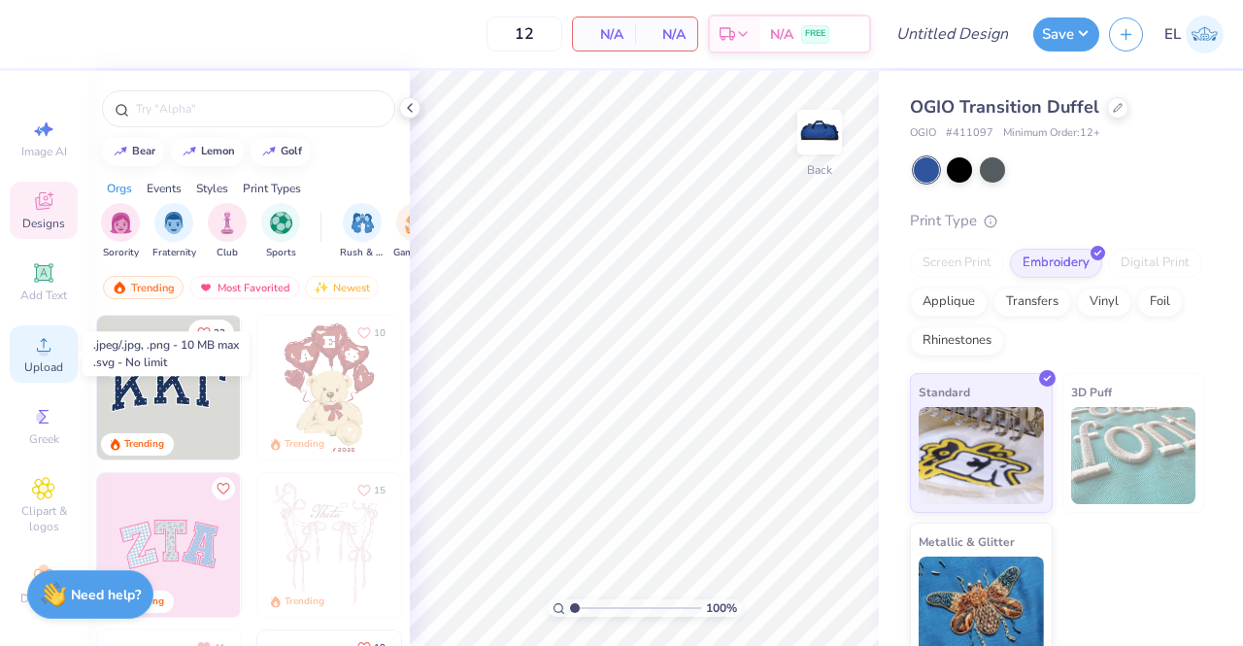
click at [39, 356] on div "Upload" at bounding box center [44, 353] width 68 height 57
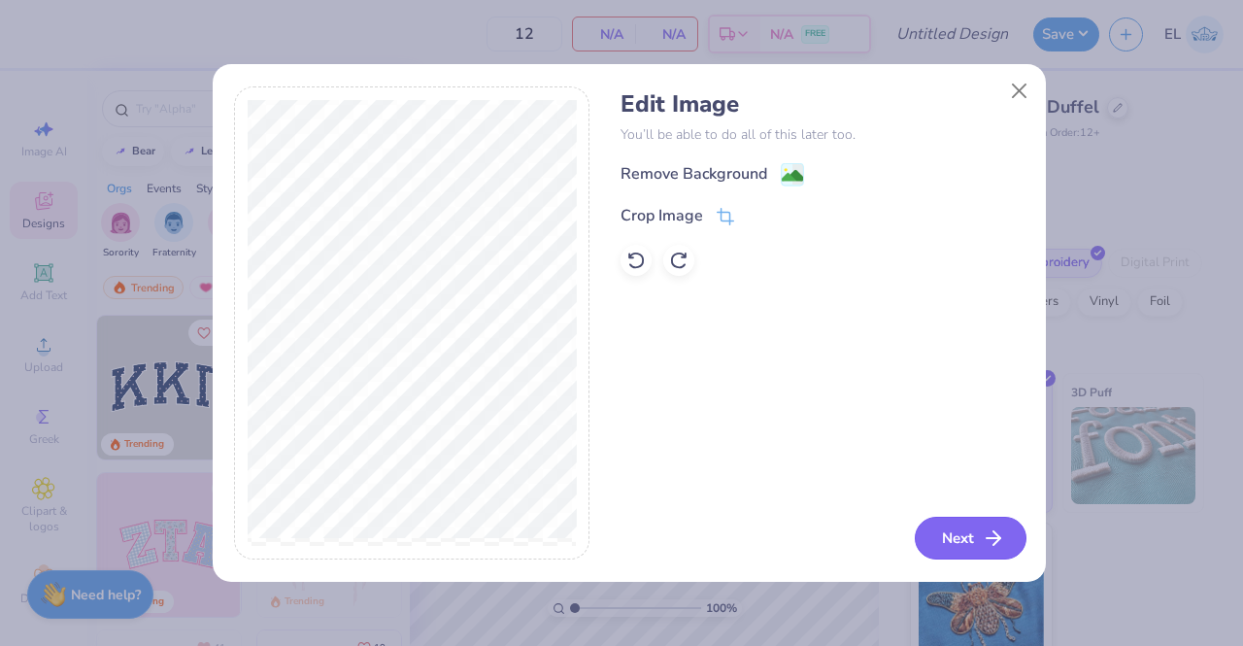
click at [945, 543] on button "Next" at bounding box center [971, 538] width 112 height 43
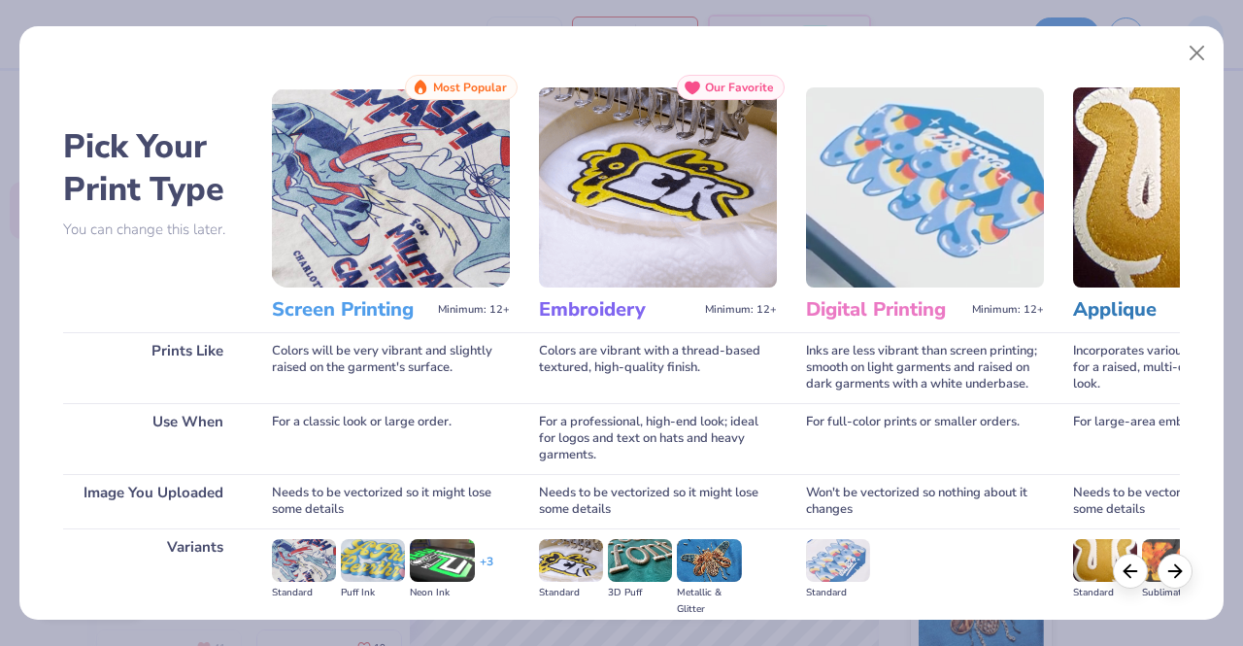
scroll to position [212, 0]
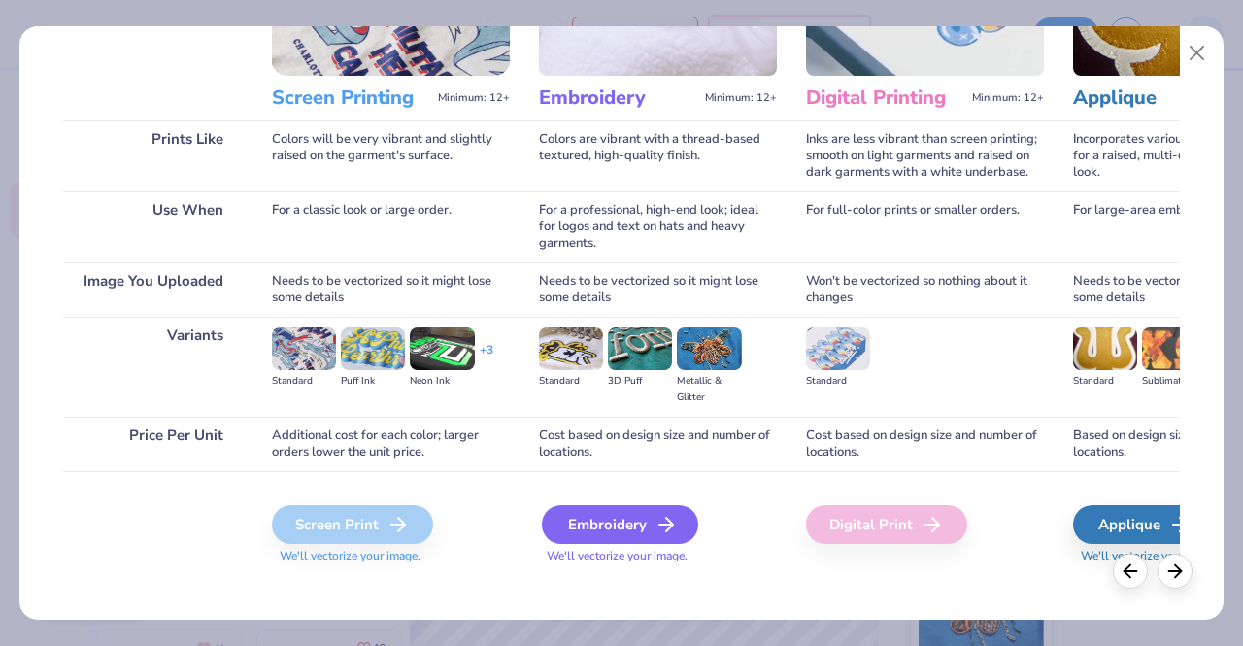
click at [653, 514] on div "Embroidery" at bounding box center [620, 524] width 156 height 39
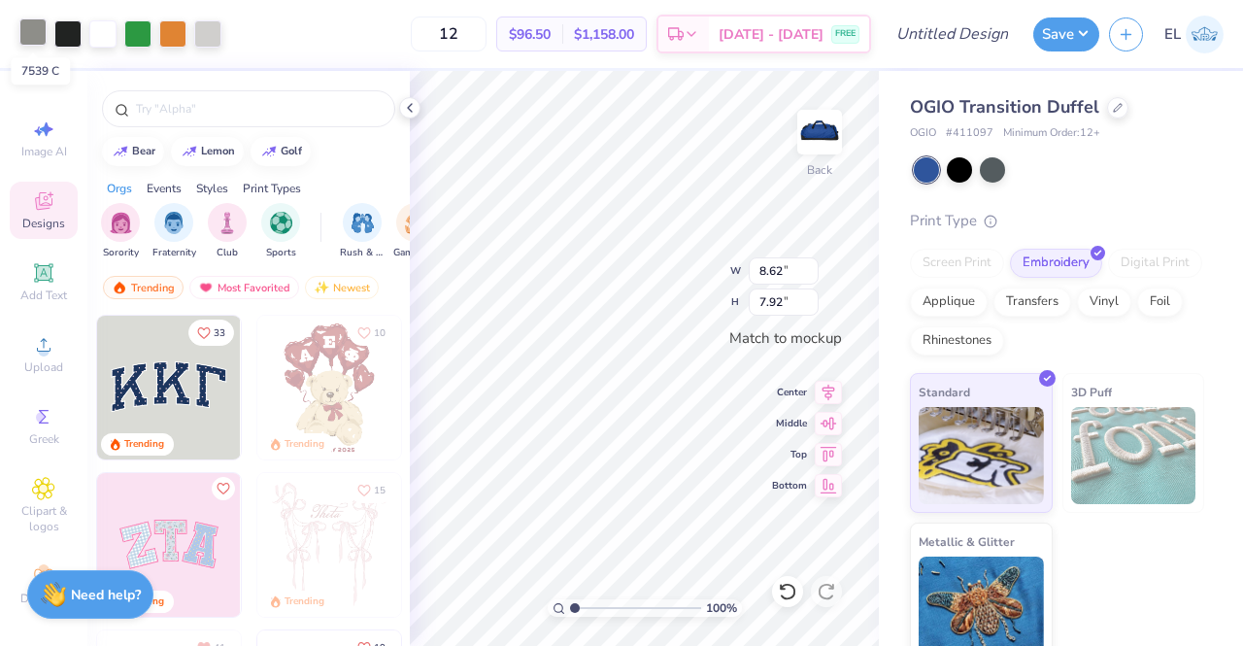
click at [31, 33] on div at bounding box center [32, 31] width 27 height 27
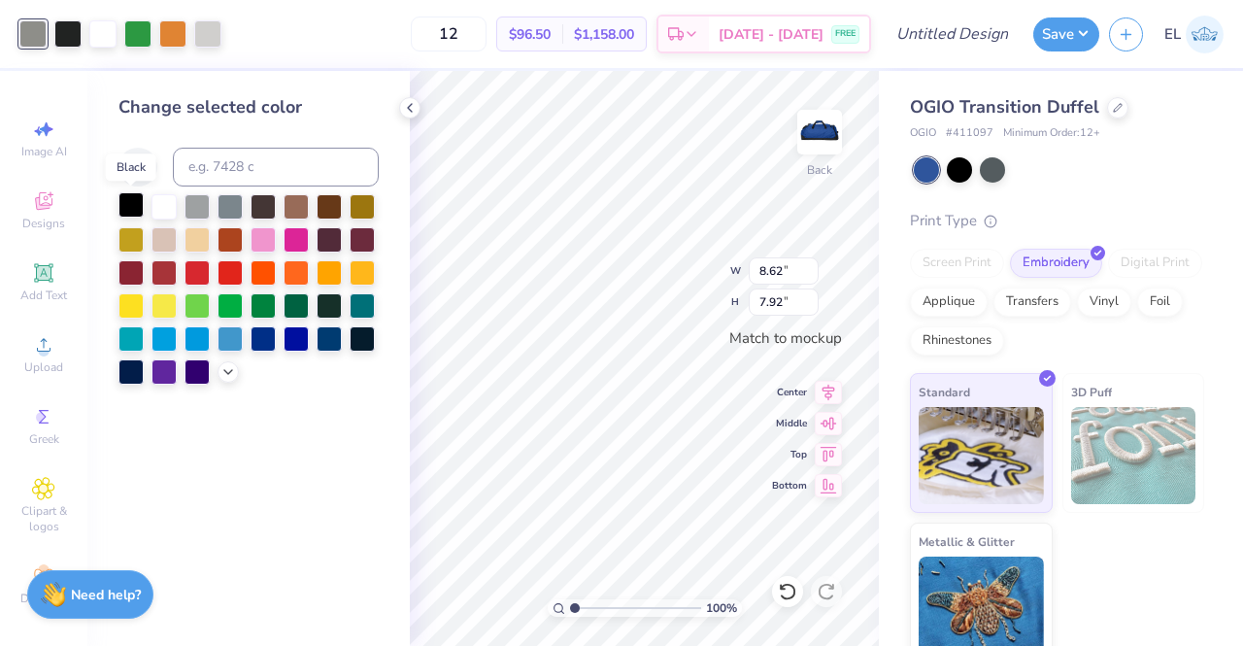
click at [128, 197] on div at bounding box center [130, 204] width 25 height 25
click at [60, 31] on div at bounding box center [67, 31] width 27 height 27
click at [133, 207] on div at bounding box center [130, 204] width 25 height 25
click at [174, 33] on div at bounding box center [172, 31] width 27 height 27
click at [163, 205] on div at bounding box center [163, 204] width 25 height 25
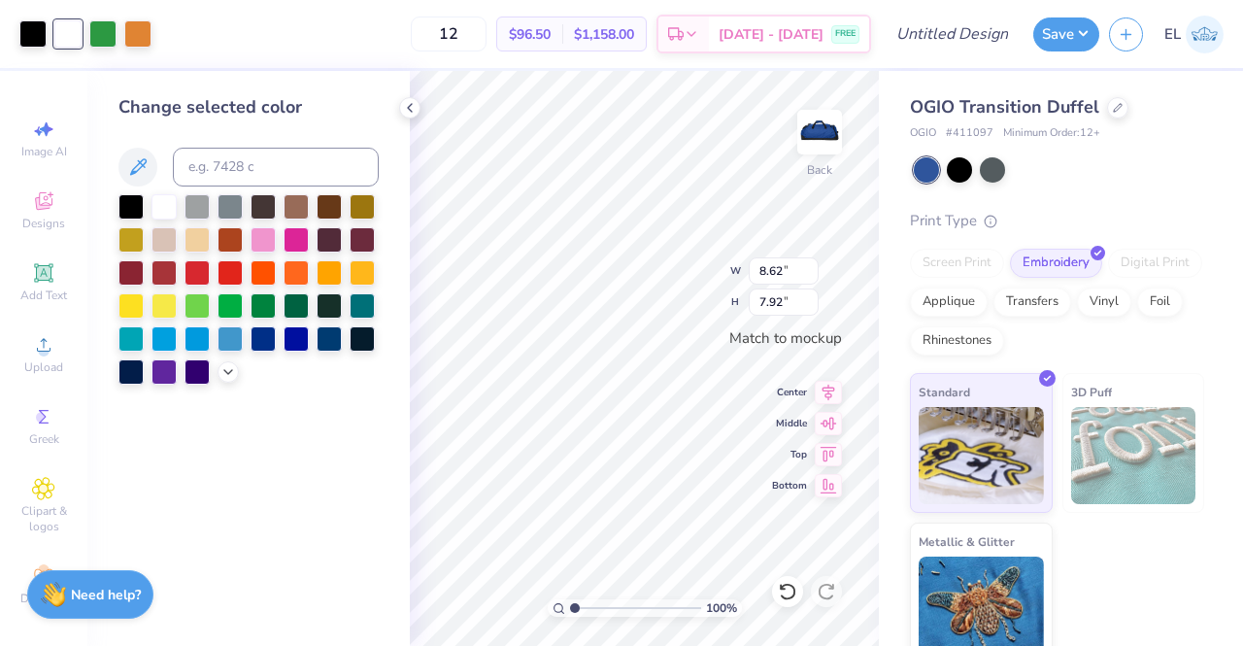
click at [376, 25] on div "12 $96.50 Per Item $1,158.00 Total Est. Delivery Aug 28 - 31 FREE" at bounding box center [516, 34] width 710 height 68
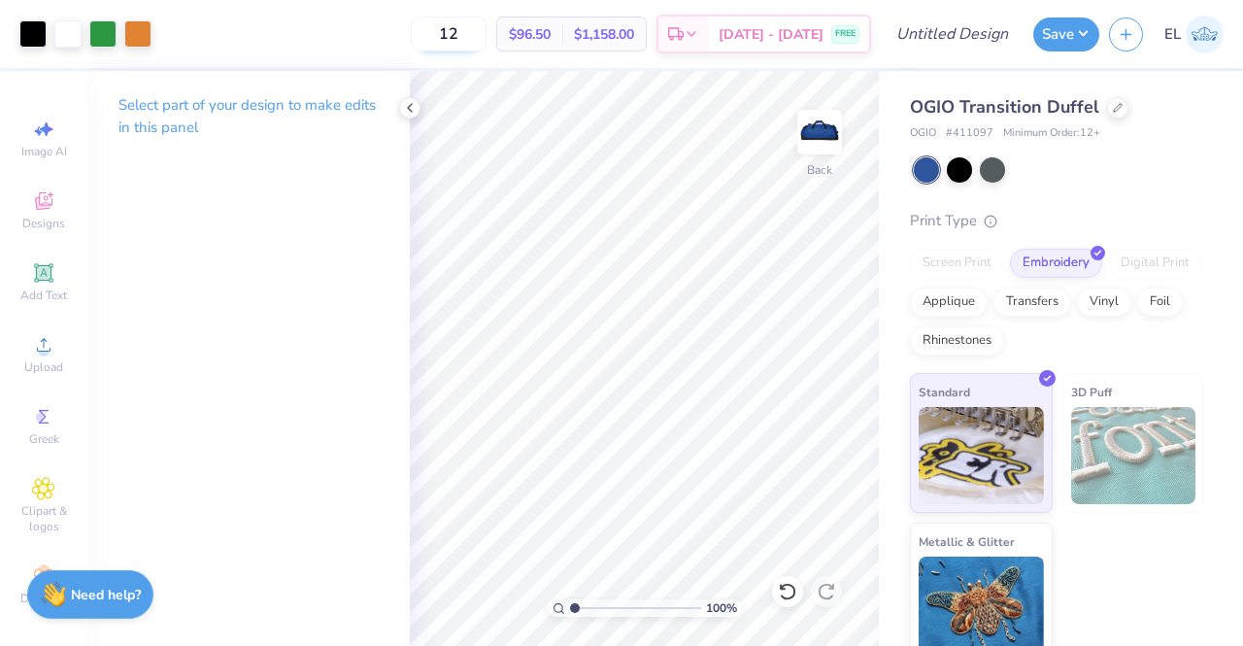
click at [486, 35] on input "12" at bounding box center [449, 34] width 76 height 35
type input "1"
drag, startPoint x: 489, startPoint y: 43, endPoint x: 413, endPoint y: 47, distance: 76.8
click at [413, 47] on div "20 $92.74 Per Item $1,854.80 Total Est. Delivery Aug 28 - 31 FREE" at bounding box center [516, 34] width 710 height 68
type input "30"
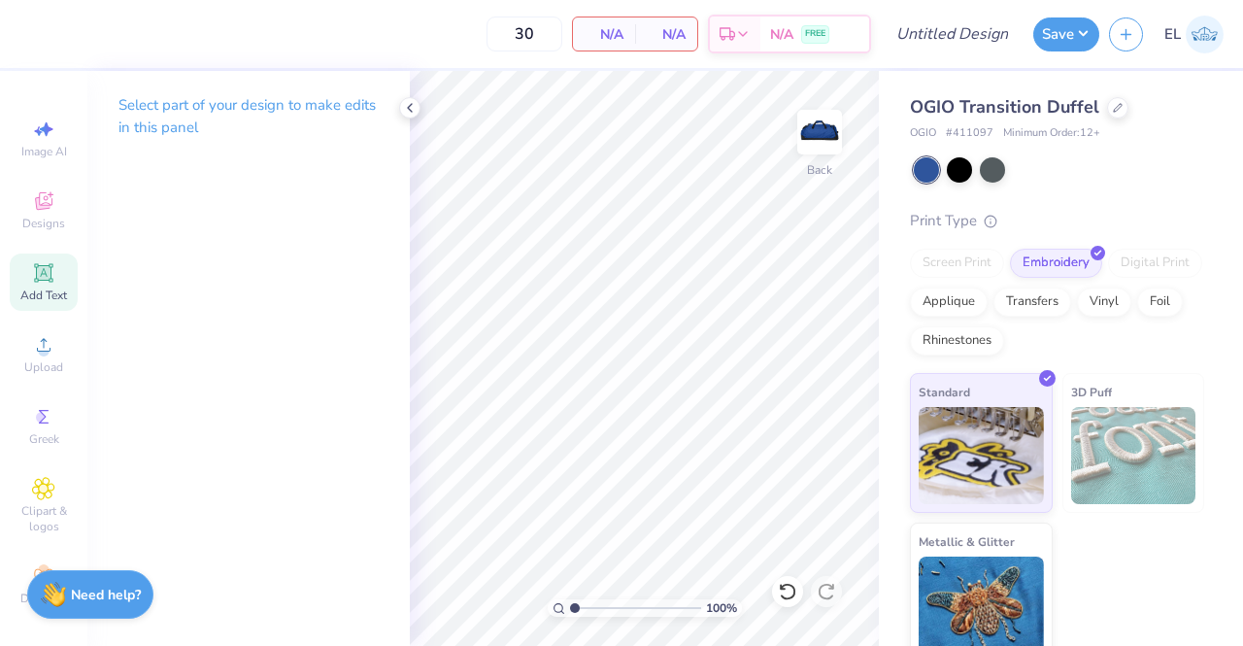
click at [45, 290] on span "Add Text" at bounding box center [43, 295] width 47 height 16
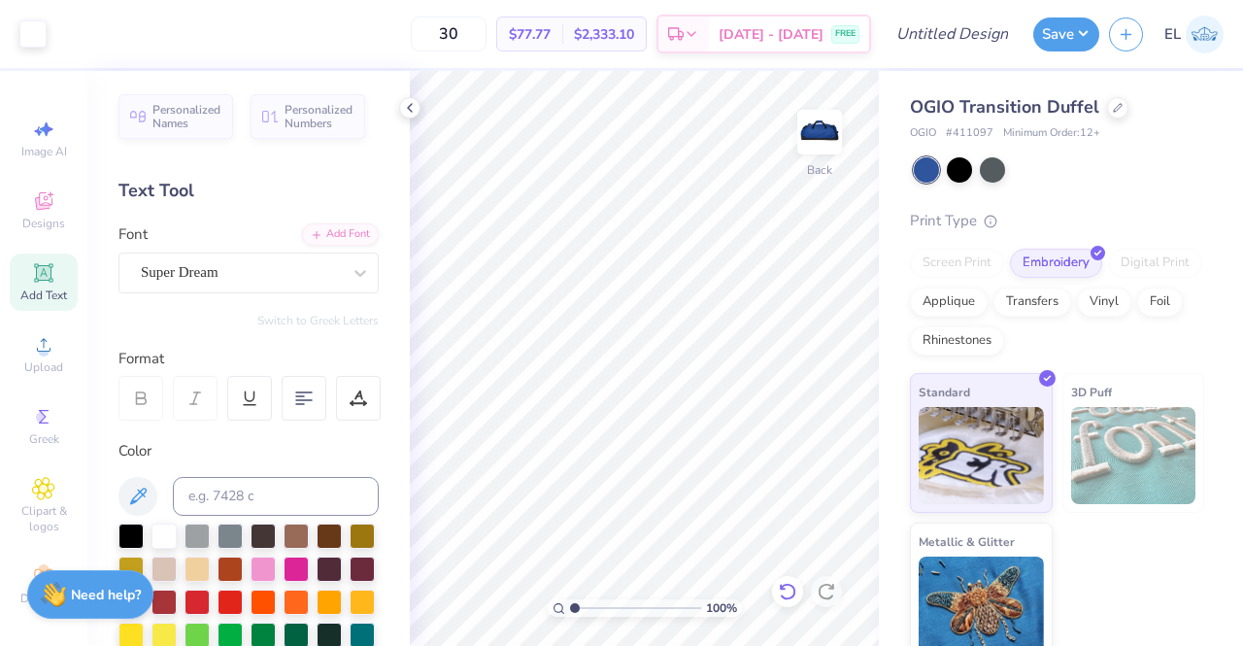
click at [786, 594] on icon at bounding box center [787, 591] width 19 height 19
click at [180, 113] on span "Personalized Names" at bounding box center [186, 113] width 69 height 27
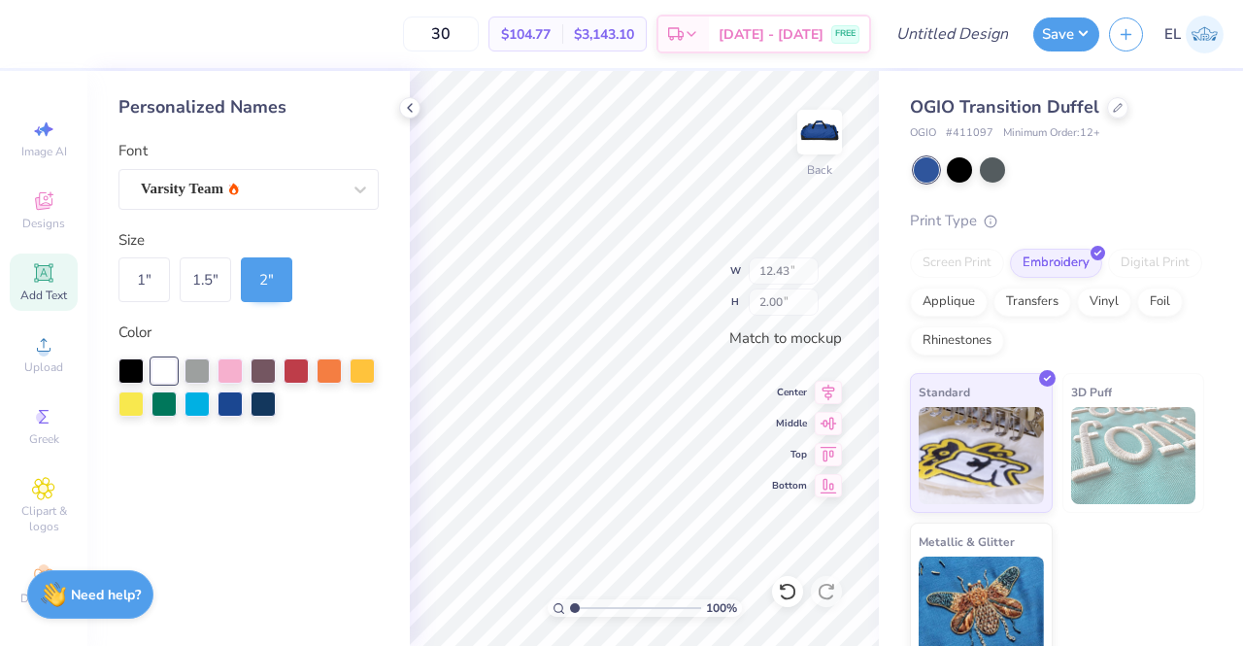
type input "8.62"
type input "7.92"
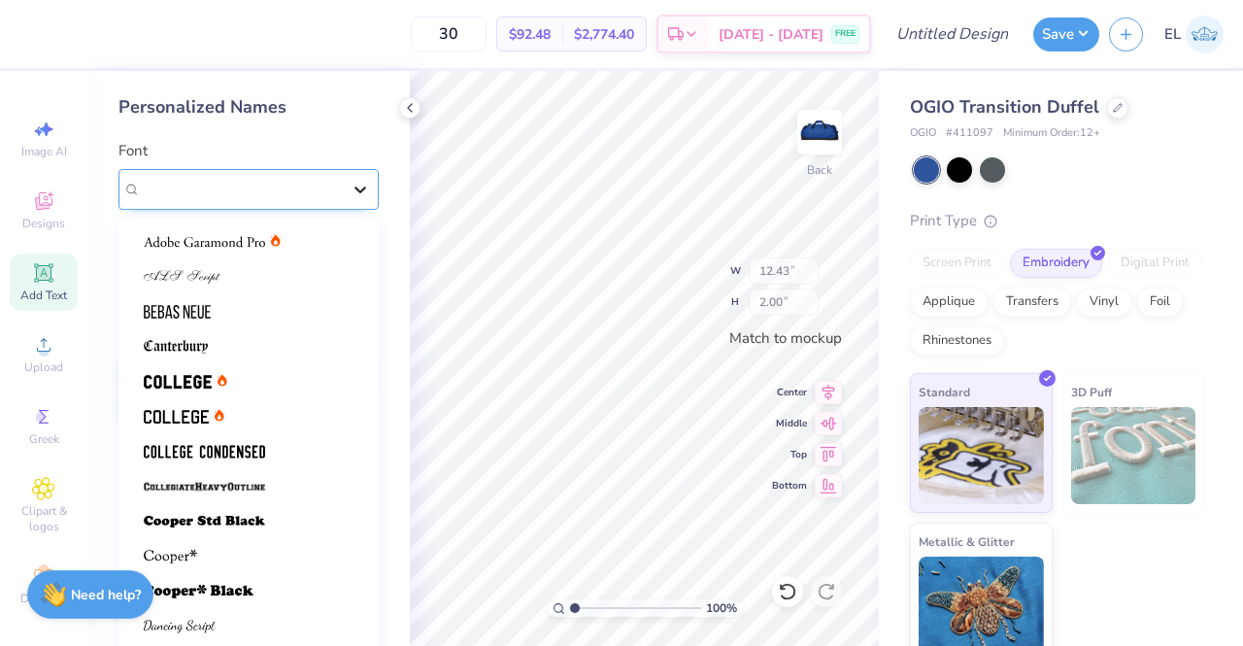
click at [364, 190] on div "Personalized Names Font option Varsity Team selected, 21 of 21. 21 results avai…" at bounding box center [248, 358] width 322 height 575
click at [249, 377] on div at bounding box center [249, 381] width 210 height 20
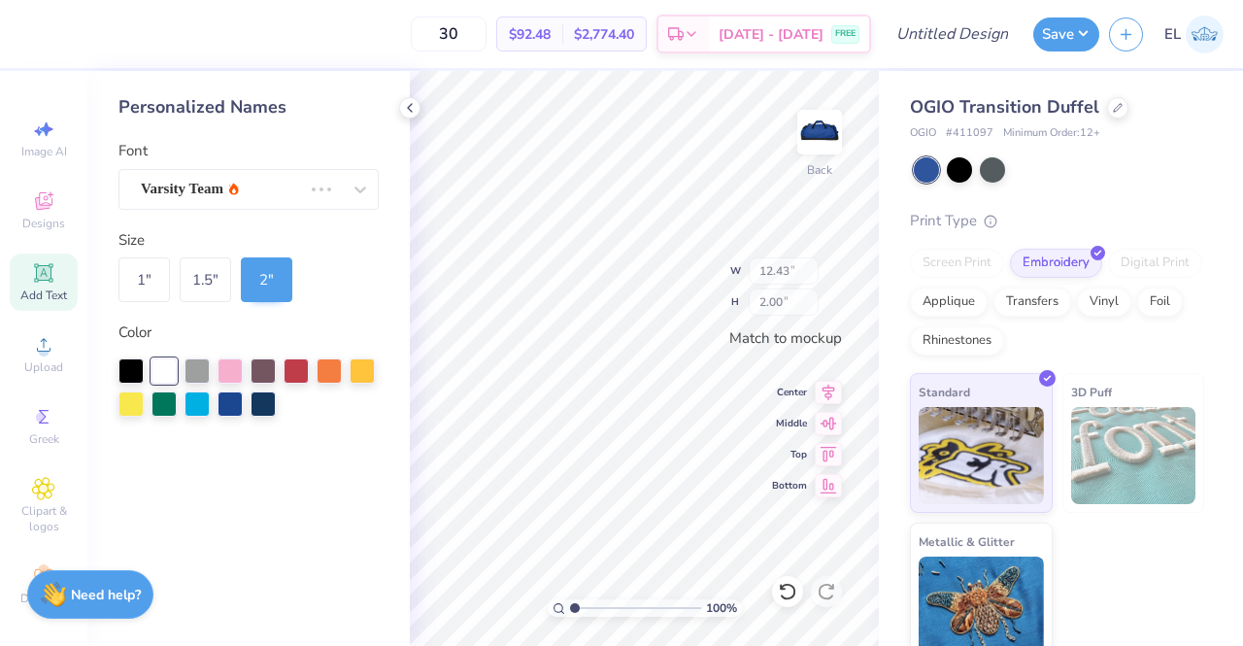
type input "12.41"
click at [329, 368] on div at bounding box center [329, 368] width 25 height 25
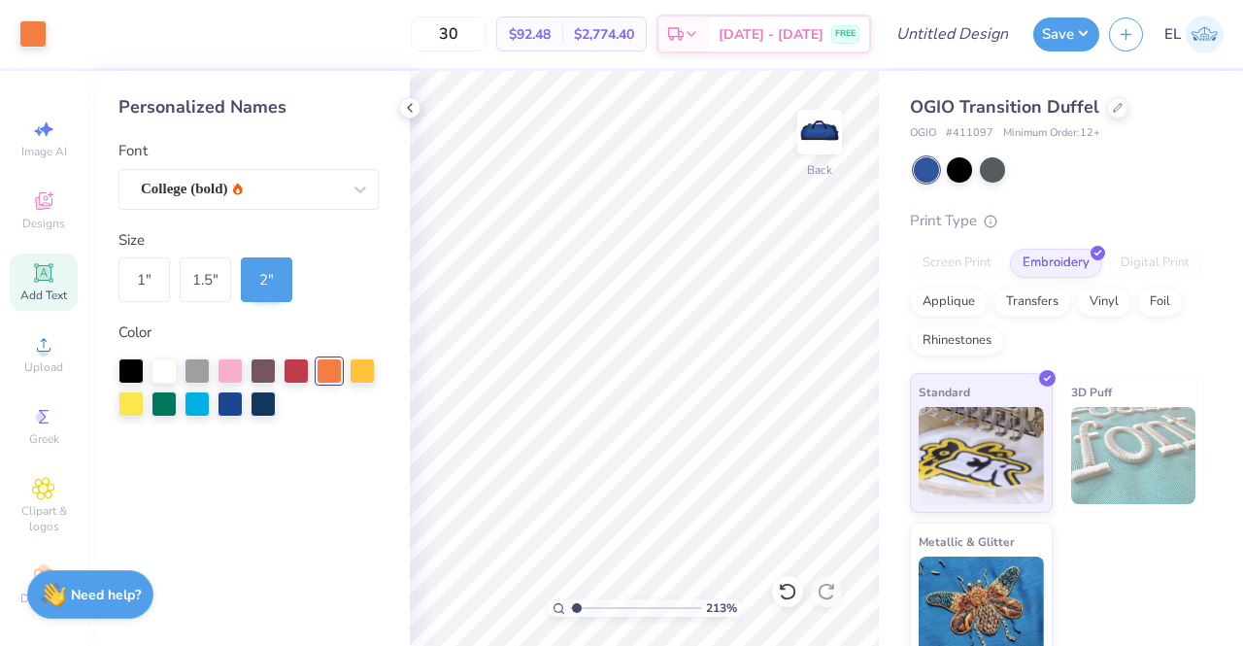
type input "1"
drag, startPoint x: 577, startPoint y: 605, endPoint x: 542, endPoint y: 611, distance: 35.4
click at [570, 611] on input "range" at bounding box center [635, 607] width 131 height 17
click at [819, 139] on img at bounding box center [820, 132] width 78 height 78
click at [36, 279] on icon at bounding box center [43, 272] width 15 height 15
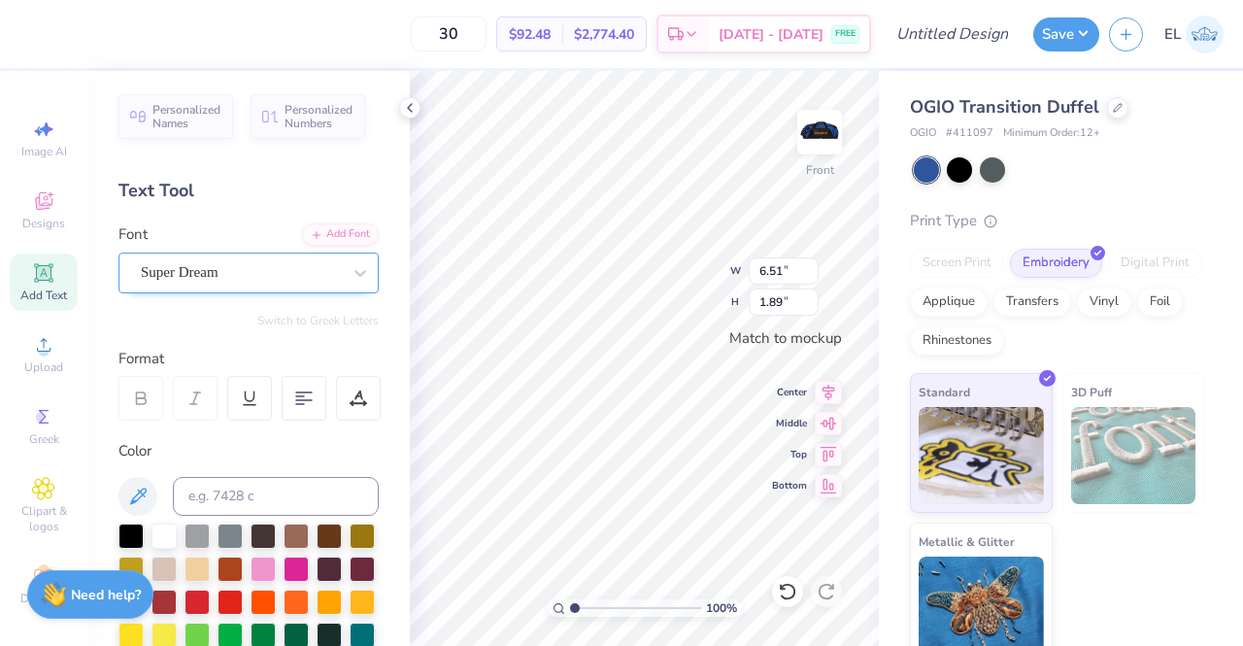
click at [323, 272] on div "Super Dream" at bounding box center [241, 272] width 204 height 30
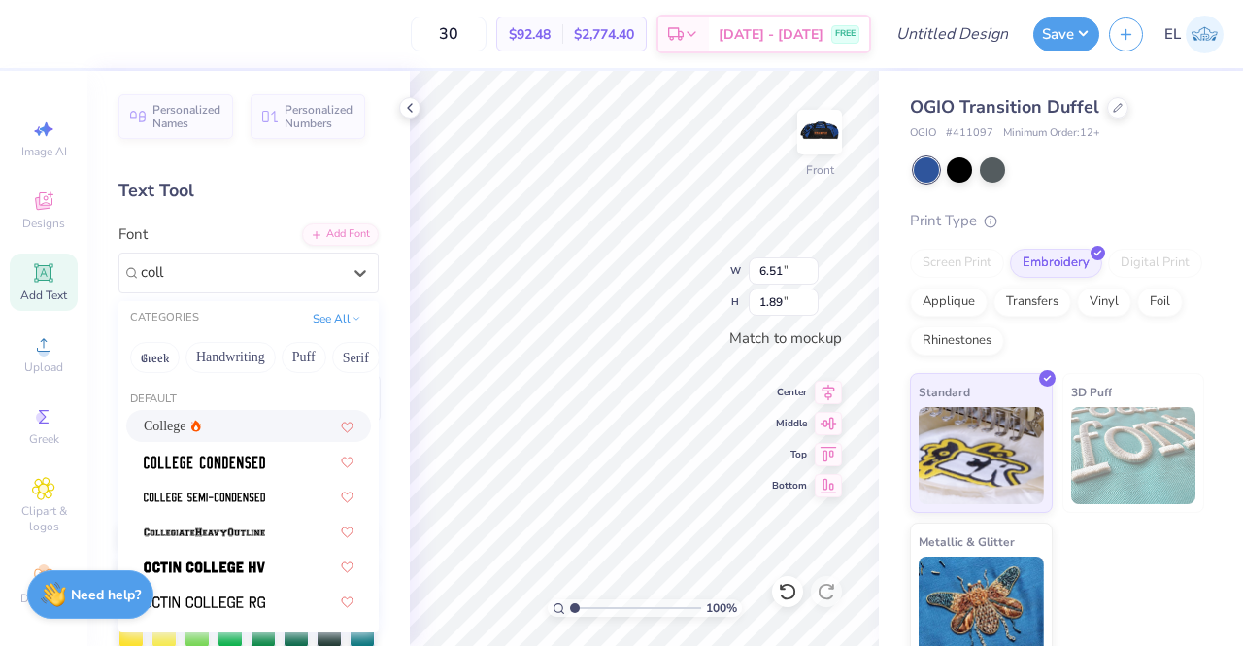
click at [243, 420] on div "College" at bounding box center [249, 426] width 210 height 20
type input "coll"
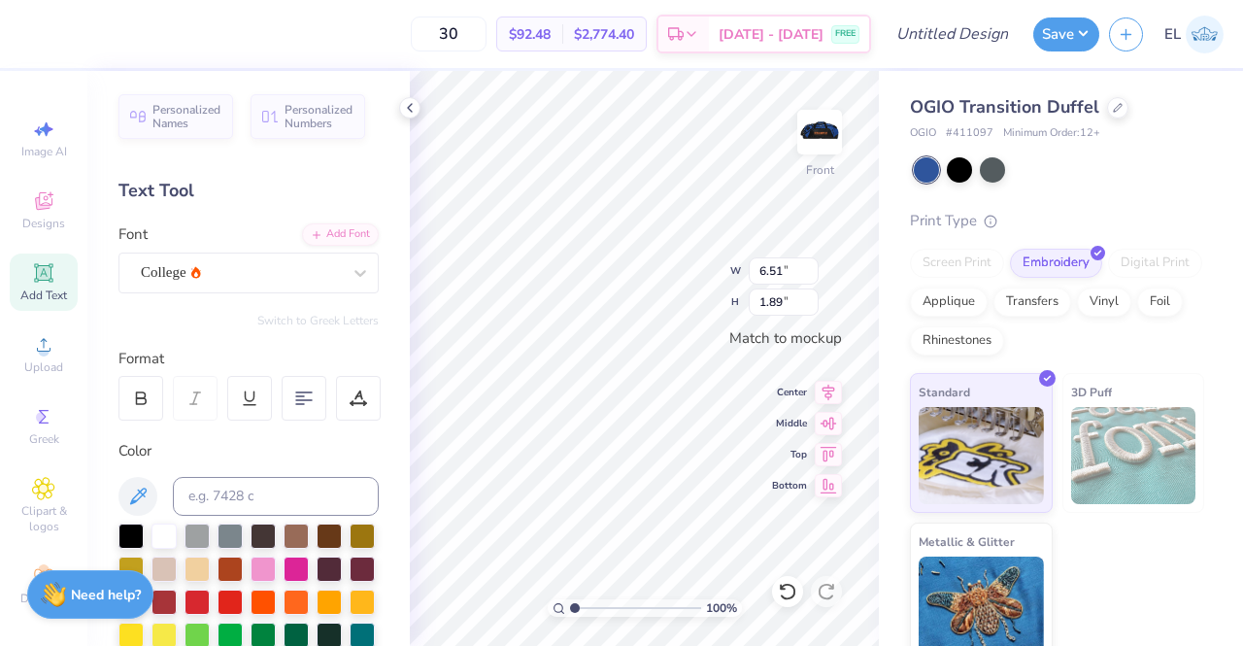
type input "5.91"
type input "1.84"
click at [826, 151] on img at bounding box center [820, 132] width 78 height 78
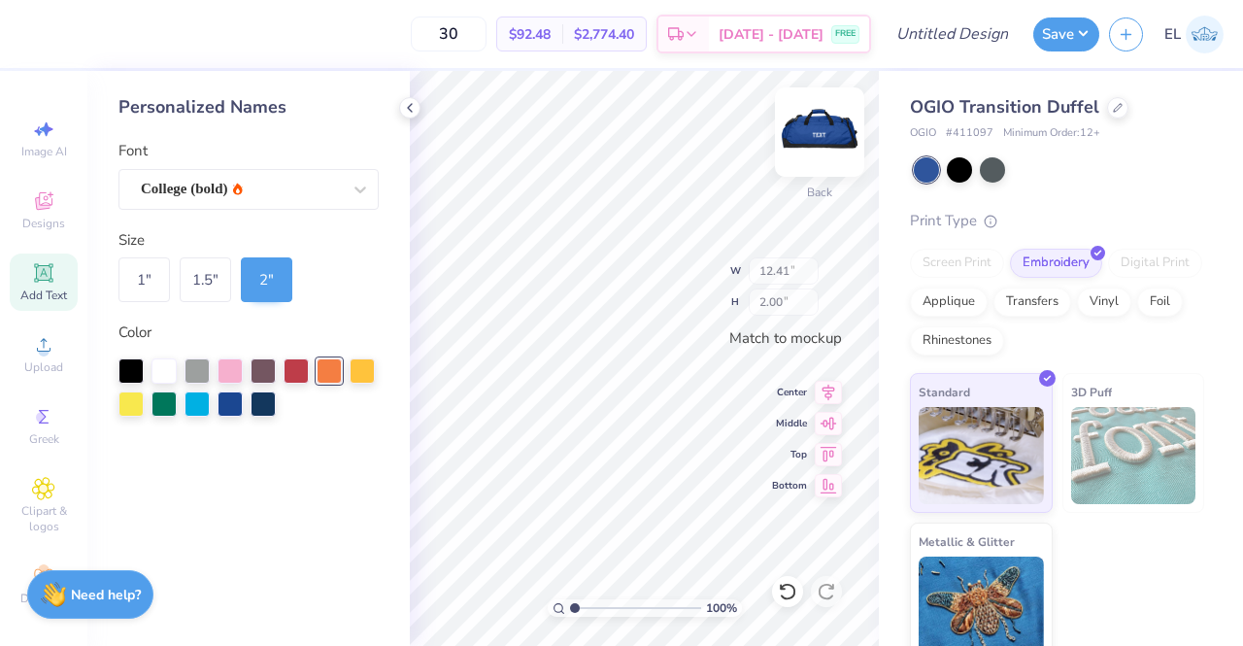
click at [816, 137] on img at bounding box center [820, 132] width 78 height 78
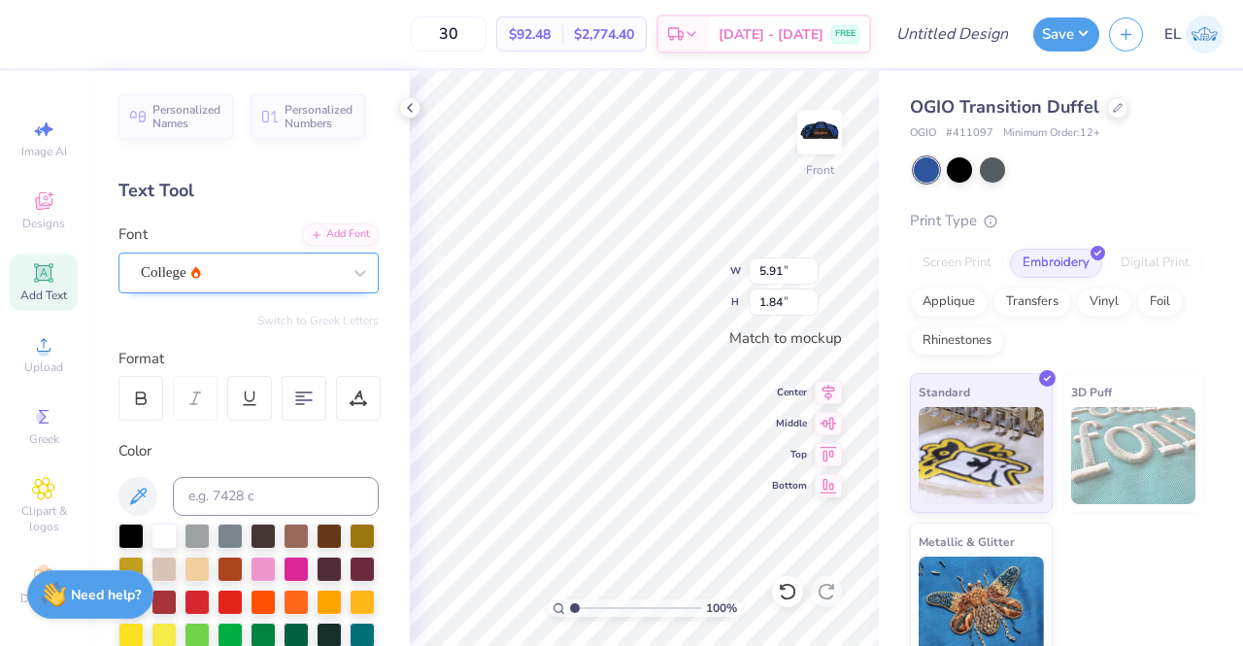
click at [272, 279] on div "College" at bounding box center [241, 272] width 204 height 30
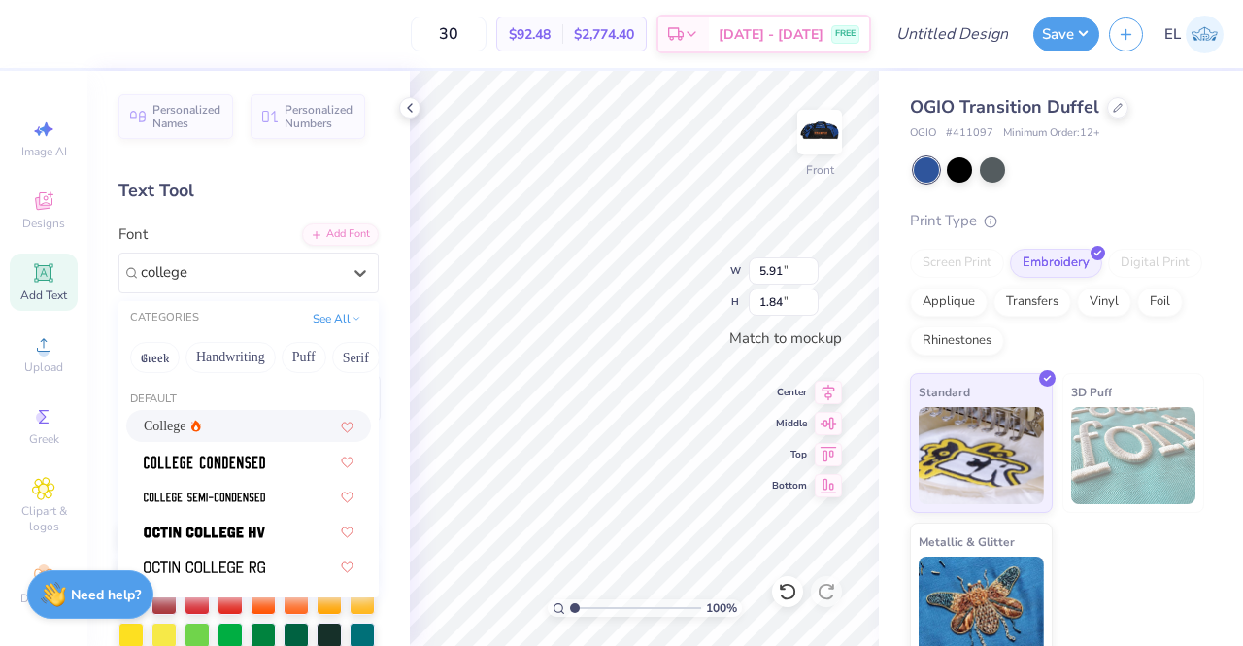
click at [237, 423] on div "College" at bounding box center [249, 426] width 210 height 20
type input "college"
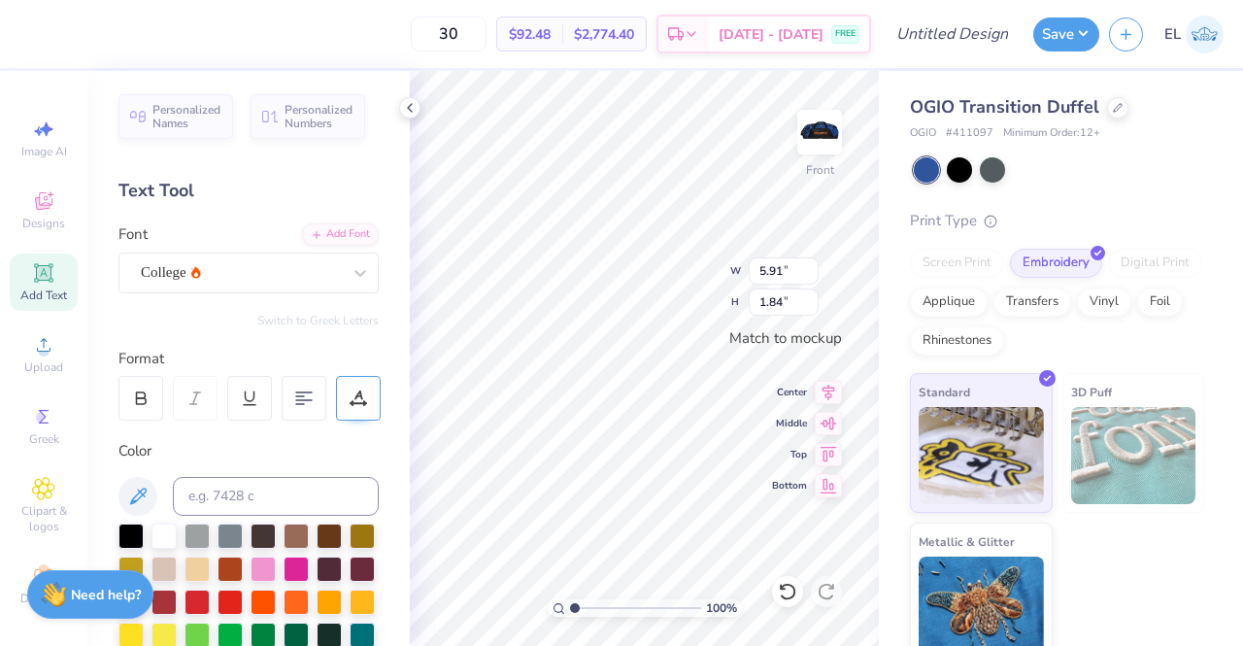
scroll to position [16, 2]
click at [141, 389] on icon at bounding box center [140, 397] width 17 height 17
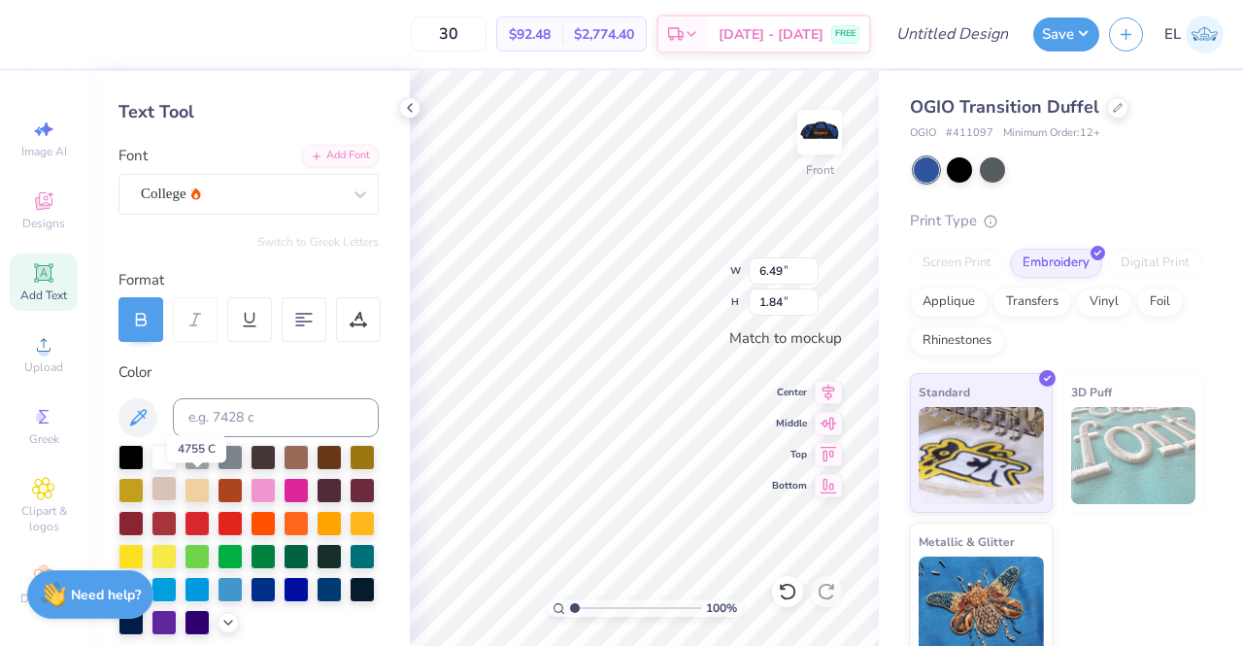
scroll to position [80, 0]
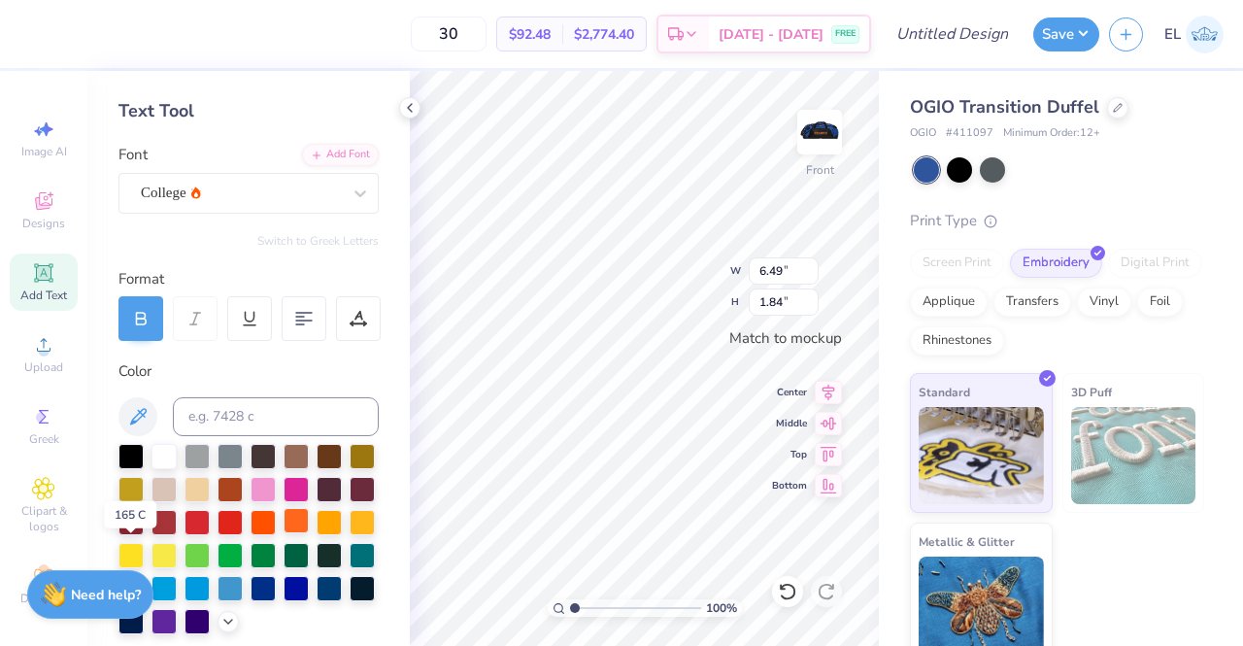
click at [284, 533] on div at bounding box center [296, 520] width 25 height 25
type textarea "Florida Gators Rugby"
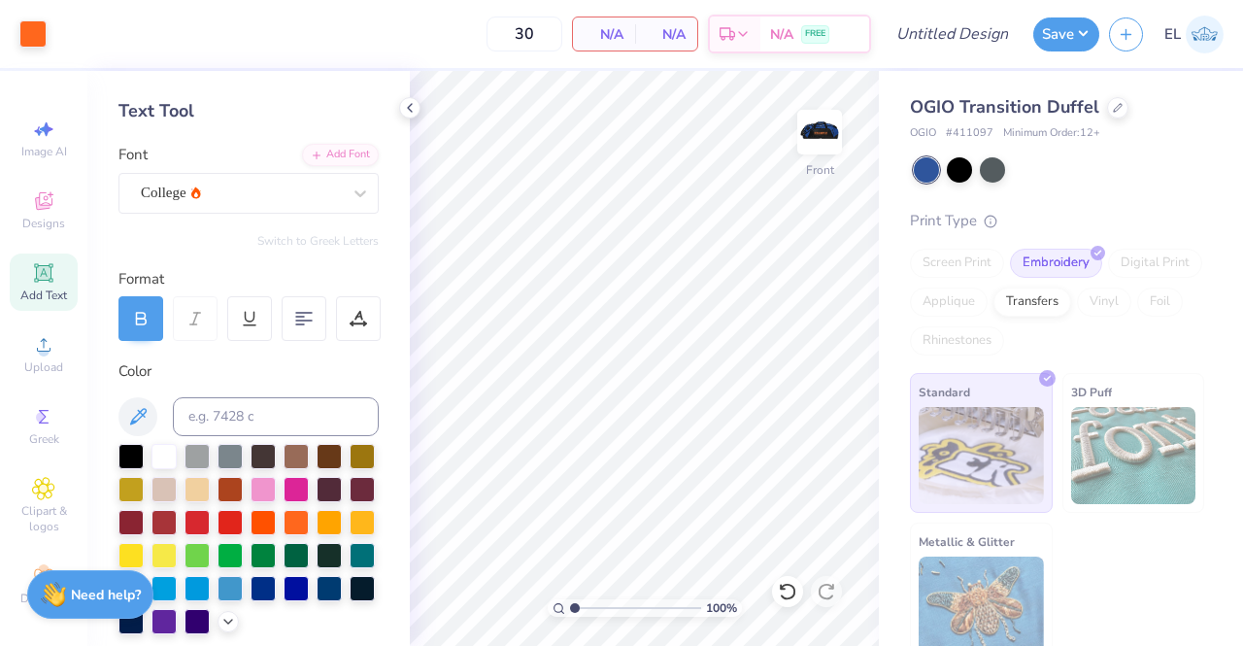
drag, startPoint x: 569, startPoint y: 603, endPoint x: 506, endPoint y: 607, distance: 63.2
click at [570, 607] on input "range" at bounding box center [635, 607] width 131 height 17
click at [410, 108] on icon at bounding box center [410, 108] width 16 height 16
click at [676, 33] on span "N/A" at bounding box center [666, 34] width 39 height 20
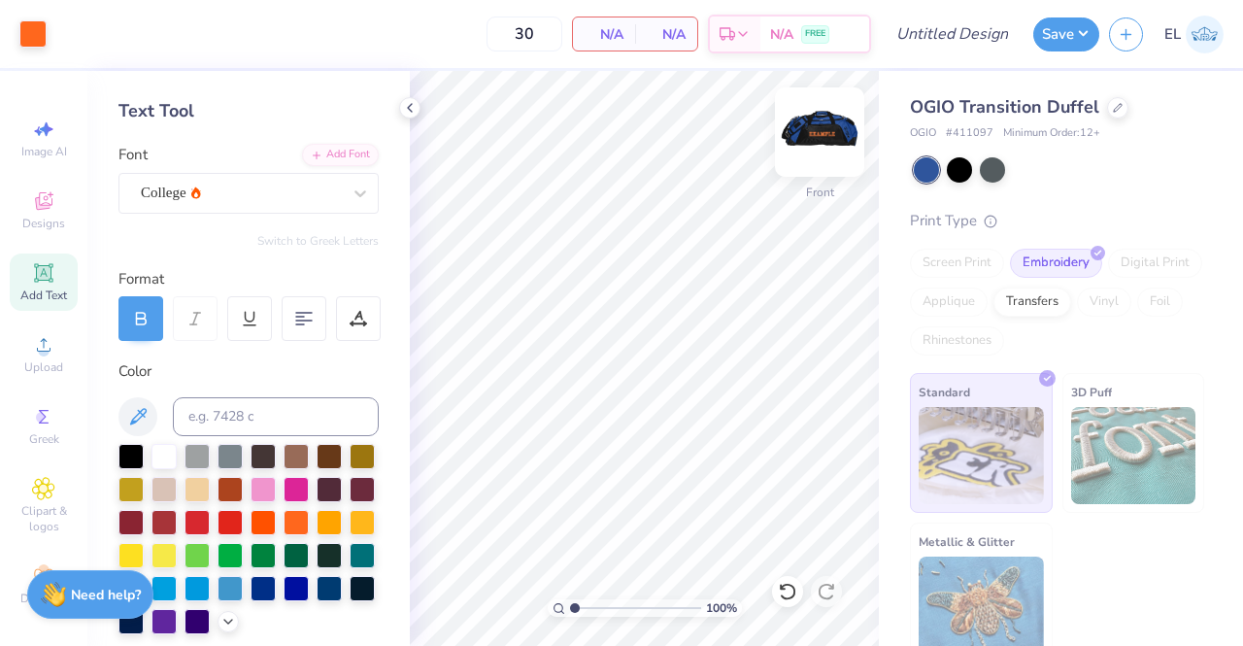
click at [806, 141] on img at bounding box center [820, 132] width 78 height 78
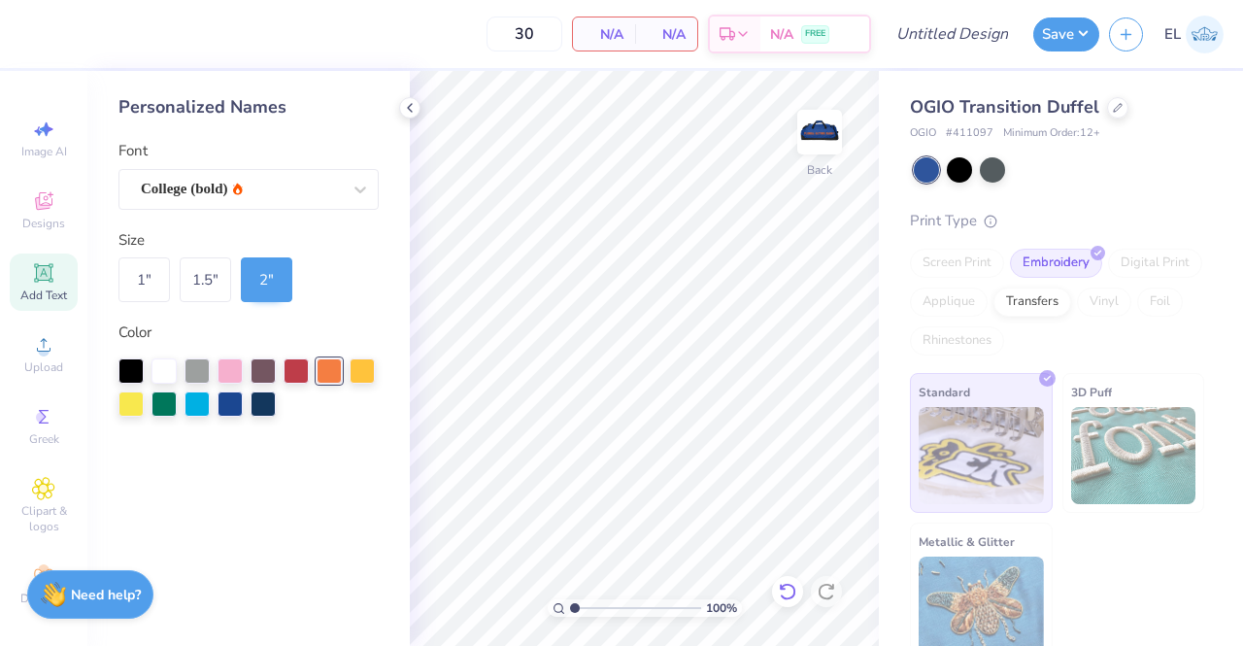
click at [788, 594] on icon at bounding box center [787, 591] width 19 height 19
click at [411, 102] on icon at bounding box center [410, 108] width 16 height 16
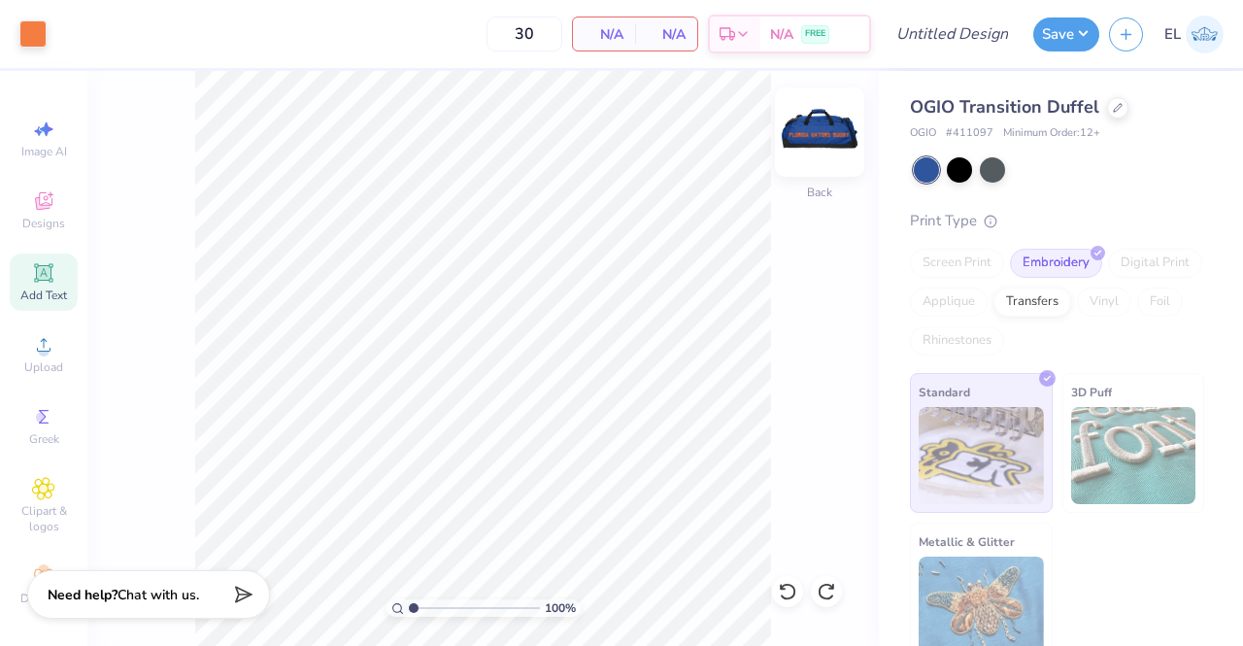
click at [814, 157] on img at bounding box center [820, 132] width 78 height 78
click at [1111, 113] on div at bounding box center [1117, 105] width 21 height 21
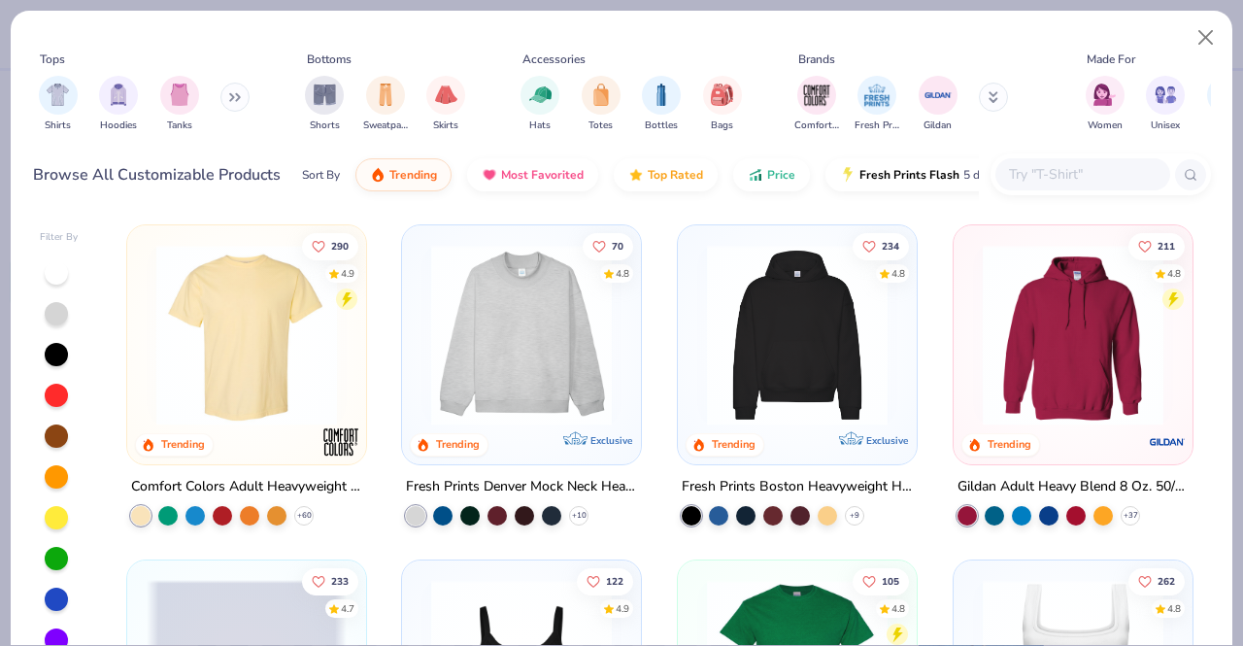
click at [1056, 174] on input "text" at bounding box center [1082, 174] width 150 height 22
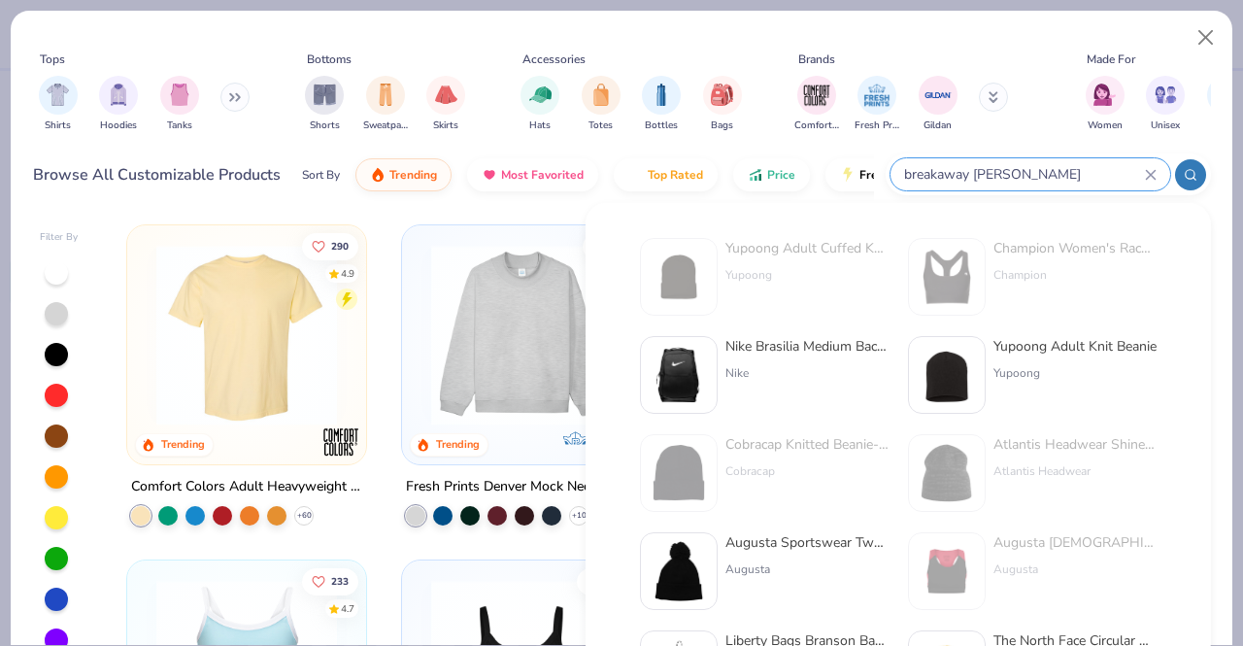
type input "breakaway duffel"
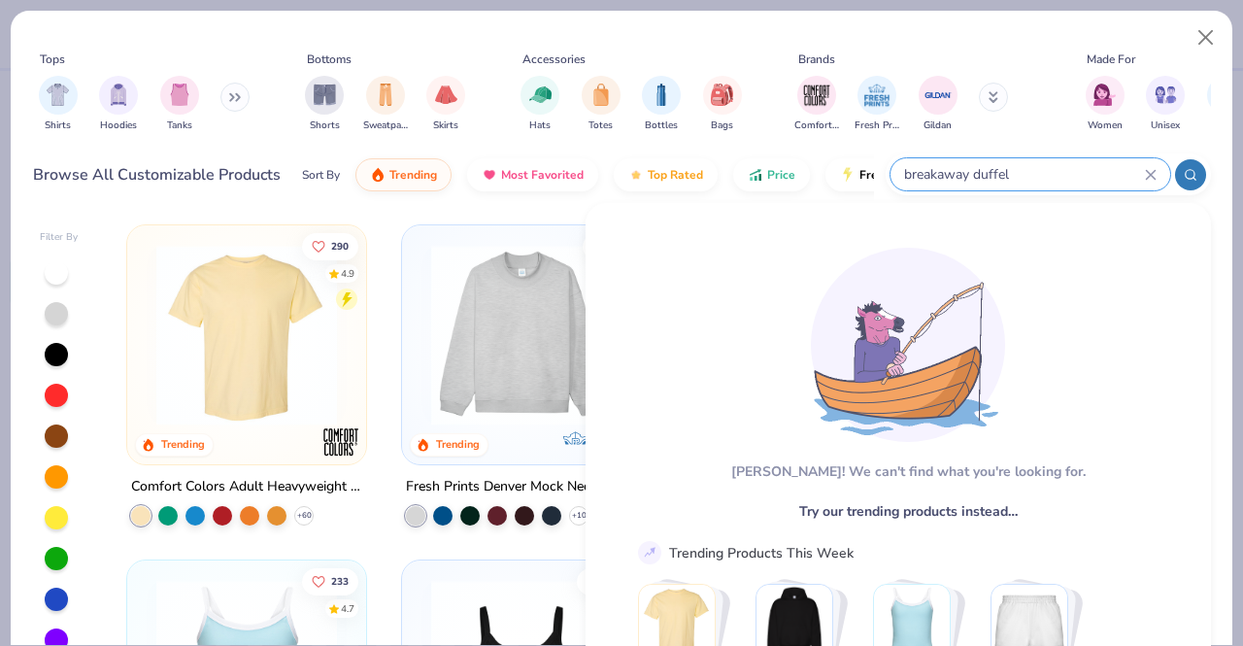
drag, startPoint x: 1025, startPoint y: 166, endPoint x: 820, endPoint y: 161, distance: 205.9
click at [820, 161] on div "Browse All Customizable Products Sort By Trending Most Favorited Top Rated Pric…" at bounding box center [622, 175] width 1178 height 54
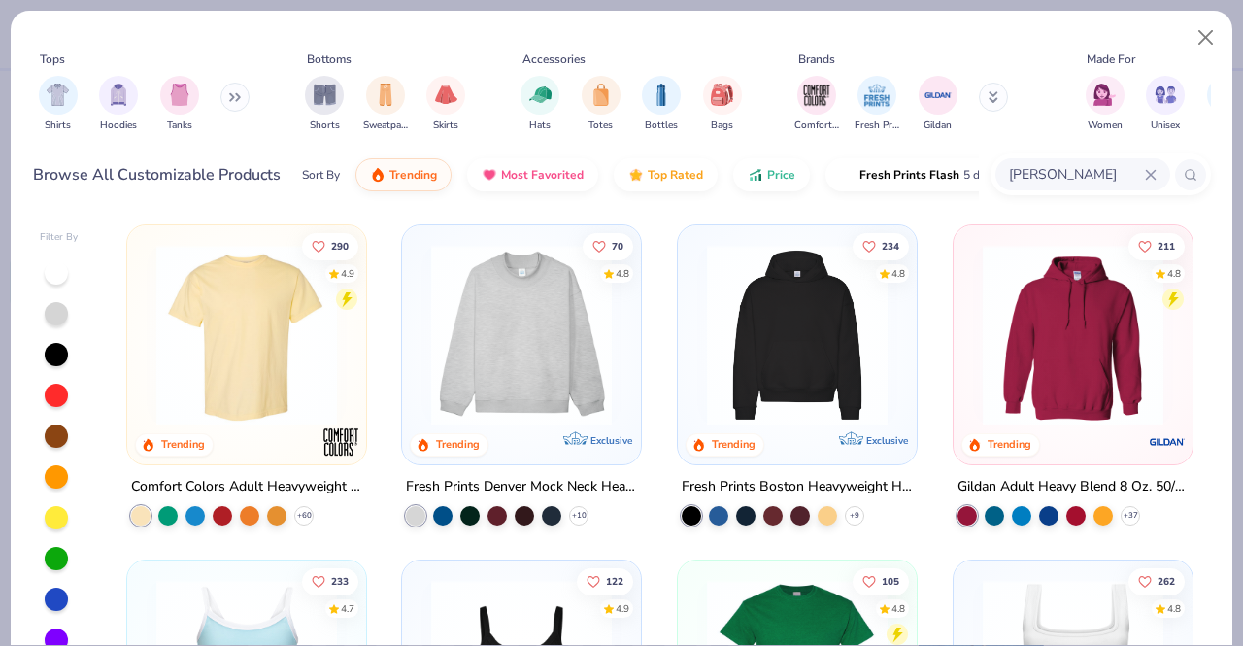
click at [1188, 174] on icon at bounding box center [1191, 175] width 14 height 14
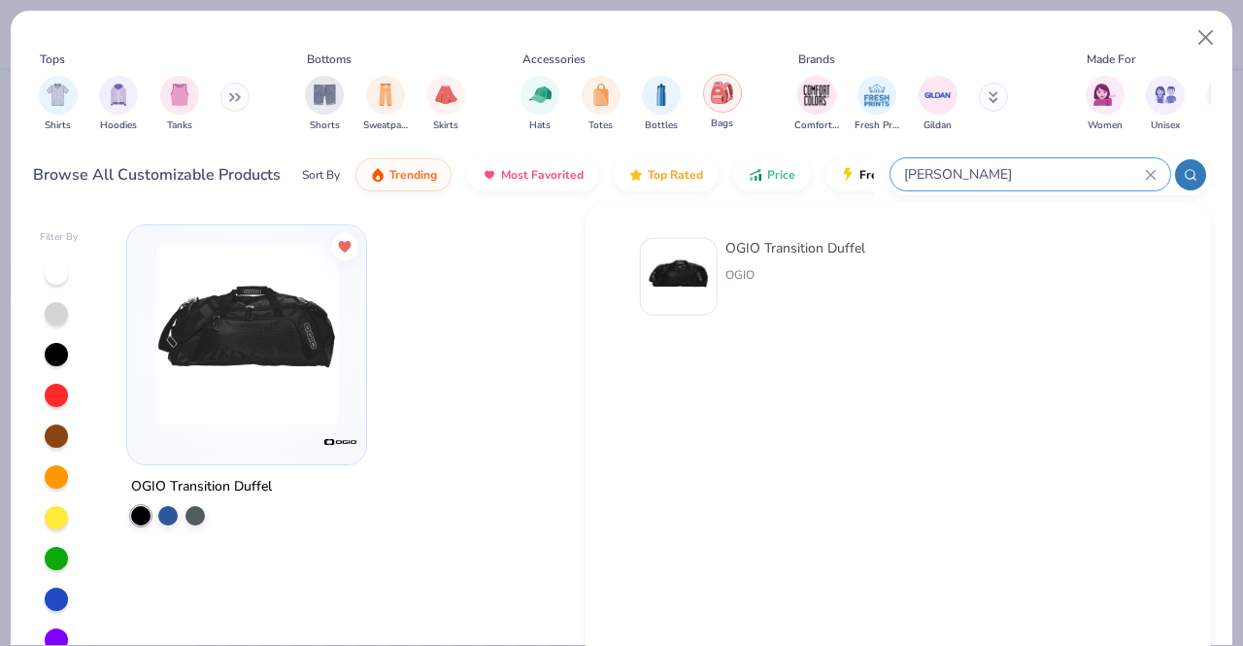
click at [720, 98] on img "filter for Bags" at bounding box center [721, 93] width 21 height 22
click at [1141, 170] on input "ogio duffel" at bounding box center [1023, 174] width 243 height 22
click at [1152, 174] on icon at bounding box center [1151, 175] width 12 height 12
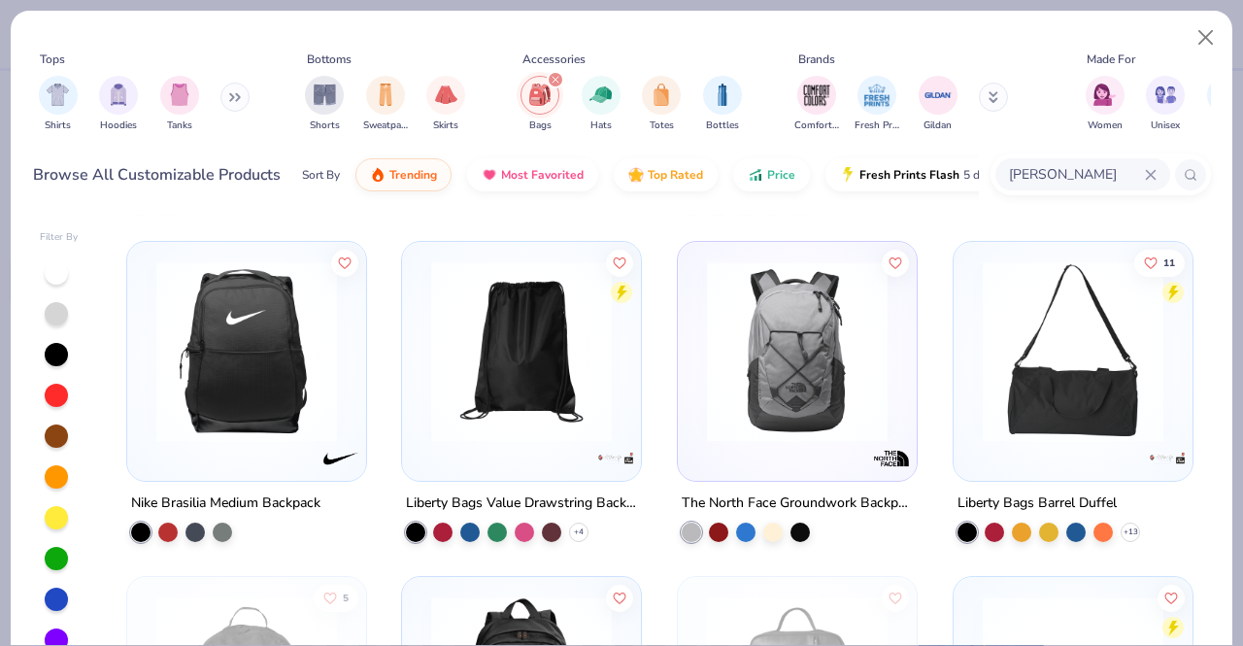
scroll to position [627, 0]
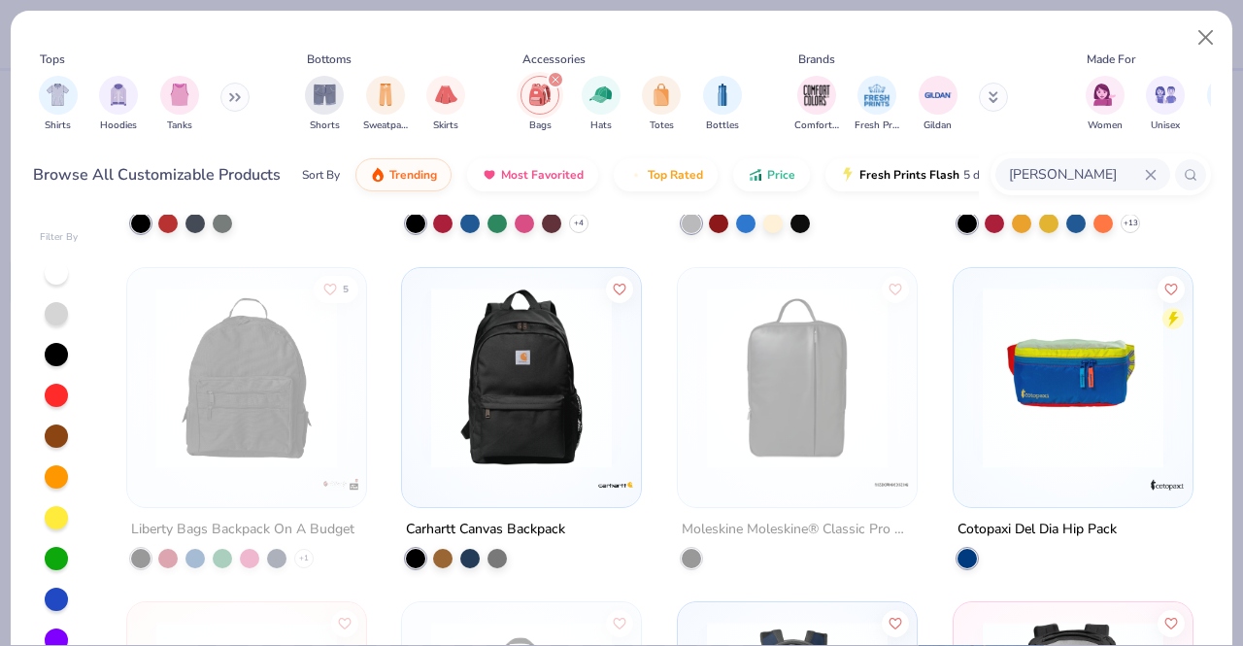
click at [1082, 167] on input "ogio duffel" at bounding box center [1076, 174] width 138 height 22
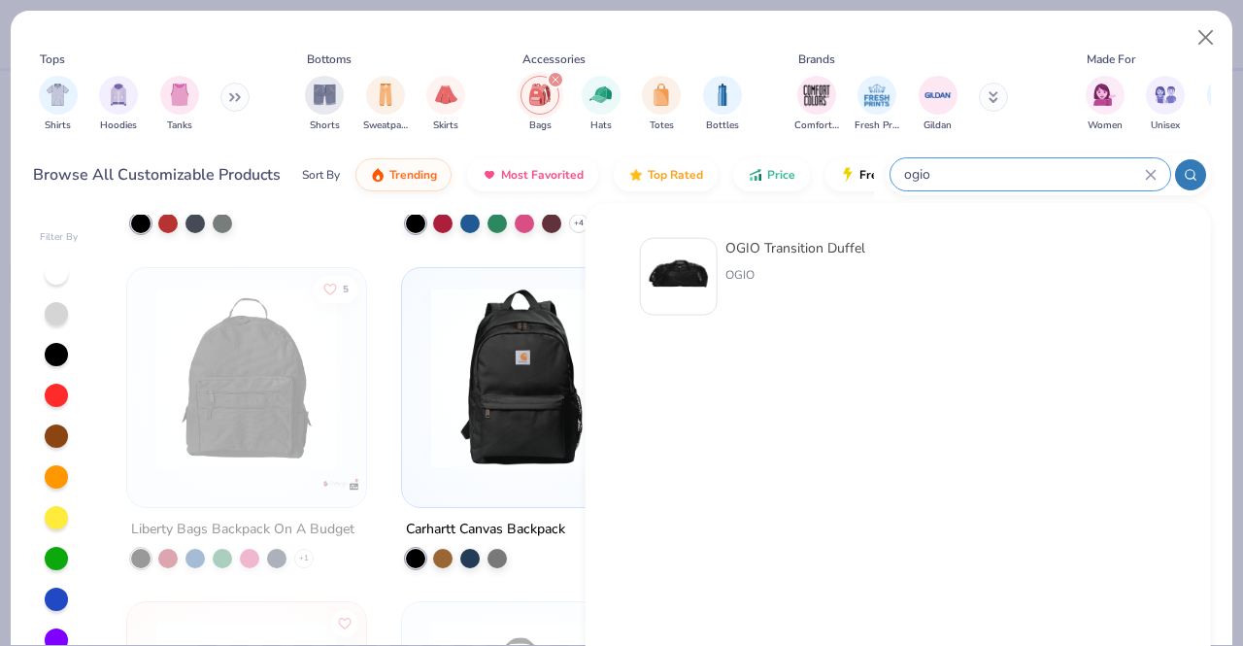
type input "ogio"
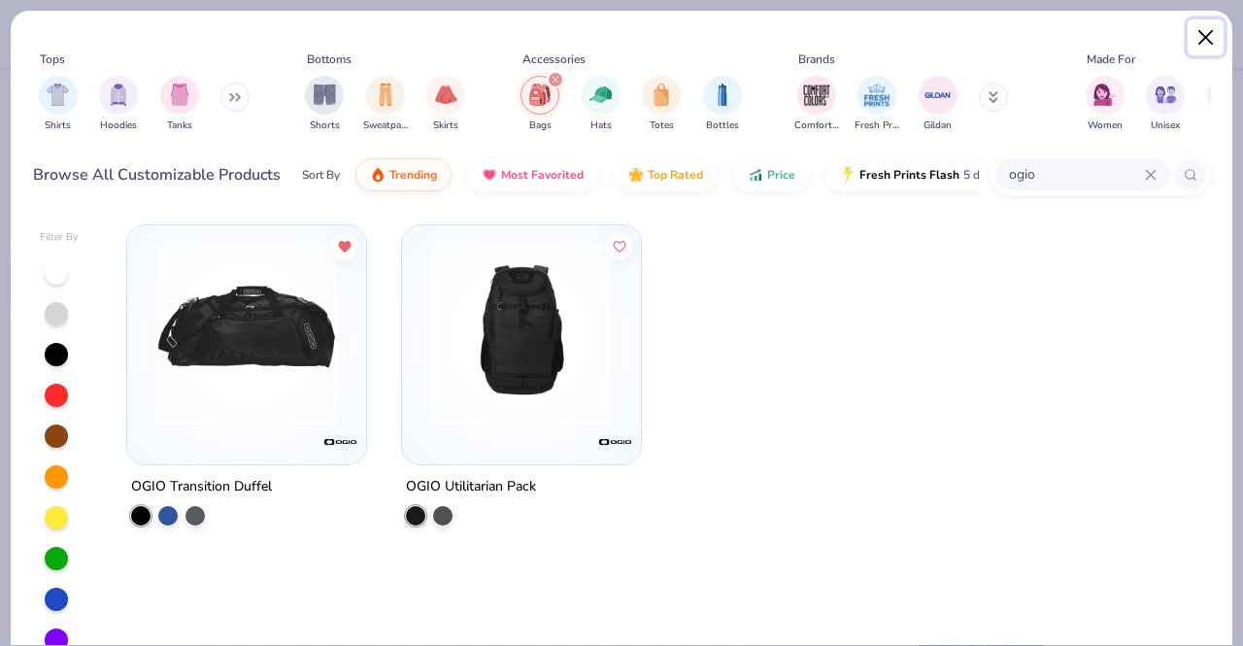
click at [1207, 42] on button "Close" at bounding box center [1206, 37] width 37 height 37
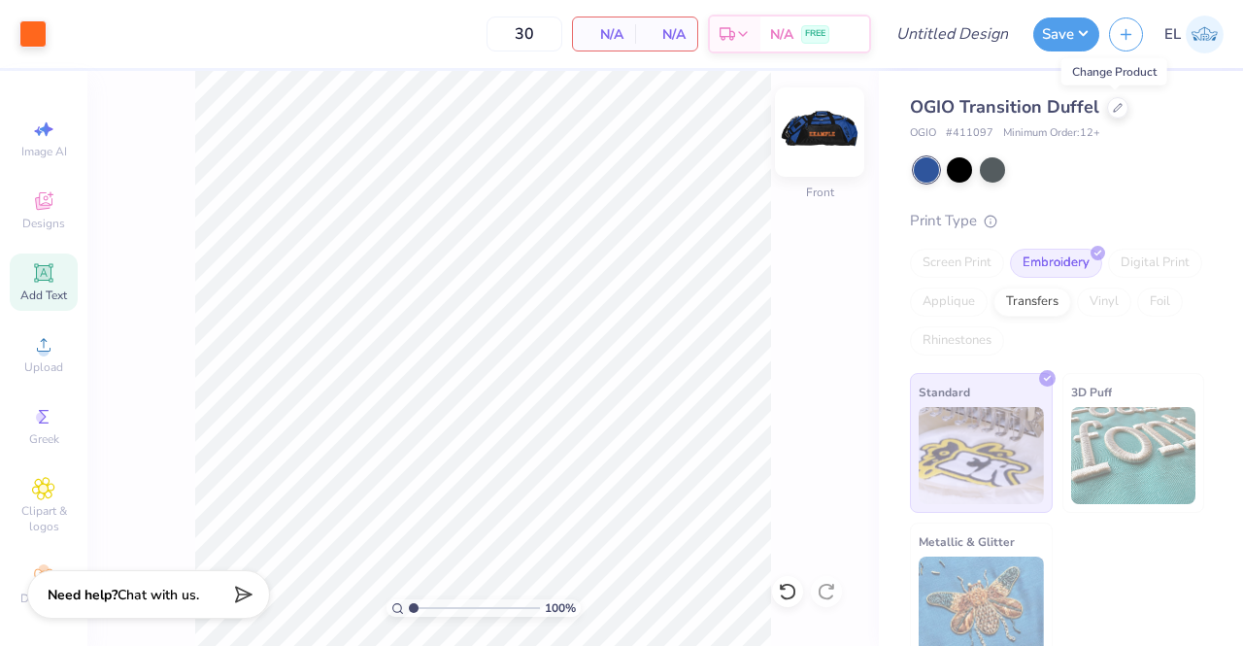
click at [833, 139] on img at bounding box center [820, 132] width 78 height 78
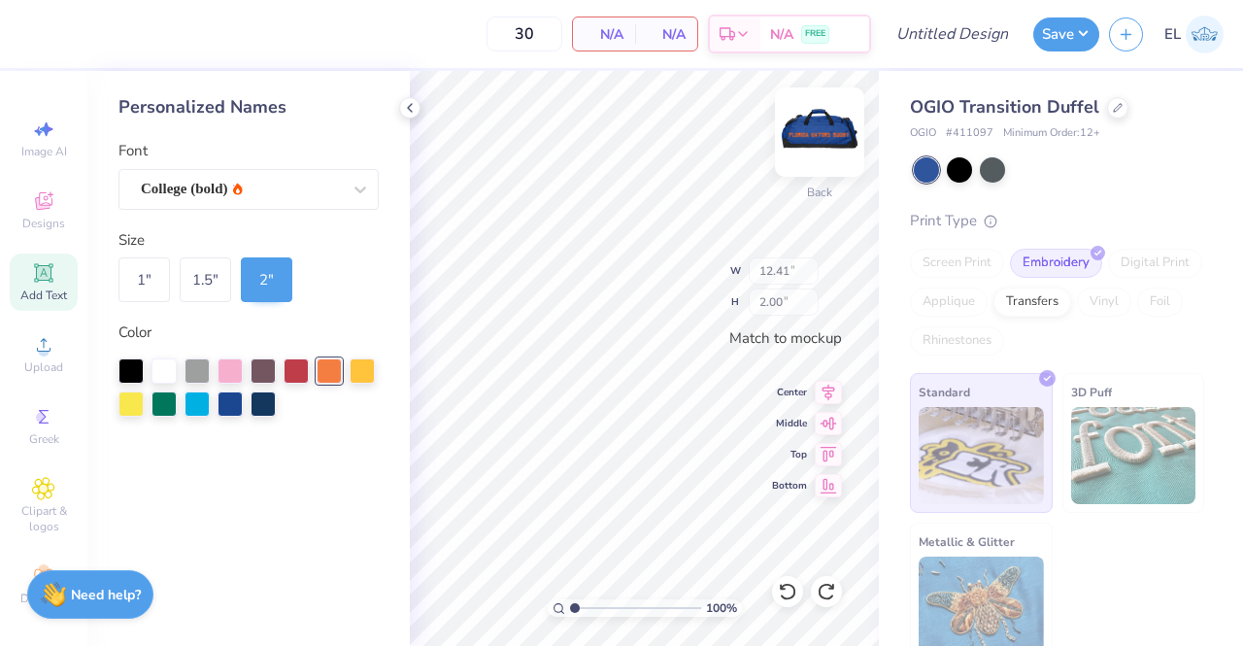
click at [829, 141] on img at bounding box center [820, 132] width 78 height 78
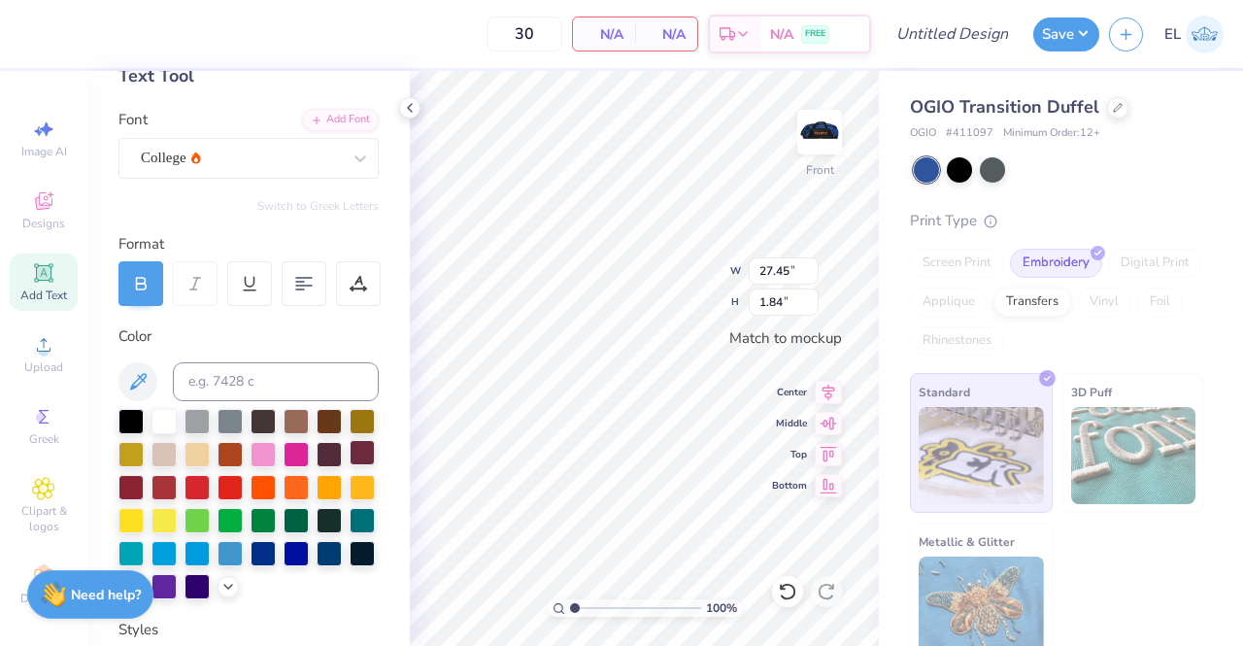
scroll to position [117, 0]
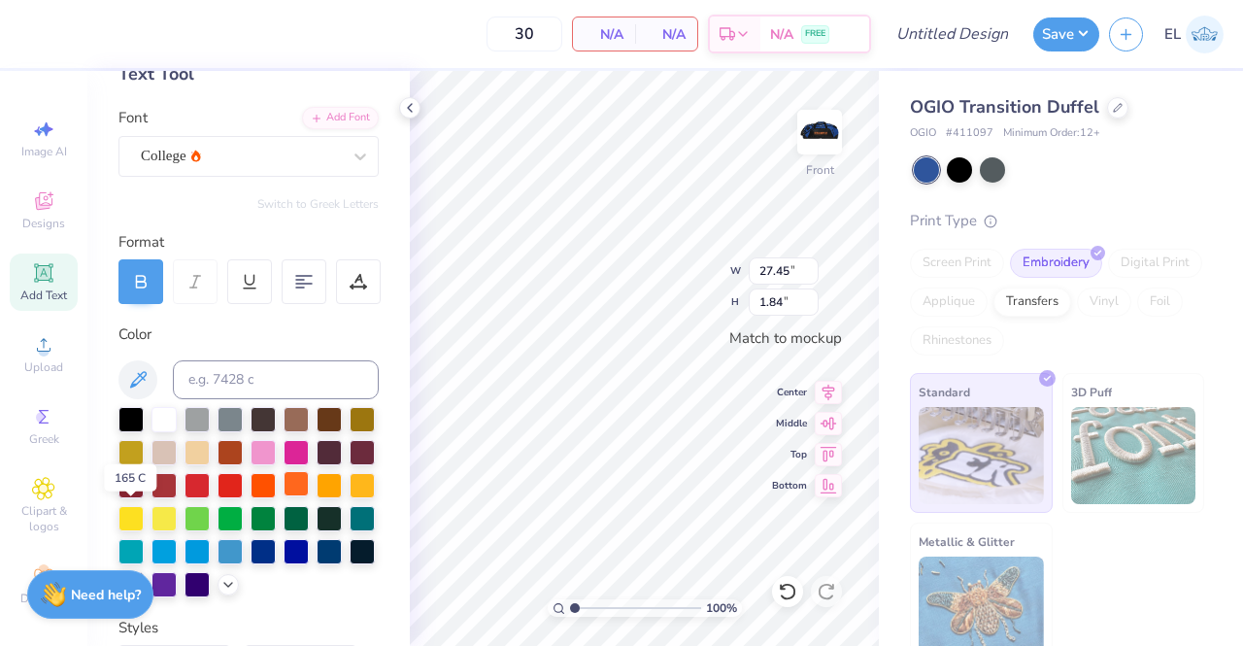
click at [284, 496] on div at bounding box center [296, 483] width 25 height 25
click at [317, 496] on div at bounding box center [329, 483] width 25 height 25
click at [284, 496] on div at bounding box center [296, 483] width 25 height 25
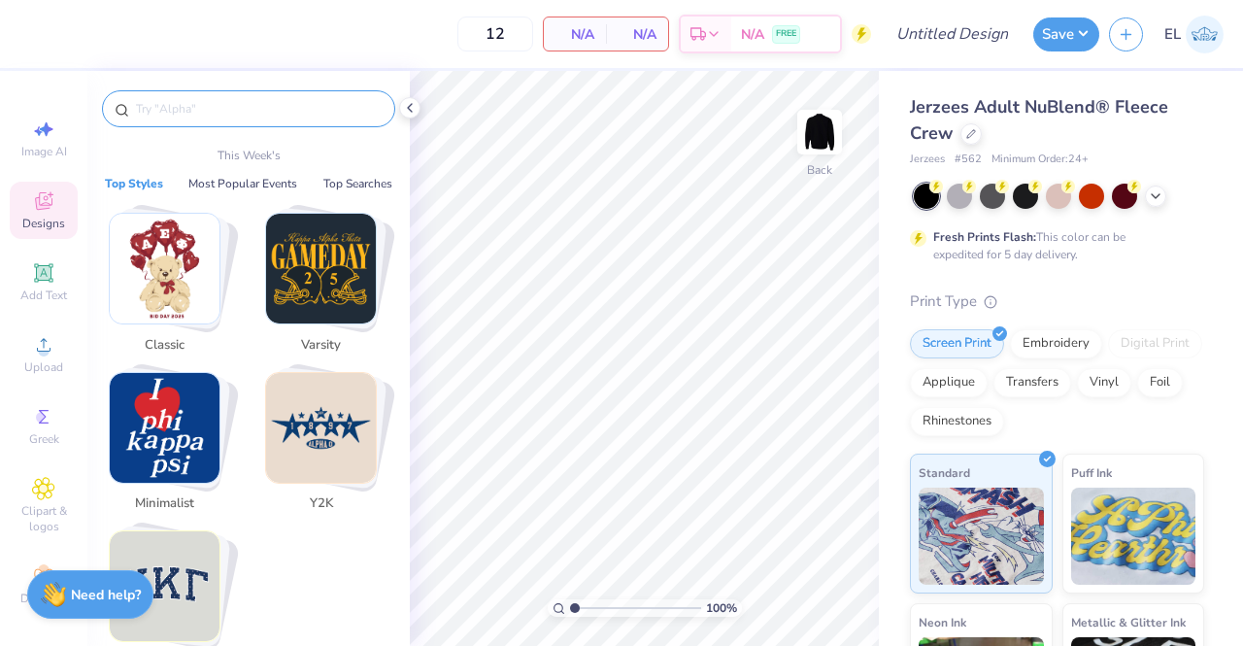
click at [234, 99] on input "text" at bounding box center [258, 108] width 249 height 19
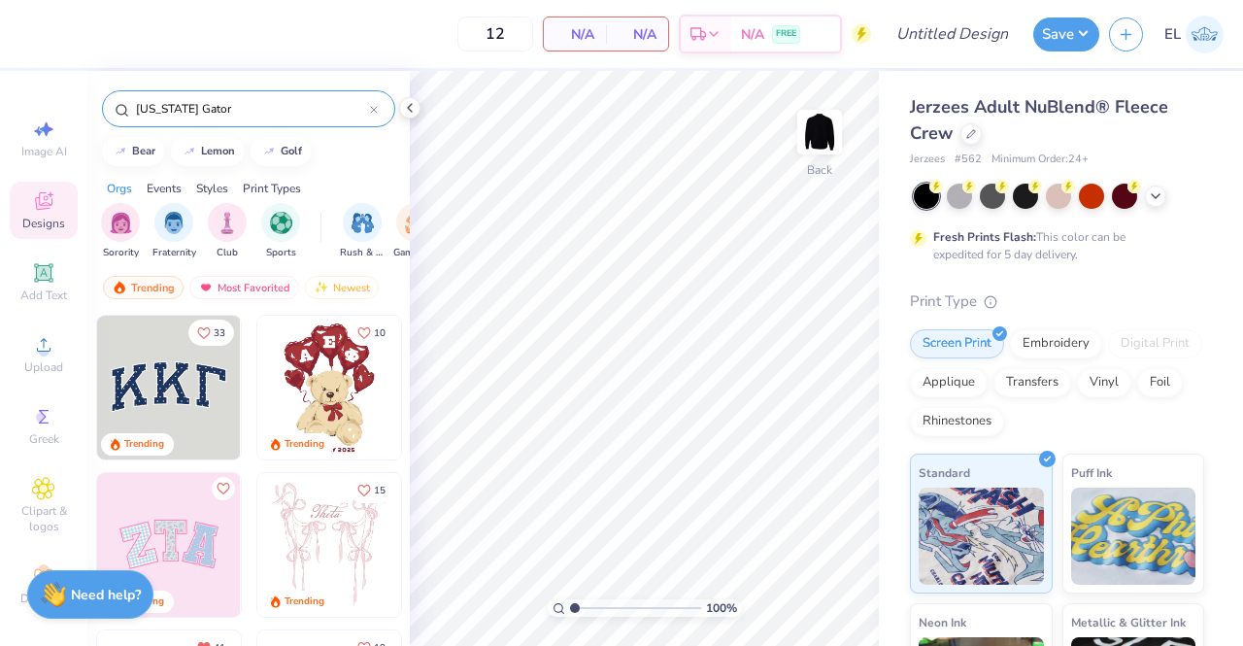
type input "[US_STATE] Gators"
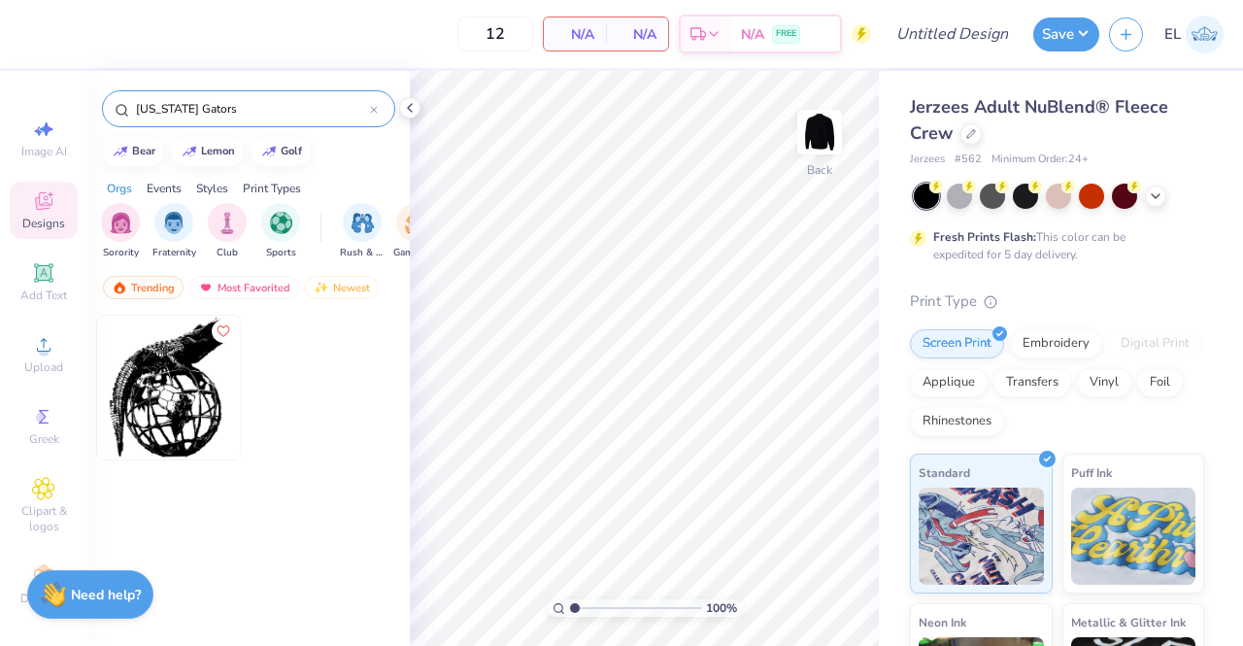
click at [375, 111] on icon at bounding box center [374, 110] width 6 height 6
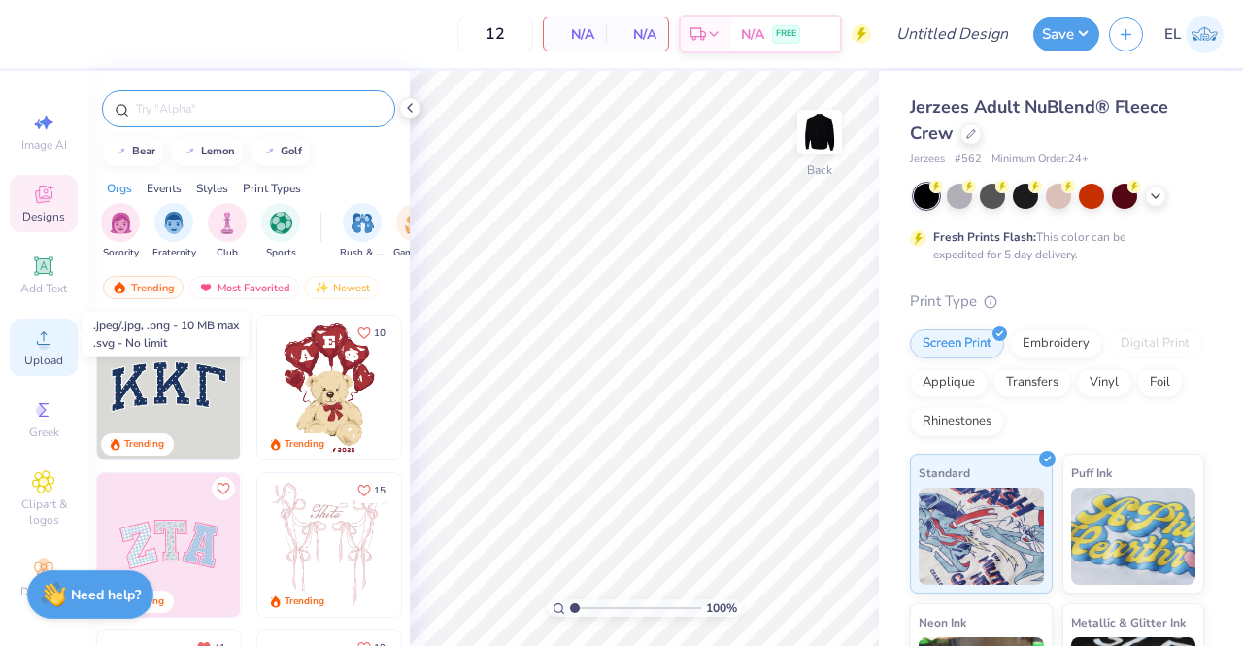
scroll to position [21, 0]
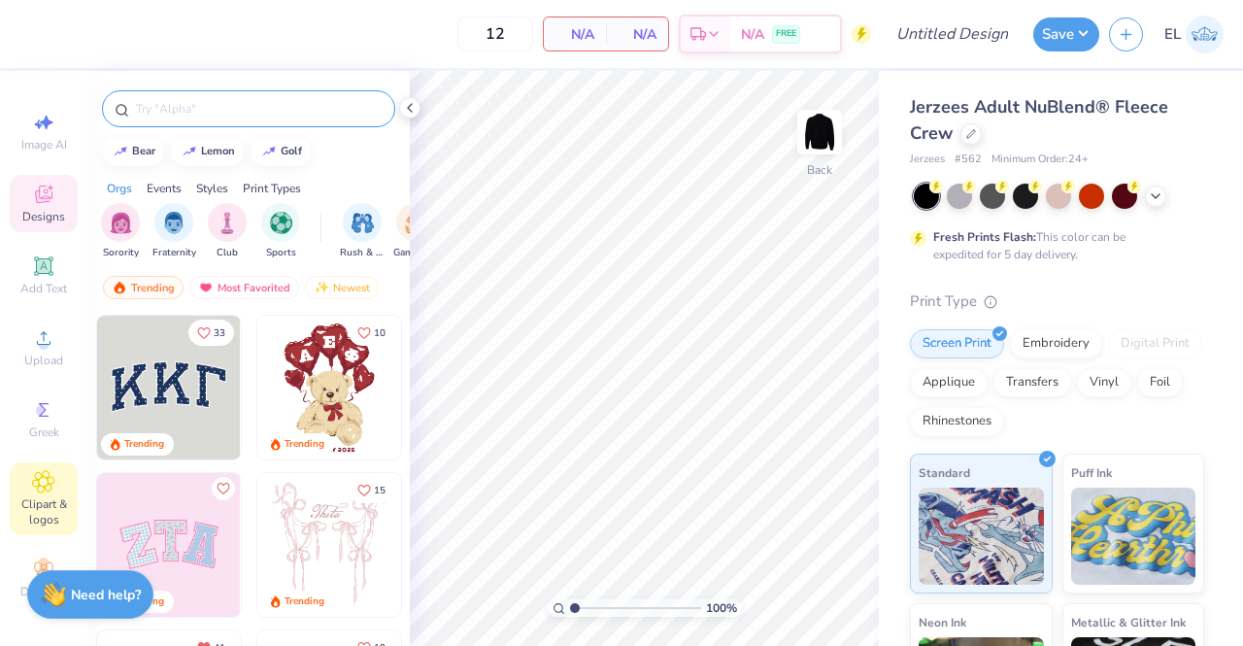
click at [44, 496] on span "Clipart & logos" at bounding box center [44, 511] width 68 height 31
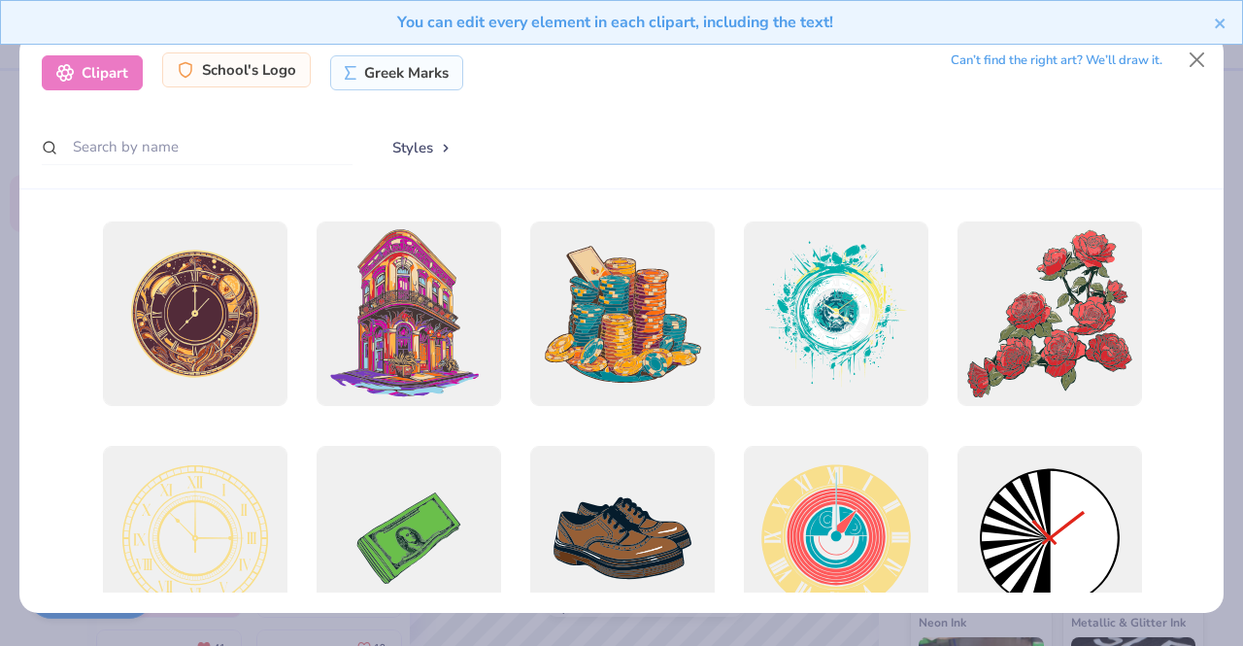
click at [265, 73] on div "School's Logo" at bounding box center [236, 69] width 149 height 35
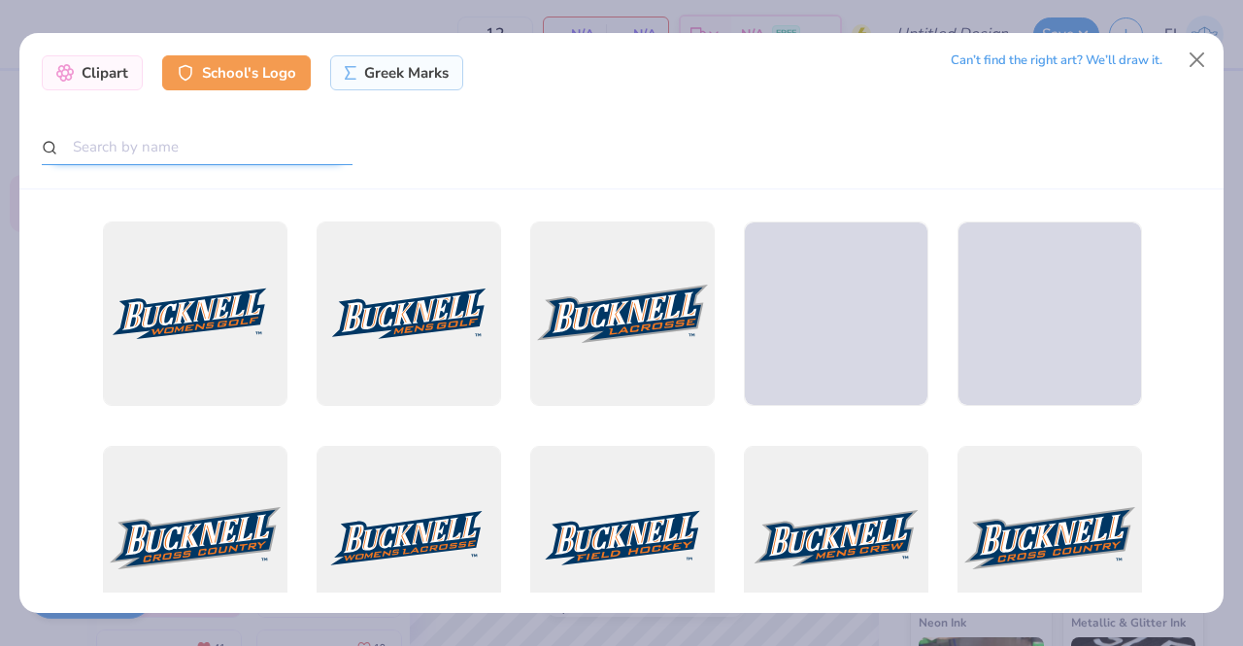
click at [244, 152] on input "text" at bounding box center [197, 147] width 311 height 36
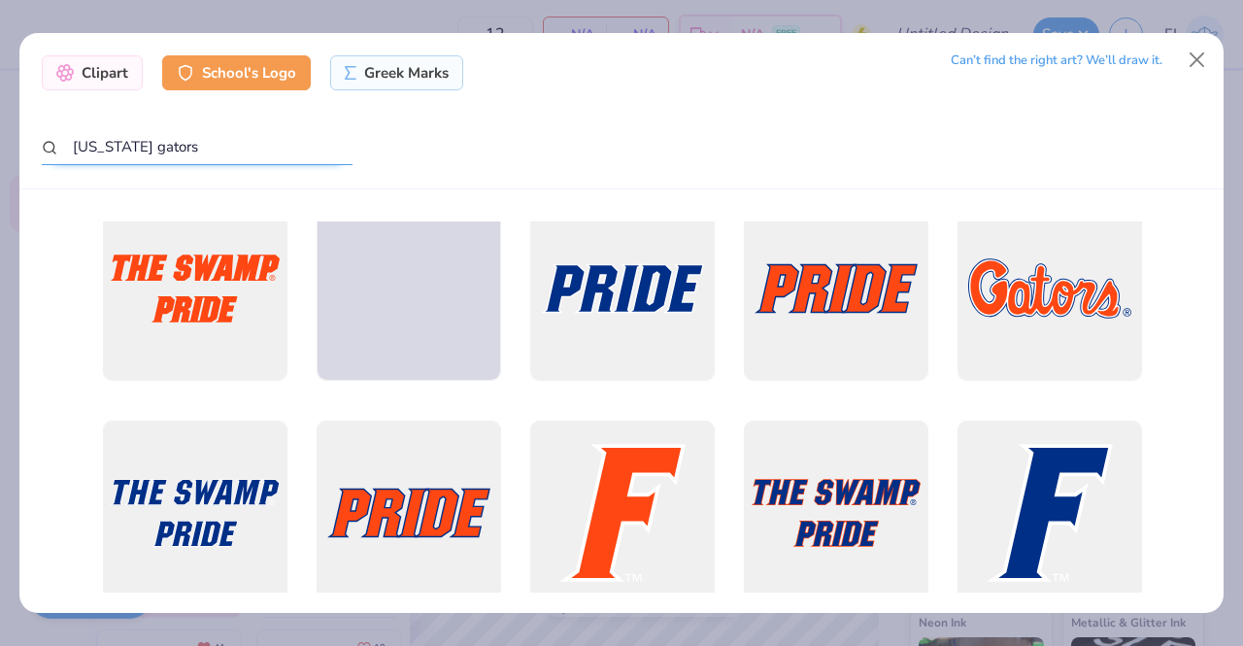
scroll to position [1068, 0]
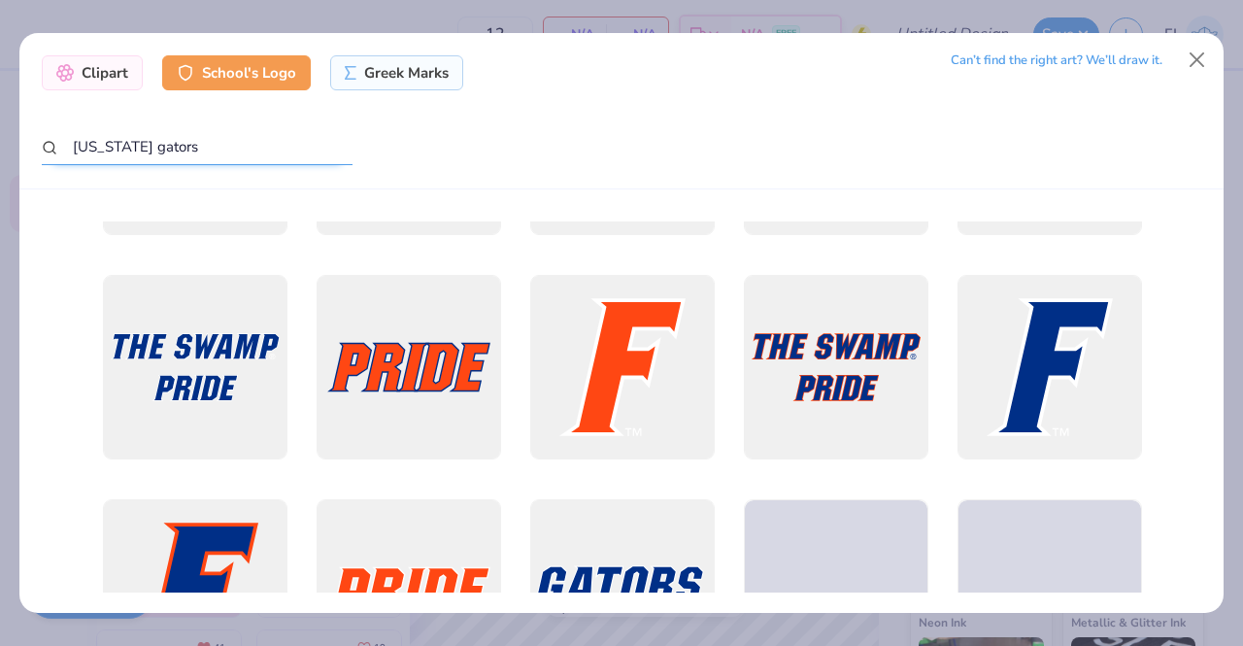
type input "florida gators"
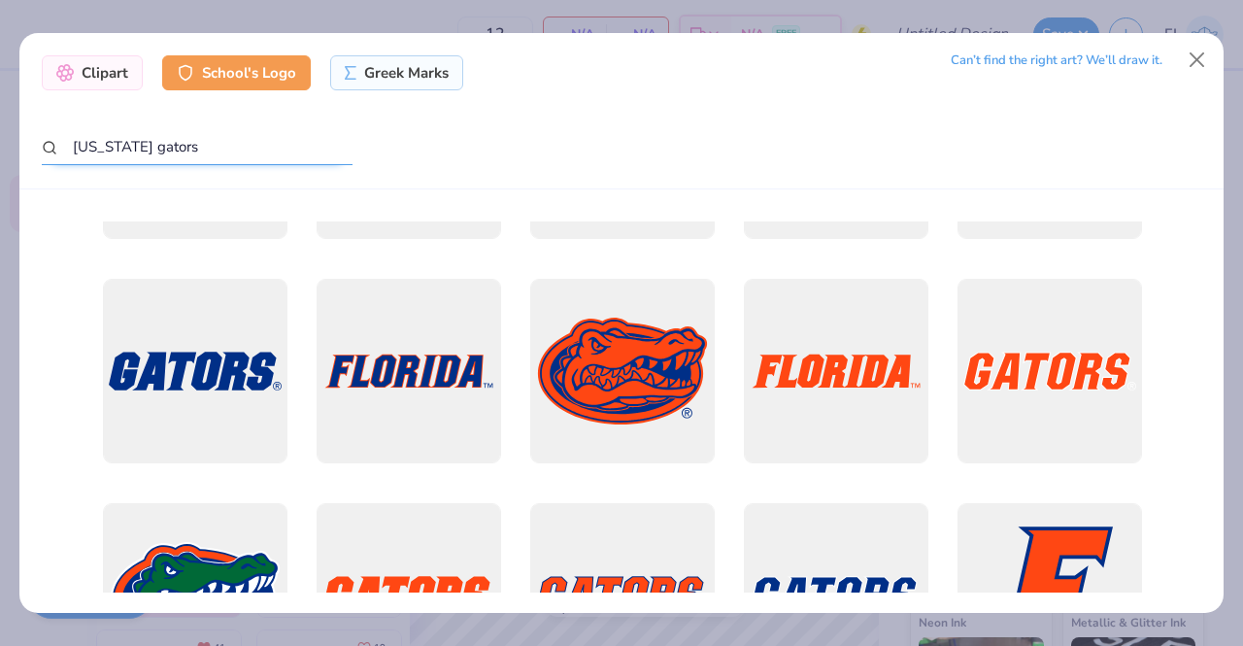
scroll to position [291, 0]
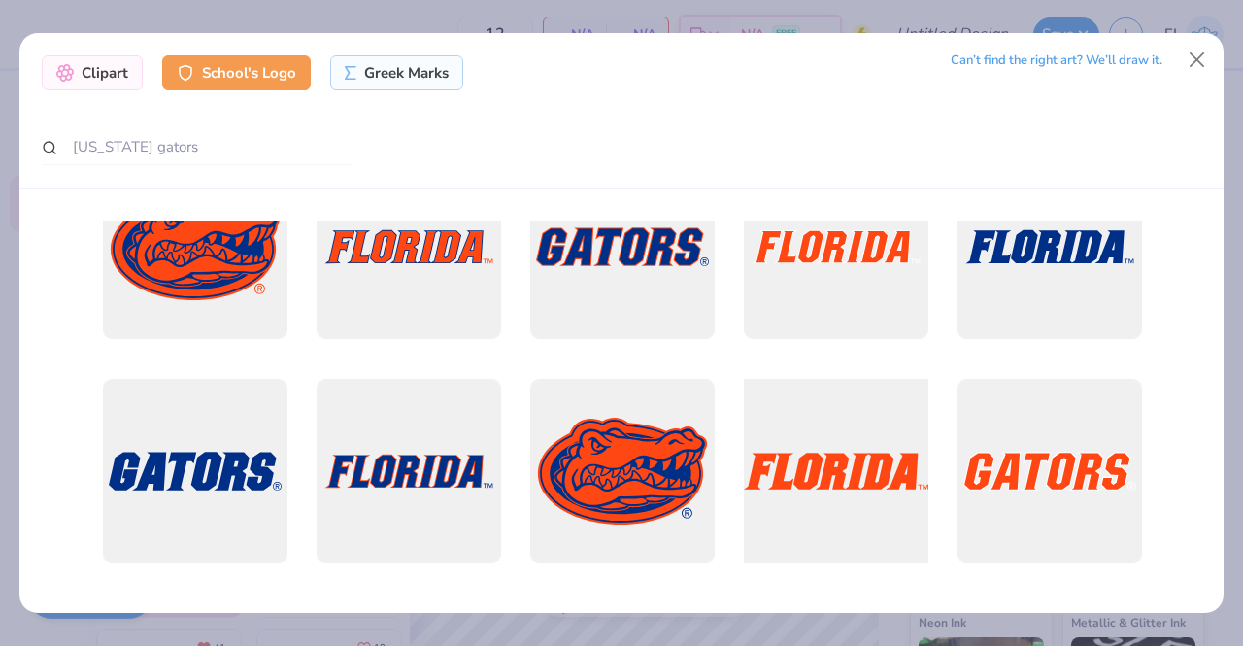
click at [854, 474] on div at bounding box center [835, 470] width 203 height 203
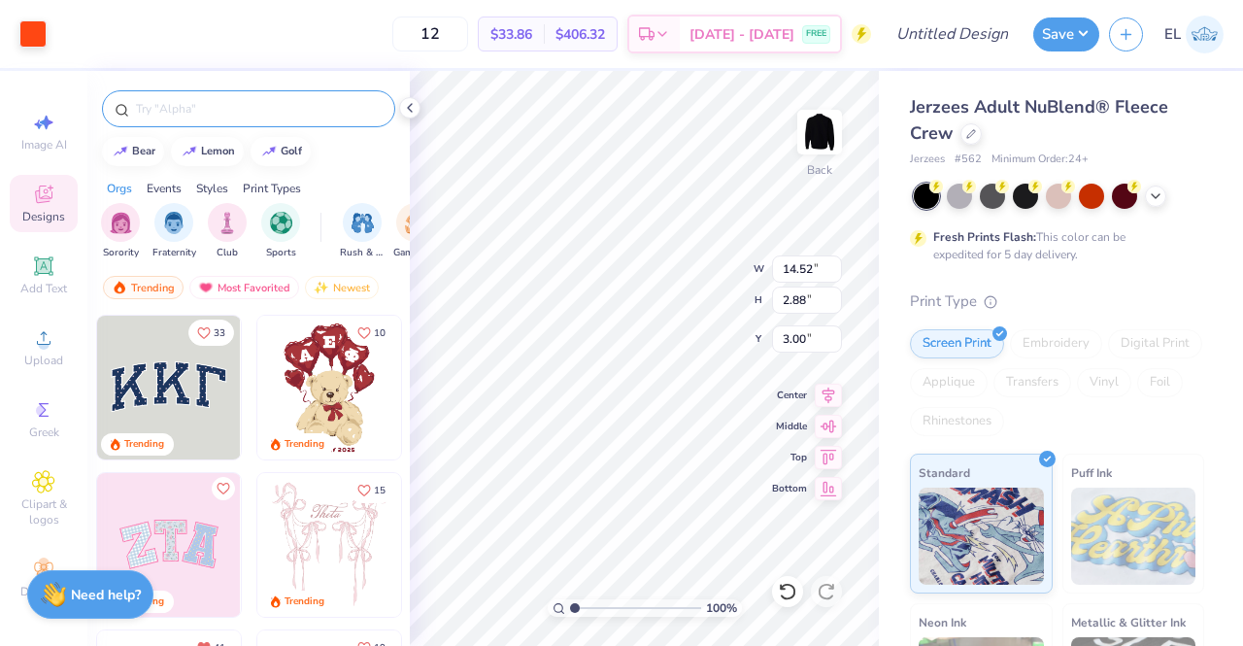
type input "4.36"
type input "12.24"
type input "2.43"
type input "3.89"
click at [39, 281] on span "Add Text" at bounding box center [43, 289] width 47 height 16
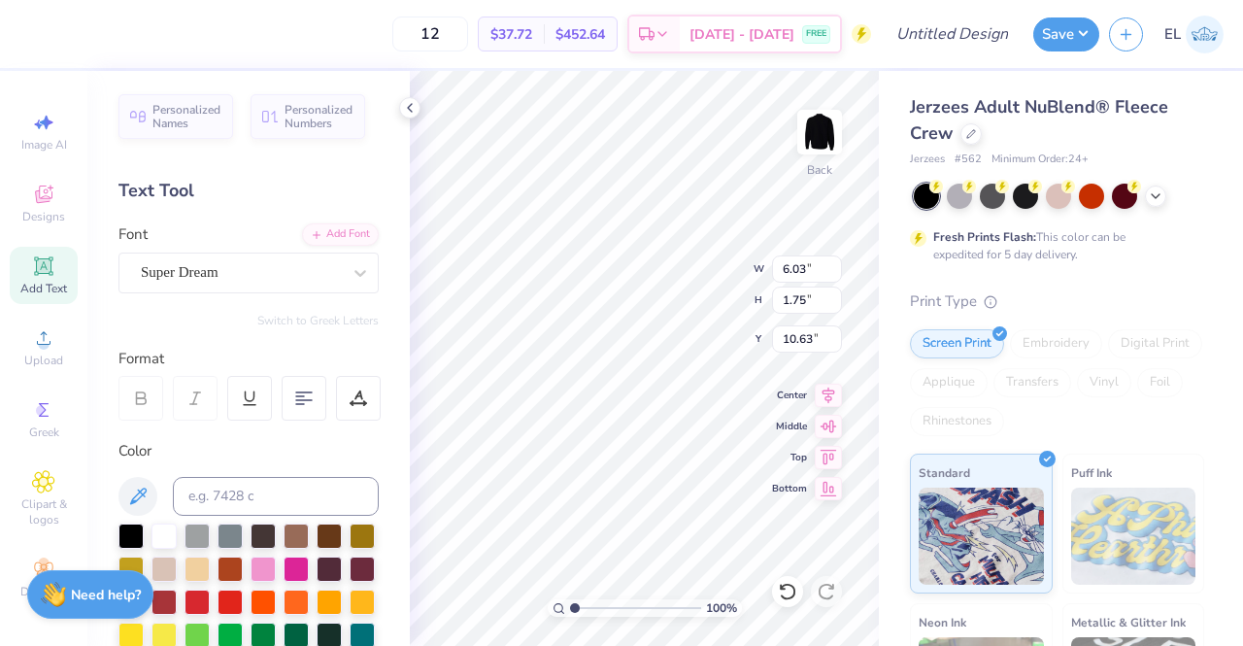
scroll to position [16, 6]
type textarea "Club Rugby"
click at [280, 255] on div "Super Dream" at bounding box center [248, 272] width 260 height 41
click at [321, 238] on div "Add Font" at bounding box center [340, 232] width 77 height 22
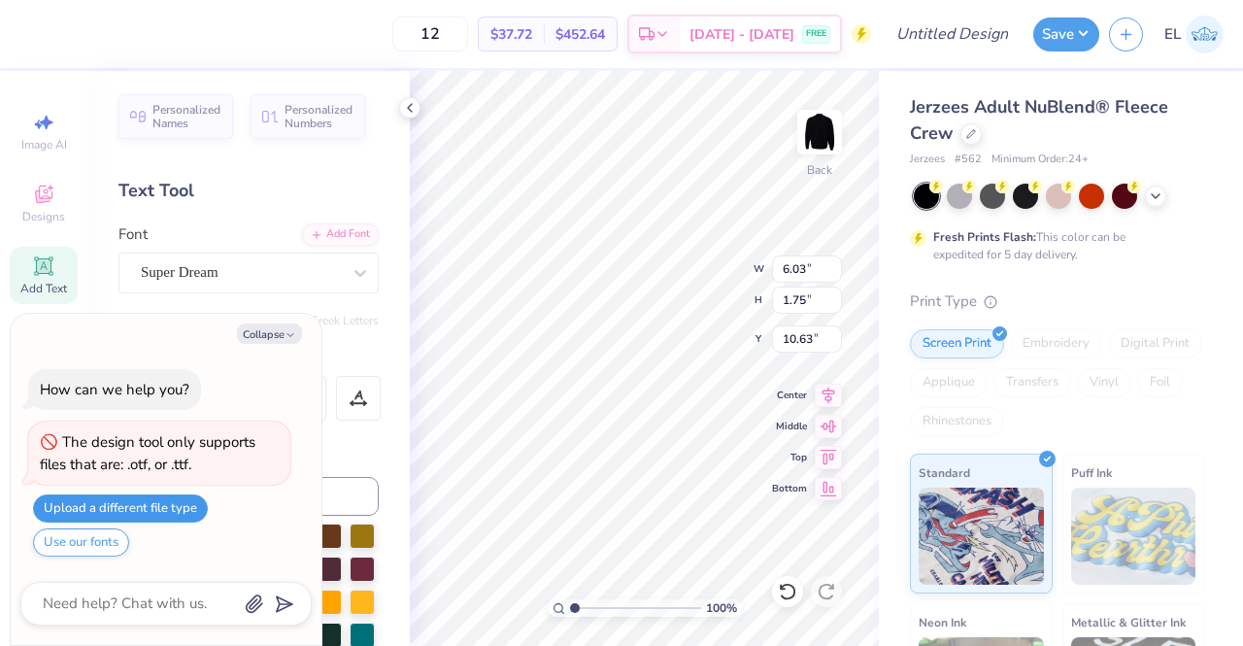
click at [175, 504] on button "Upload a different file type" at bounding box center [120, 508] width 175 height 28
type input "12.63"
type input "2.17"
type input "10.42"
type textarea "x"
